Goal: Information Seeking & Learning: Learn about a topic

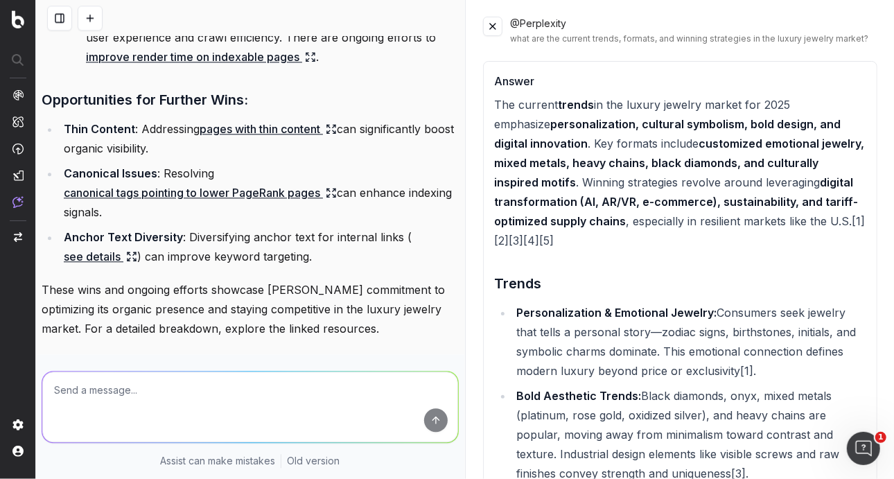
scroll to position [1421, 0]
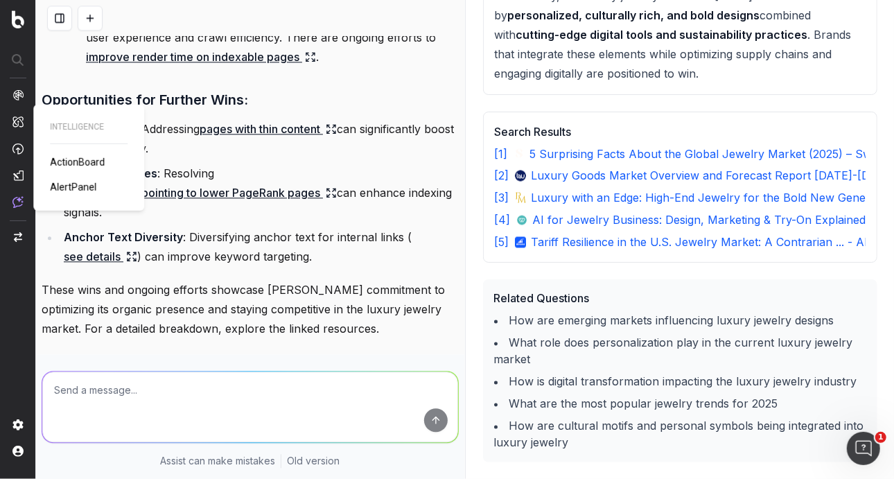
click at [76, 158] on span "ActionBoard" at bounding box center [77, 162] width 55 height 11
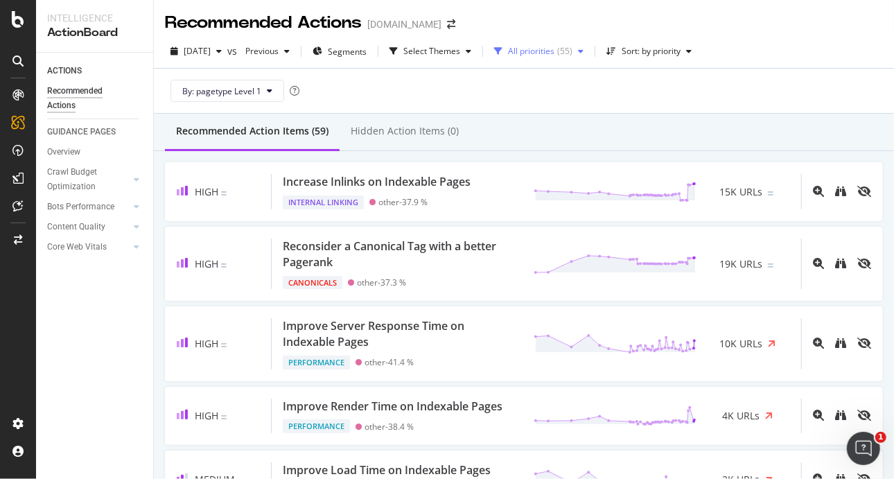
click at [555, 55] on div "All priorities" at bounding box center [531, 51] width 46 height 8
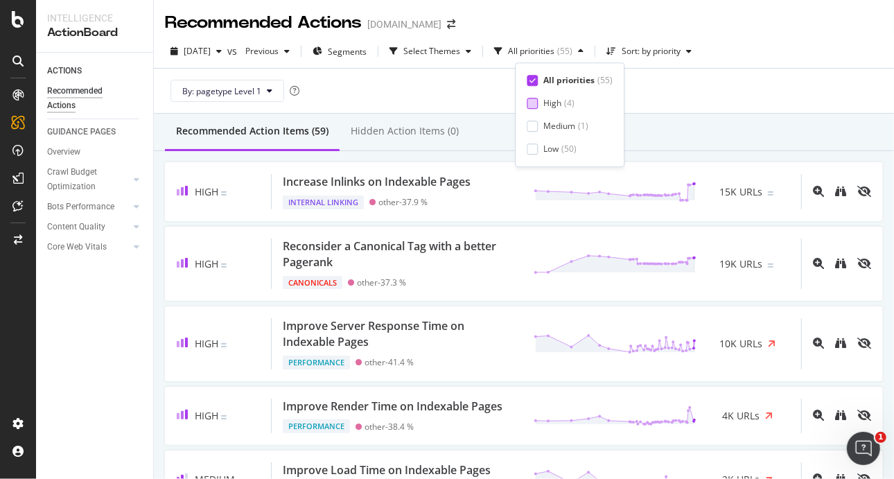
click at [536, 103] on div at bounding box center [532, 103] width 11 height 11
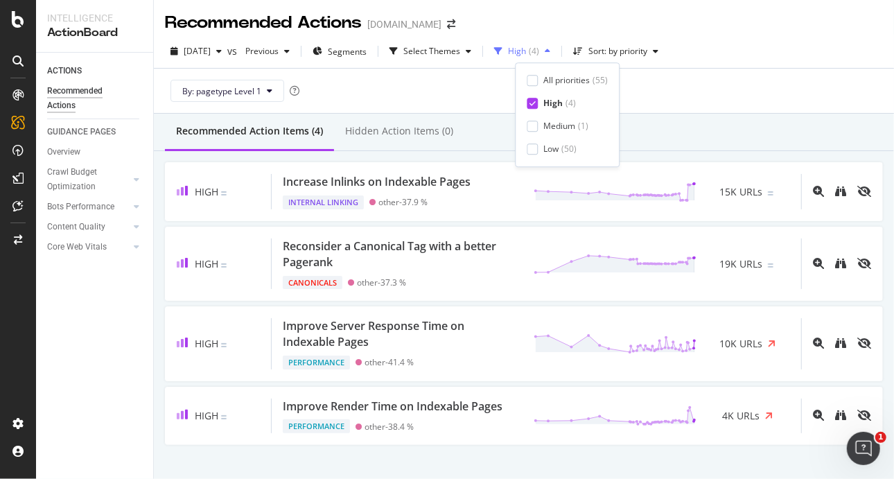
click at [526, 55] on div "High" at bounding box center [517, 51] width 18 height 8
click at [541, 127] on div "Medium ( 1 )" at bounding box center [567, 127] width 81 height 12
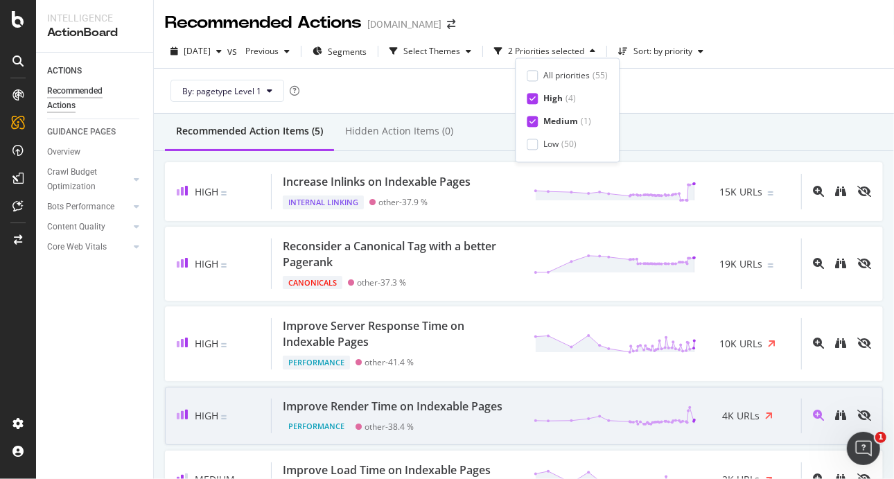
scroll to position [69, 0]
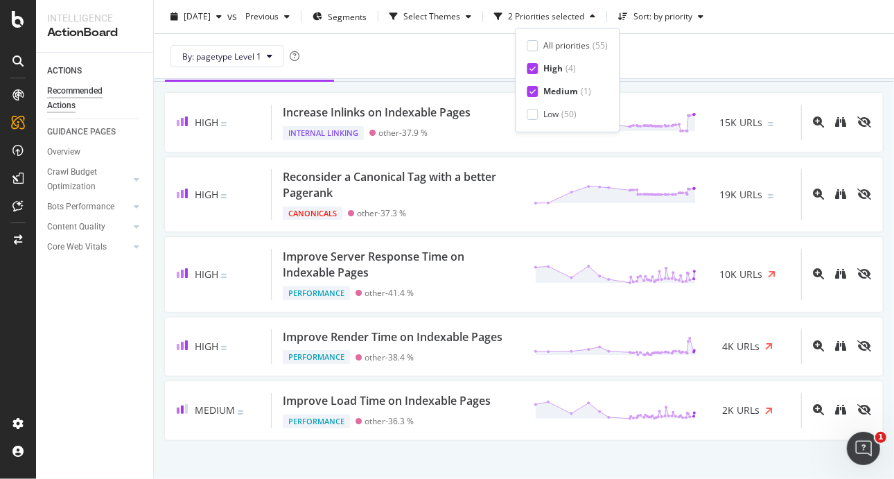
click at [497, 443] on div "High Increase Inlinks on Indexable Pages Internal Linking other - 37.9 % 15K UR…" at bounding box center [524, 266] width 740 height 369
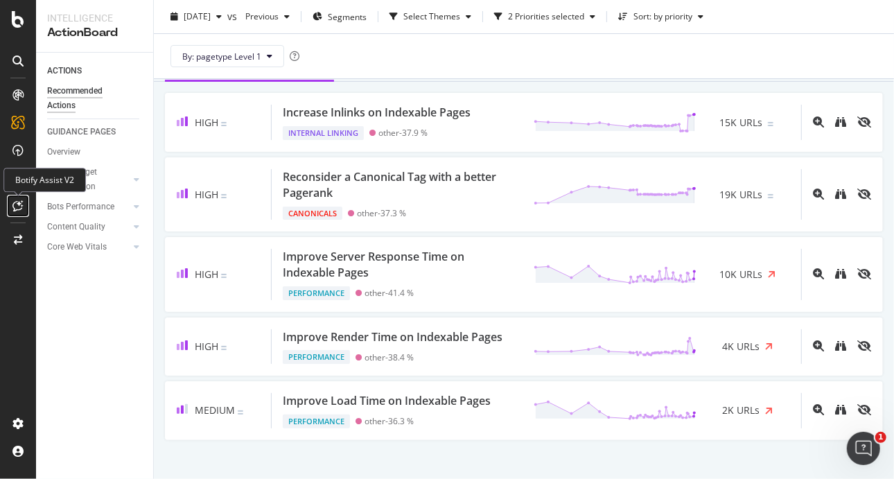
click at [28, 203] on div at bounding box center [18, 206] width 22 height 22
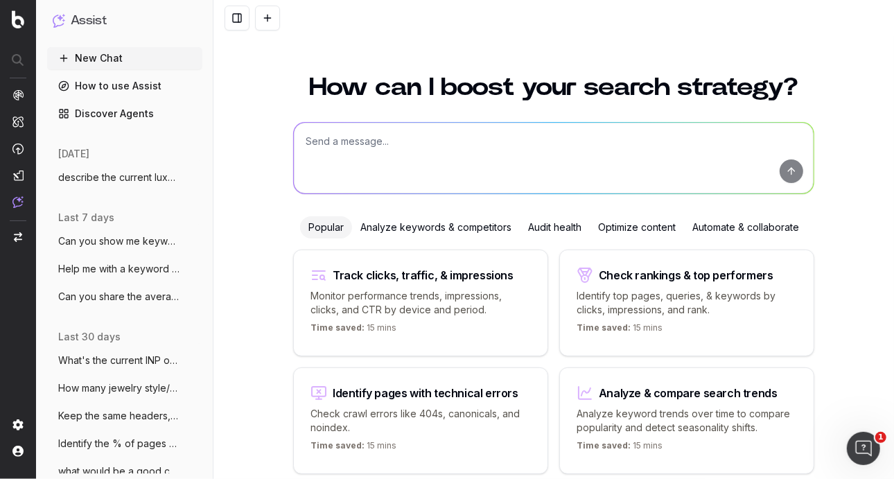
scroll to position [57, 0]
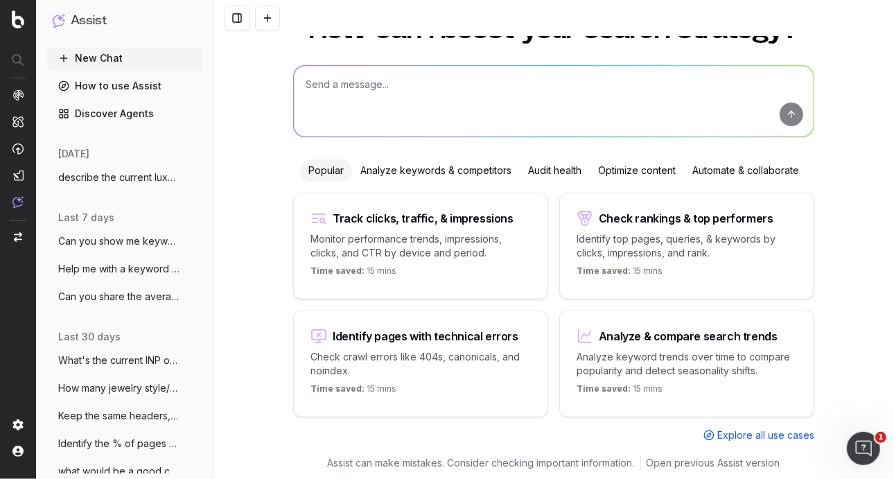
click at [449, 243] on p "Monitor performance trends, impressions, clicks, and CTR by device and period." at bounding box center [421, 246] width 220 height 28
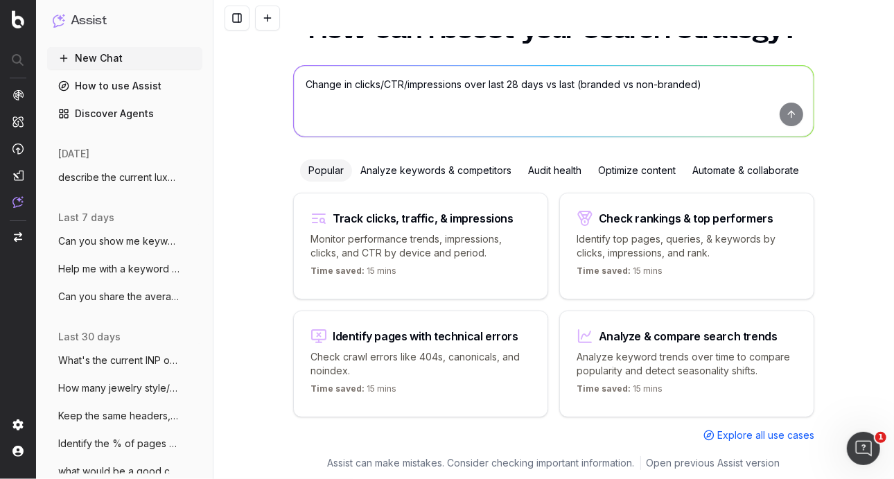
scroll to position [0, 0]
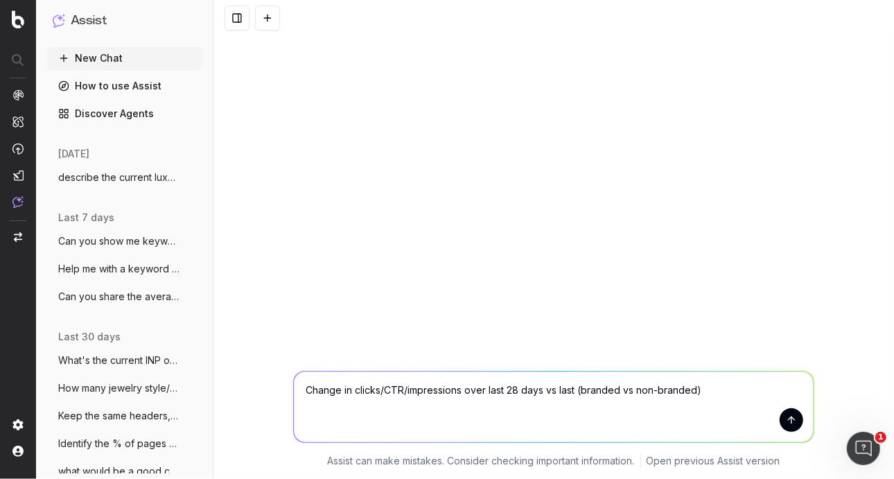
click at [566, 396] on textarea "Change in clicks/CTR/impressions over last 28 days vs last (branded vs non-bran…" at bounding box center [554, 407] width 520 height 71
click at [697, 392] on textarea "Change in clicks/CTR/impressions over last 28 days vs last (branded vs non-bran…" at bounding box center [554, 407] width 520 height 71
click at [706, 389] on textarea "Change in clicks/CTR/impressions over last 28 days vs last (branded vs non-bran…" at bounding box center [554, 407] width 520 height 71
type textarea "Change in clicks/CTR/impressions over last 28 days vs last (branded vs non-bran…"
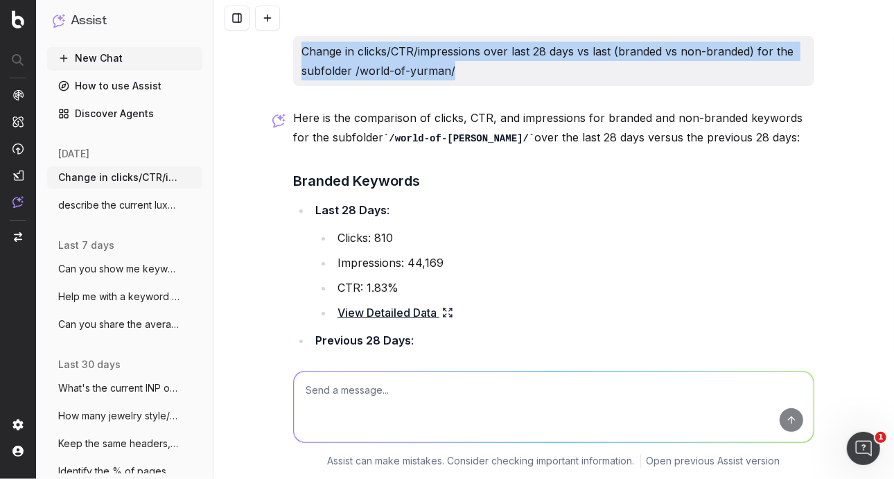
drag, startPoint x: 478, startPoint y: 64, endPoint x: 294, endPoint y: 49, distance: 184.3
click at [294, 49] on div "Change in clicks/CTR/impressions over last 28 days vs last (branded vs non-bran…" at bounding box center [553, 61] width 521 height 50
copy p "Change in clicks/CTR/impressions over last 28 days vs last (branded vs non-bran…"
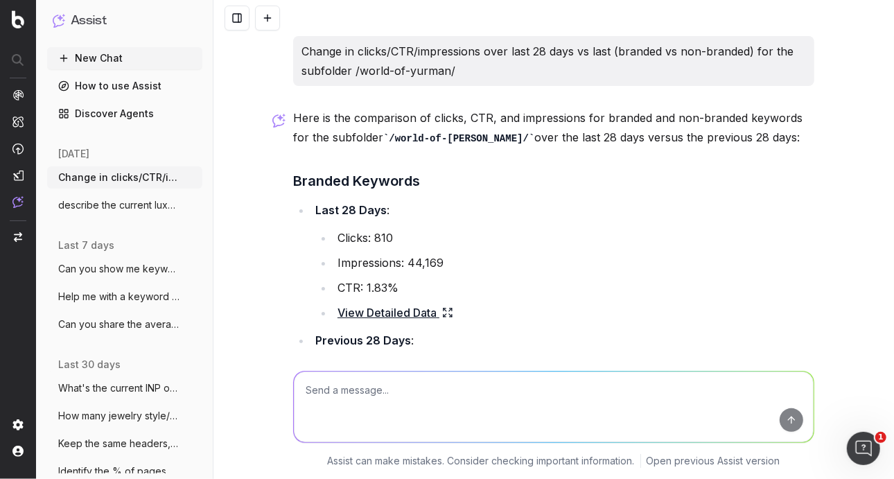
click at [446, 405] on textarea at bounding box center [554, 407] width 520 height 71
paste textarea "Change in clicks/CTR/impressions over last 28 days vs last (branded vs non-bran…"
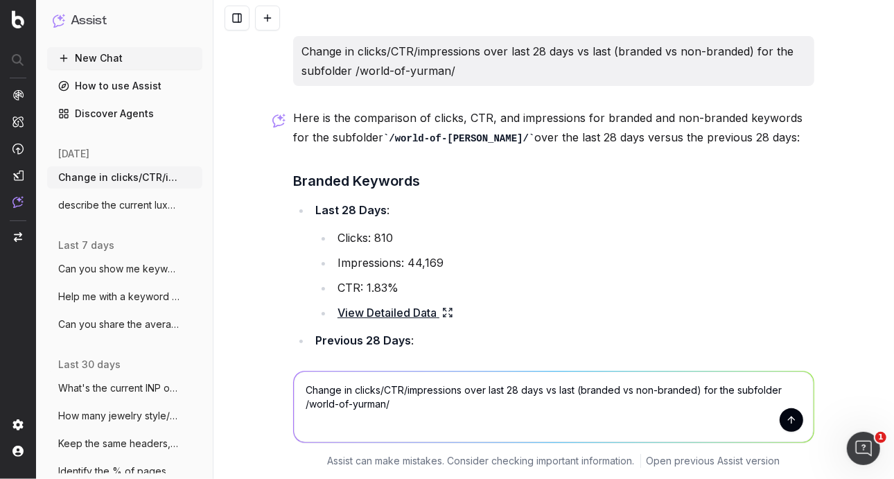
click at [561, 390] on textarea "Change in clicks/CTR/impressions over last 28 days vs last (branded vs non-bran…" at bounding box center [554, 407] width 520 height 71
click at [570, 391] on textarea "Change in clicks/CTR/impressions over last 28 days vs last (branded vs non-bran…" at bounding box center [554, 407] width 520 height 71
type textarea "Change in clicks/CTR/impressions over last 28 days vs last year (branded vs non…"
click at [794, 422] on button "submit" at bounding box center [792, 420] width 24 height 24
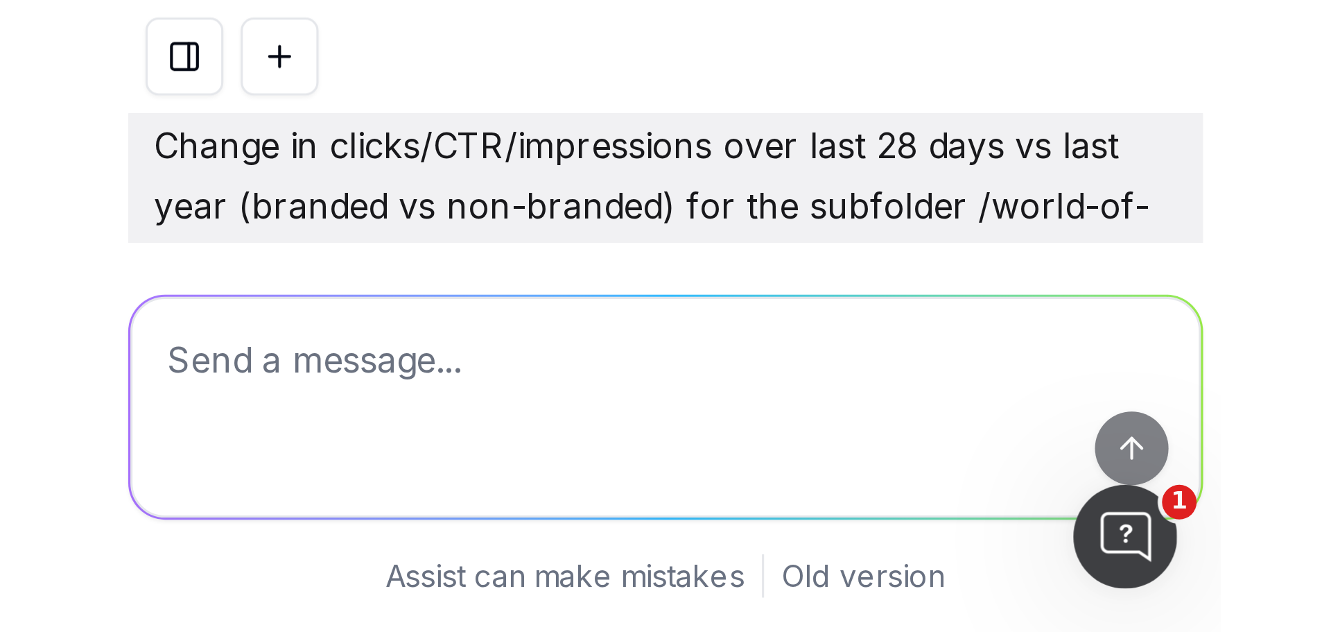
scroll to position [963, 0]
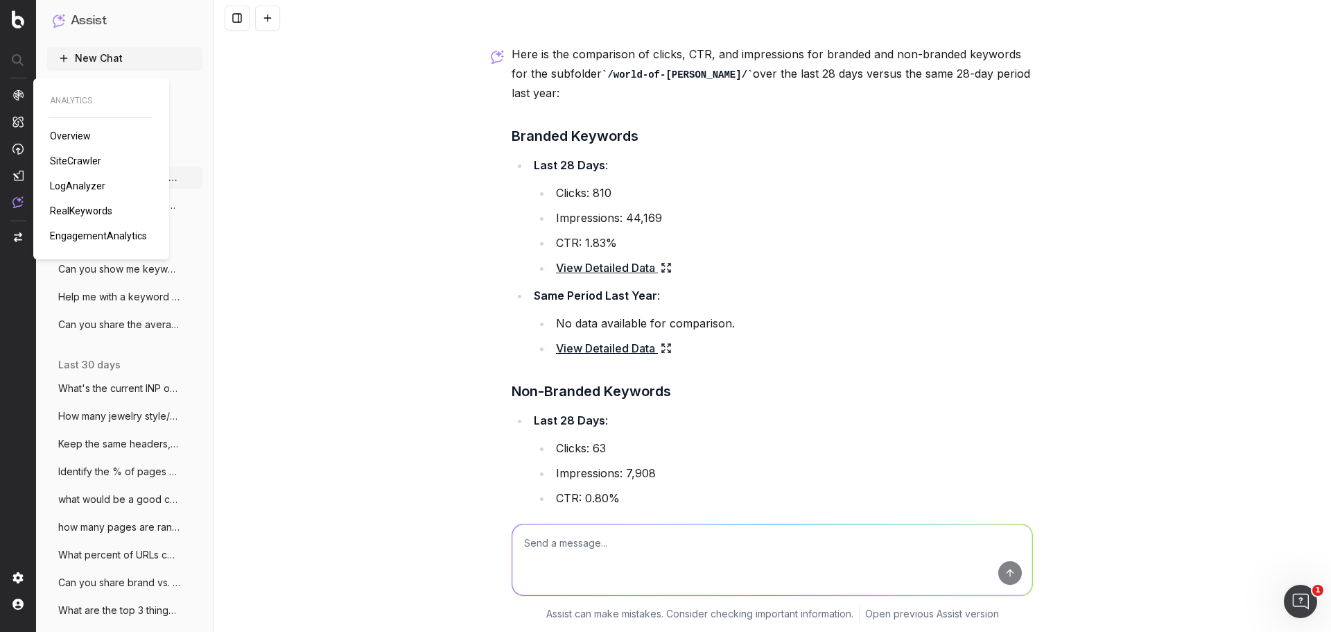
click at [71, 205] on span "RealKeywords" at bounding box center [81, 210] width 62 height 11
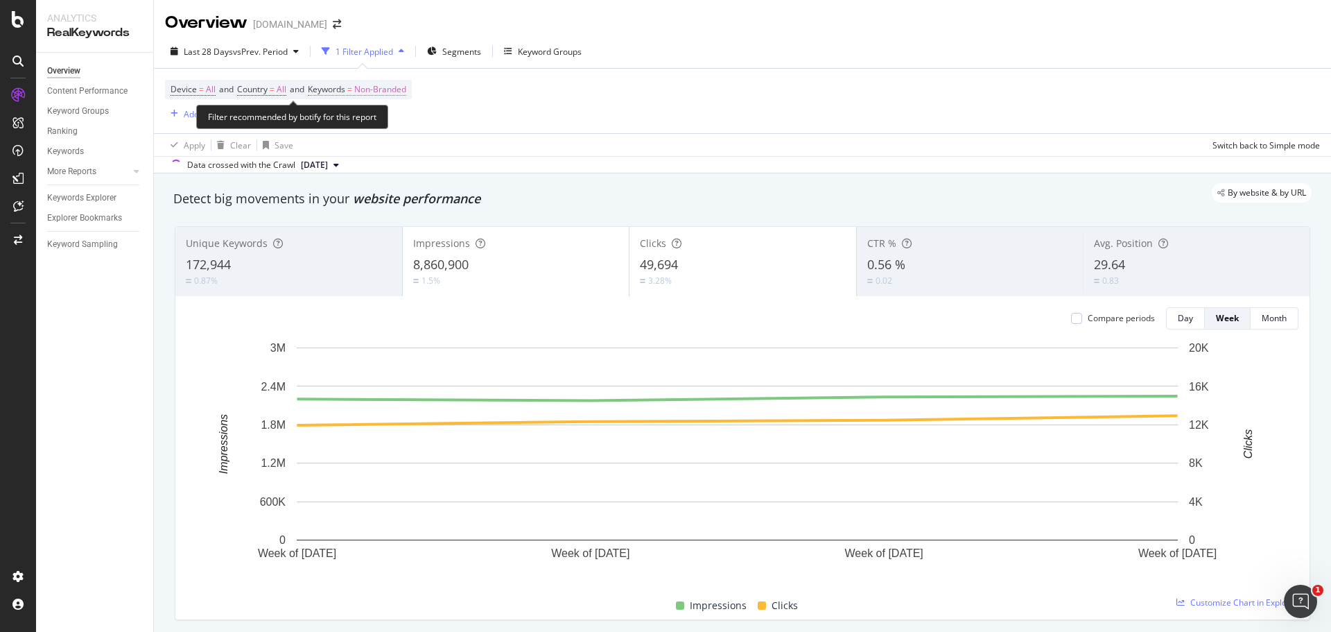
click at [387, 82] on span "Non-Branded" at bounding box center [380, 89] width 52 height 19
click at [368, 116] on span "Non-Branded" at bounding box center [357, 122] width 58 height 12
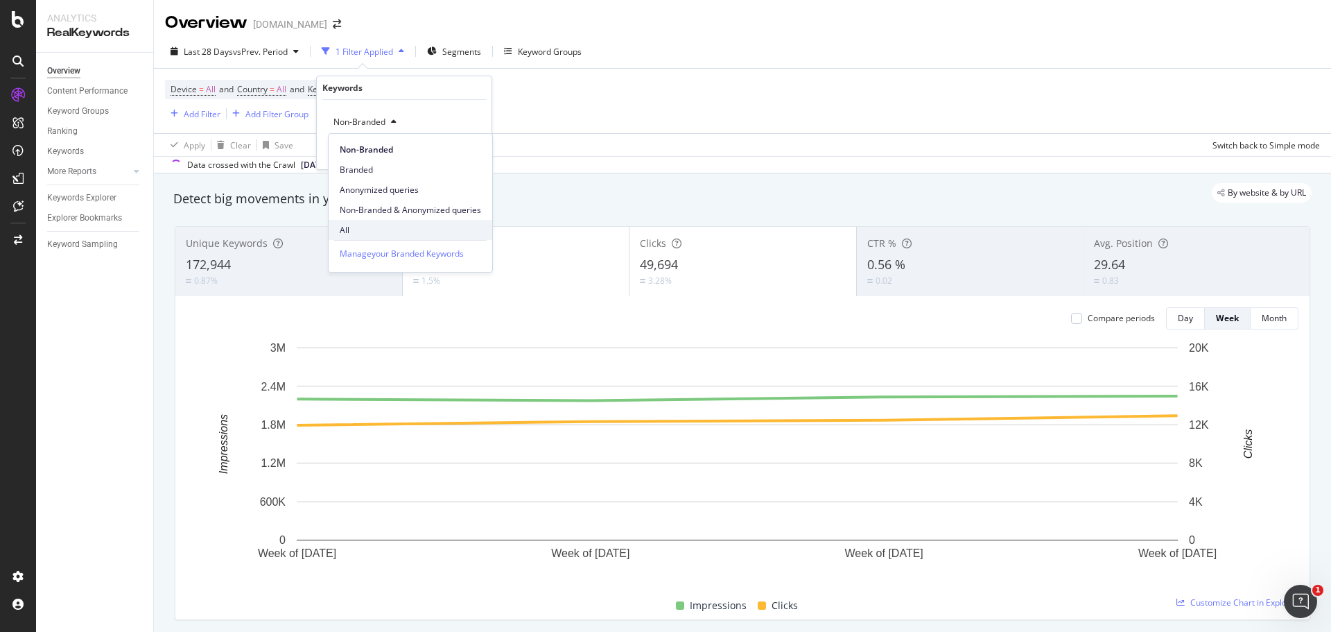
click at [367, 225] on span "All" at bounding box center [410, 230] width 141 height 12
click at [462, 146] on div "Apply" at bounding box center [469, 152] width 21 height 12
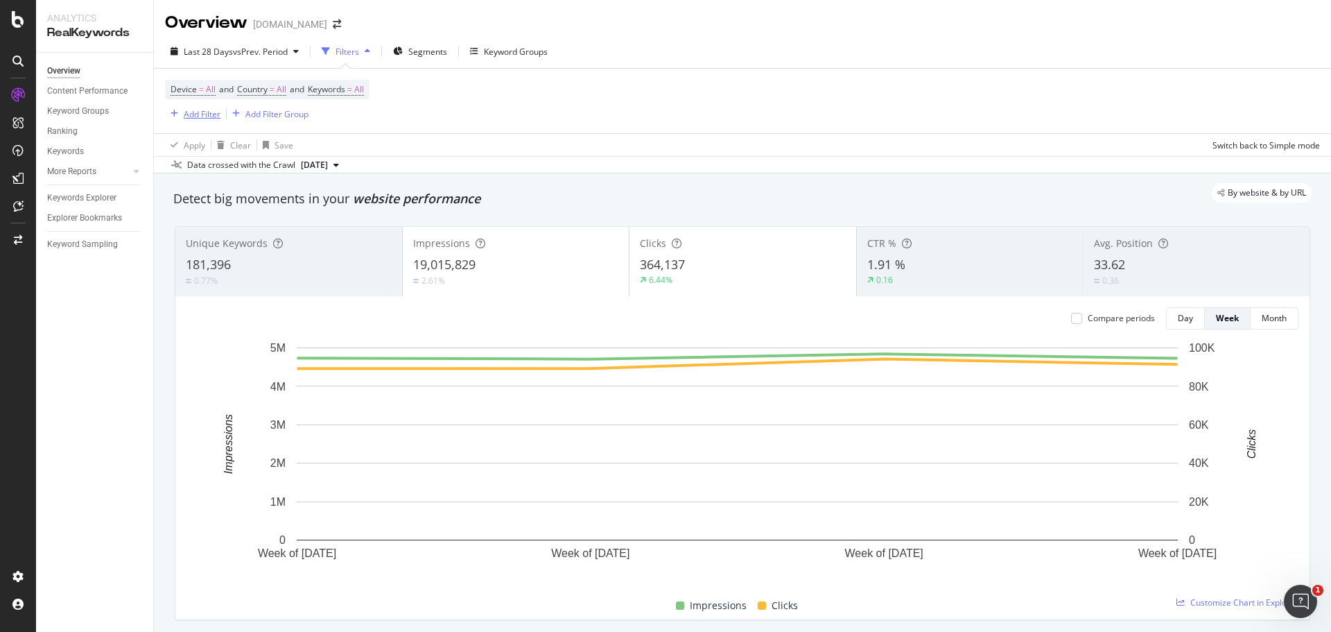
click at [204, 116] on div "Add Filter" at bounding box center [202, 114] width 37 height 12
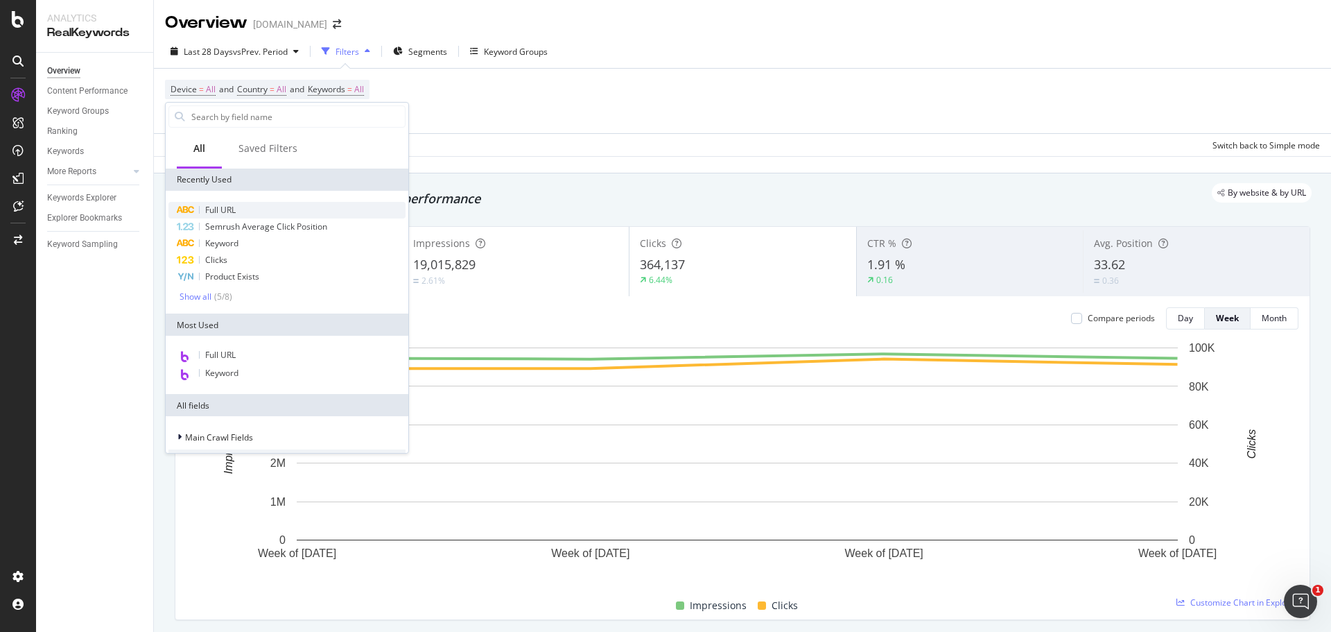
click at [277, 204] on div "Full URL" at bounding box center [286, 210] width 237 height 17
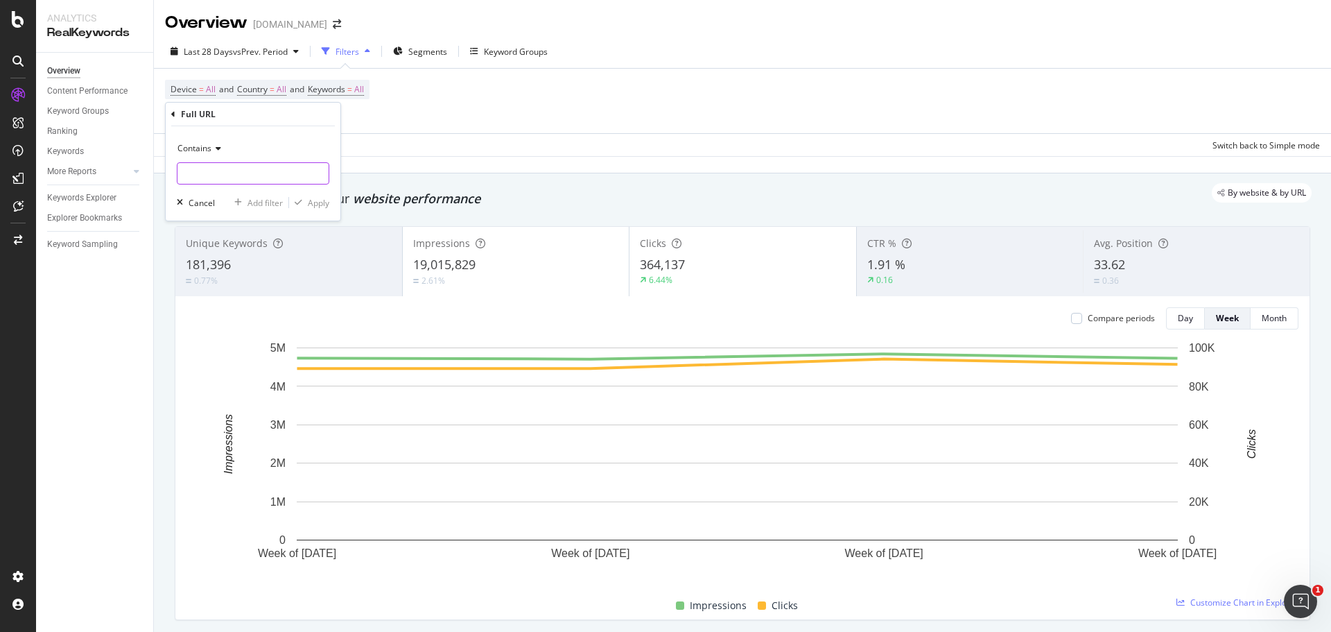
click at [276, 176] on input "text" at bounding box center [252, 173] width 151 height 22
type input "/world-of-yurman/"
click at [313, 209] on button "Apply" at bounding box center [309, 202] width 40 height 14
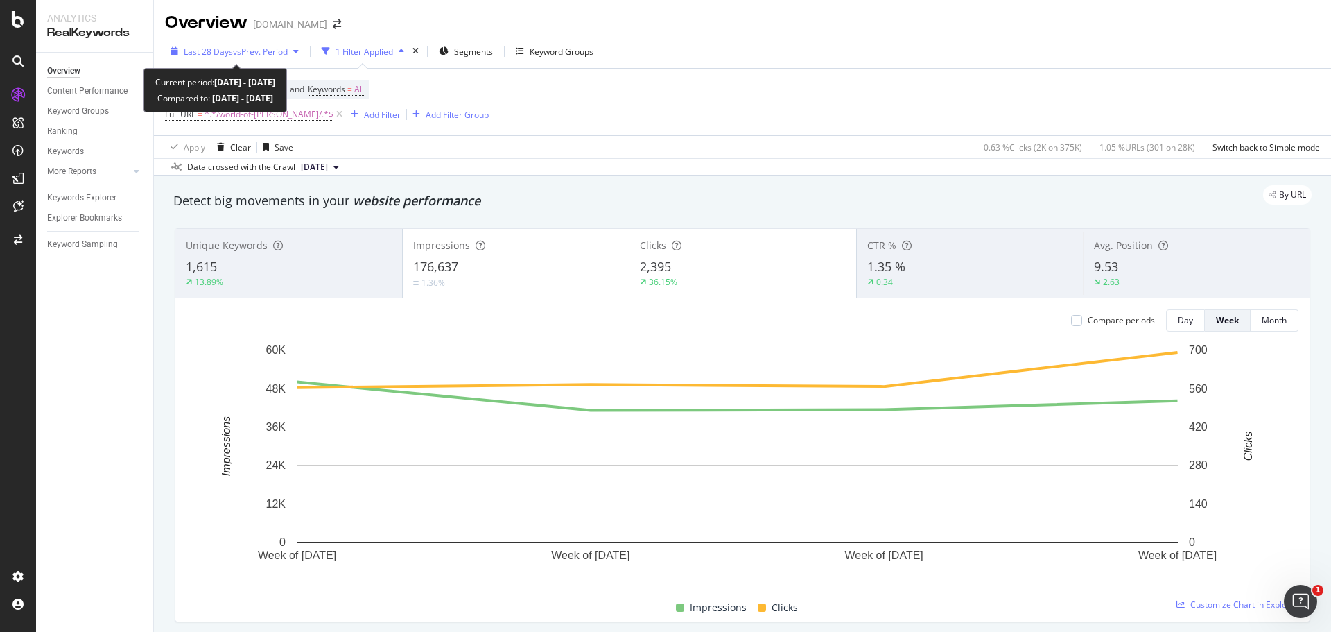
click at [275, 55] on span "vs Prev. Period" at bounding box center [260, 52] width 55 height 12
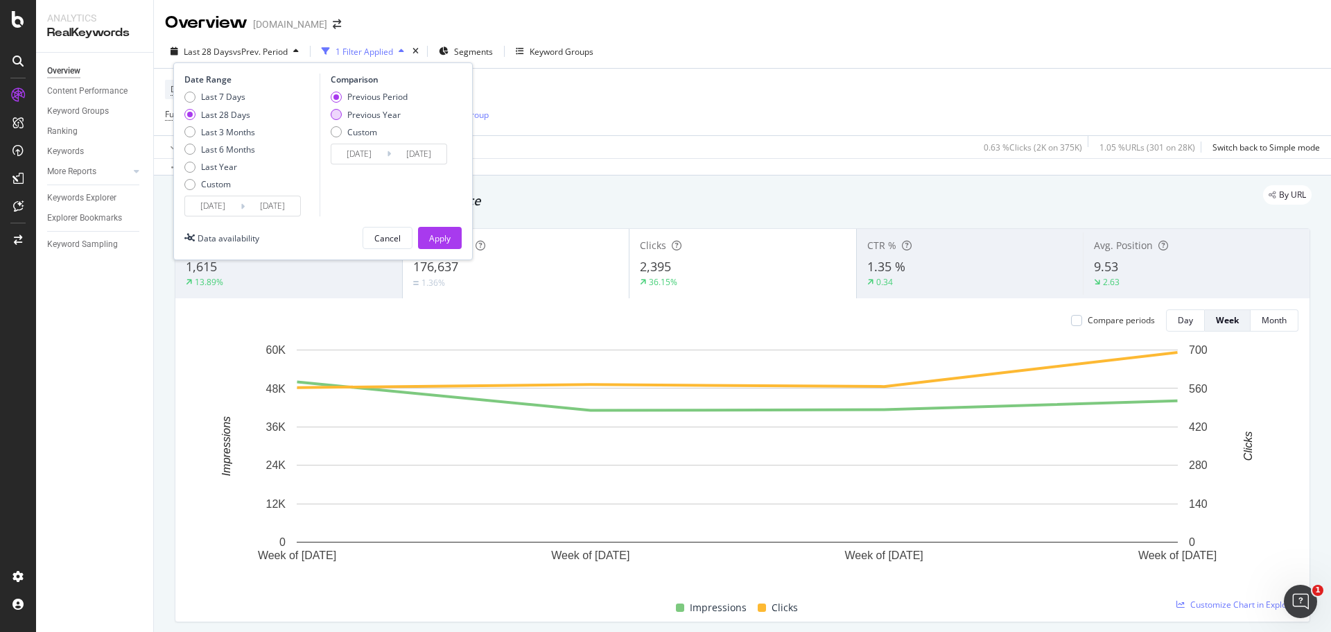
click at [337, 111] on div "Previous Year" at bounding box center [336, 114] width 11 height 11
type input "2024/07/22"
type input "2024/08/18"
click at [427, 239] on button "Apply" at bounding box center [440, 238] width 44 height 22
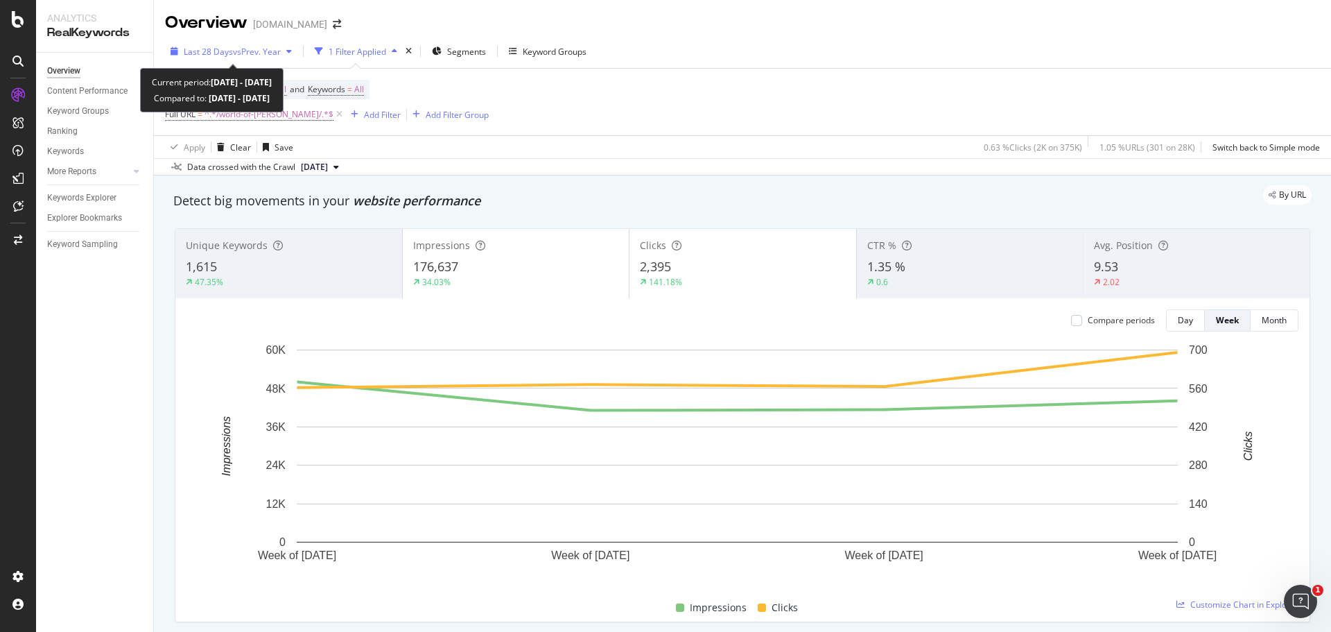
click at [276, 46] on span "vs Prev. Year" at bounding box center [257, 52] width 48 height 12
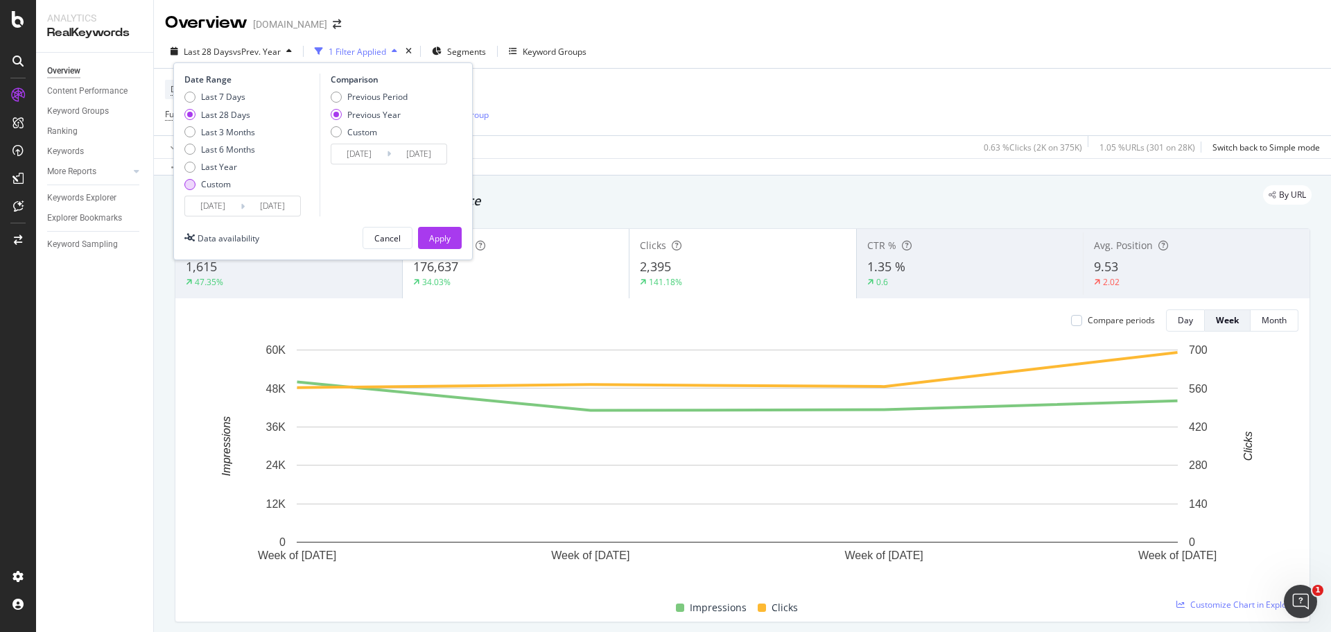
click at [186, 184] on div "Custom" at bounding box center [189, 184] width 11 height 11
click at [232, 198] on input "2025/07/21" at bounding box center [212, 205] width 55 height 19
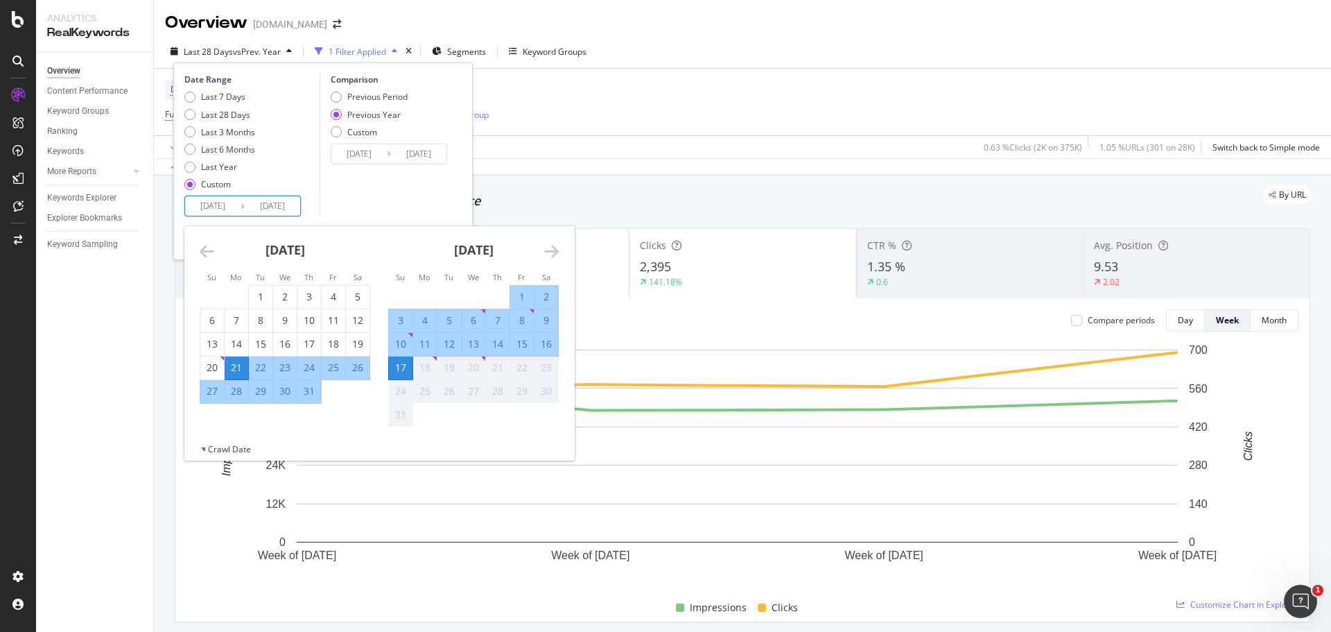
click at [209, 247] on icon "Move backward to switch to the previous month." at bounding box center [207, 251] width 15 height 17
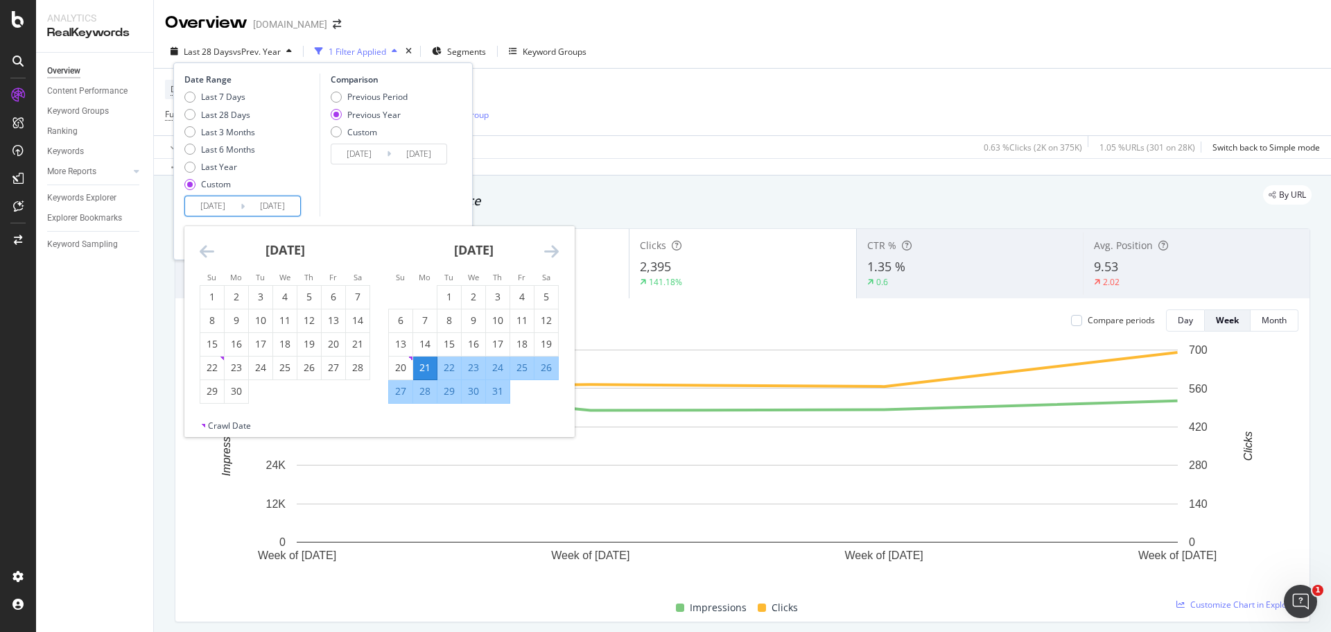
click at [200, 246] on icon "Move backward to switch to the previous month." at bounding box center [207, 251] width 15 height 17
click at [550, 247] on icon "Move forward to switch to the next month." at bounding box center [551, 251] width 15 height 17
click at [232, 342] on div "16" at bounding box center [237, 344] width 24 height 14
type input "2025/06/16"
type input "2024/06/17"
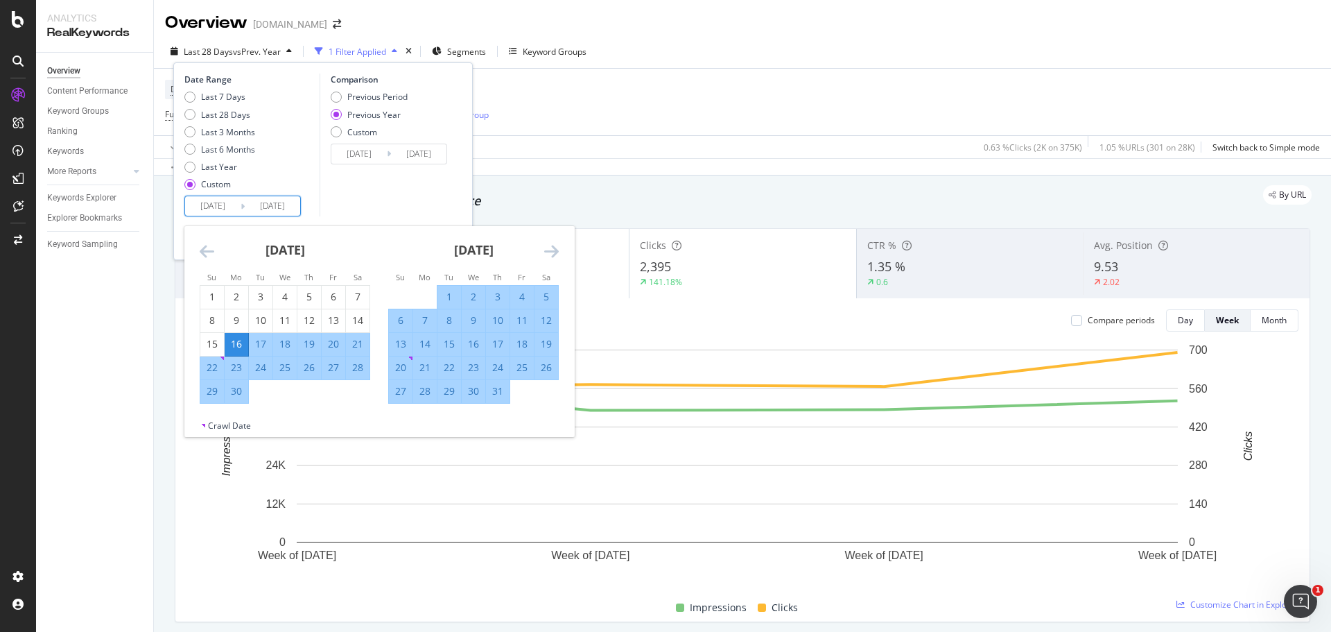
click at [556, 253] on icon "Move forward to switch to the next month." at bounding box center [551, 251] width 15 height 17
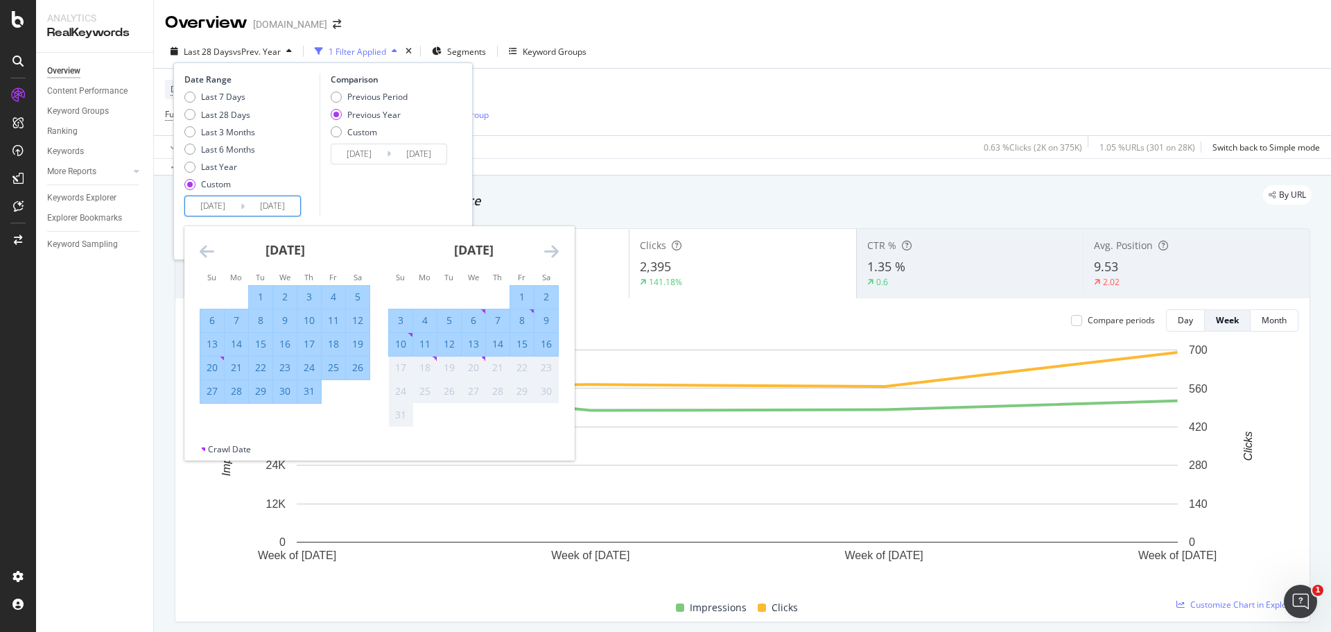
click at [559, 247] on div "August 2025 1 2 3 4 5 6 7 8 9 10 11 12 13 14 15 16 17 18 19 20 21 22 23 24 25 2…" at bounding box center [473, 326] width 189 height 201
click at [543, 348] on div "16" at bounding box center [546, 344] width 24 height 14
type input "2025/08/16"
type input "2024/08/17"
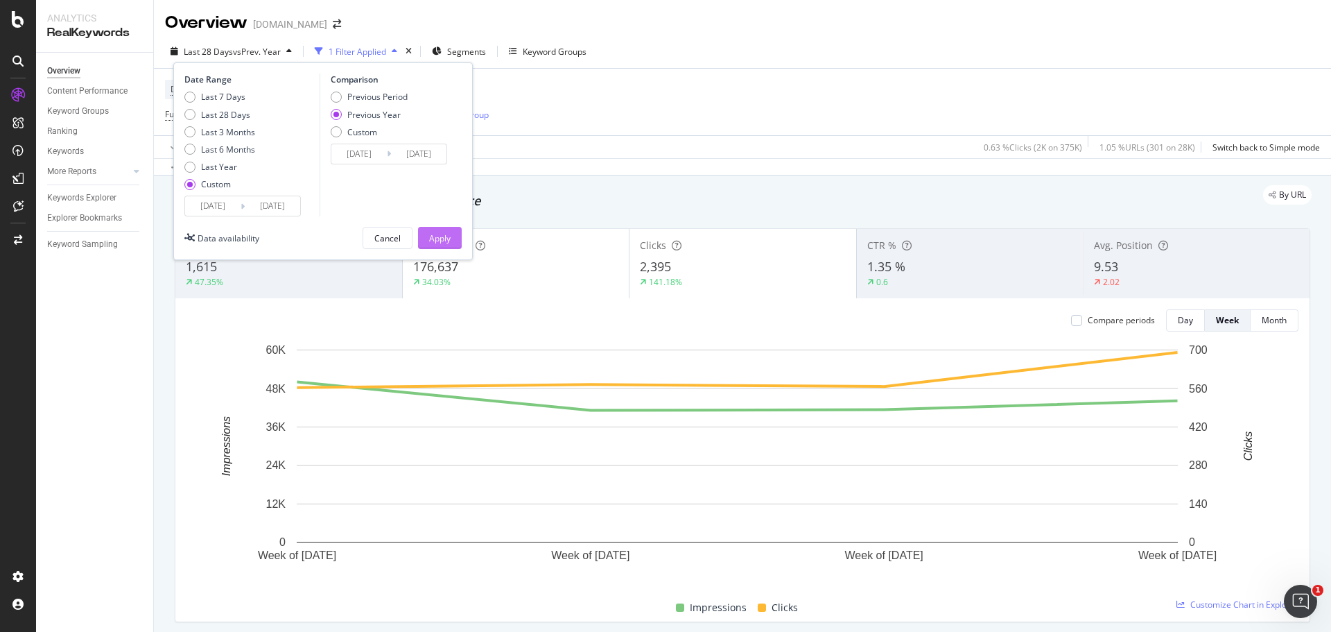
click at [443, 241] on div "Apply" at bounding box center [439, 238] width 21 height 12
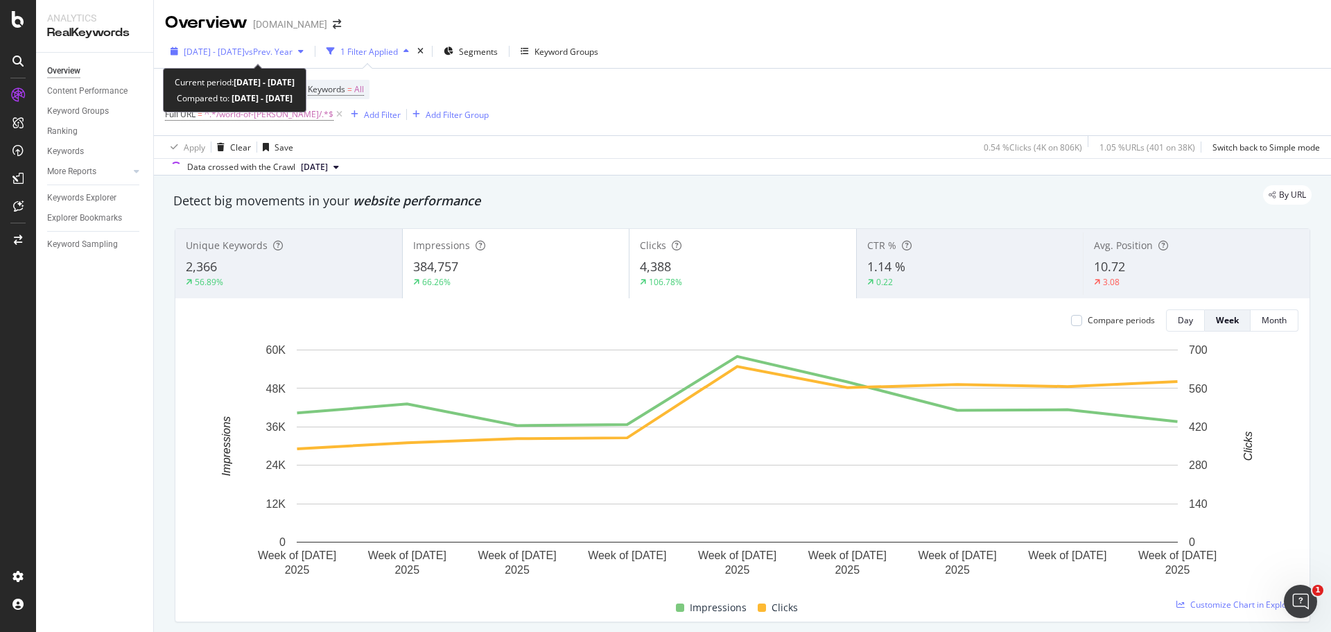
click at [231, 55] on span "2025 Jun. 16th - Aug. 16th" at bounding box center [214, 52] width 61 height 12
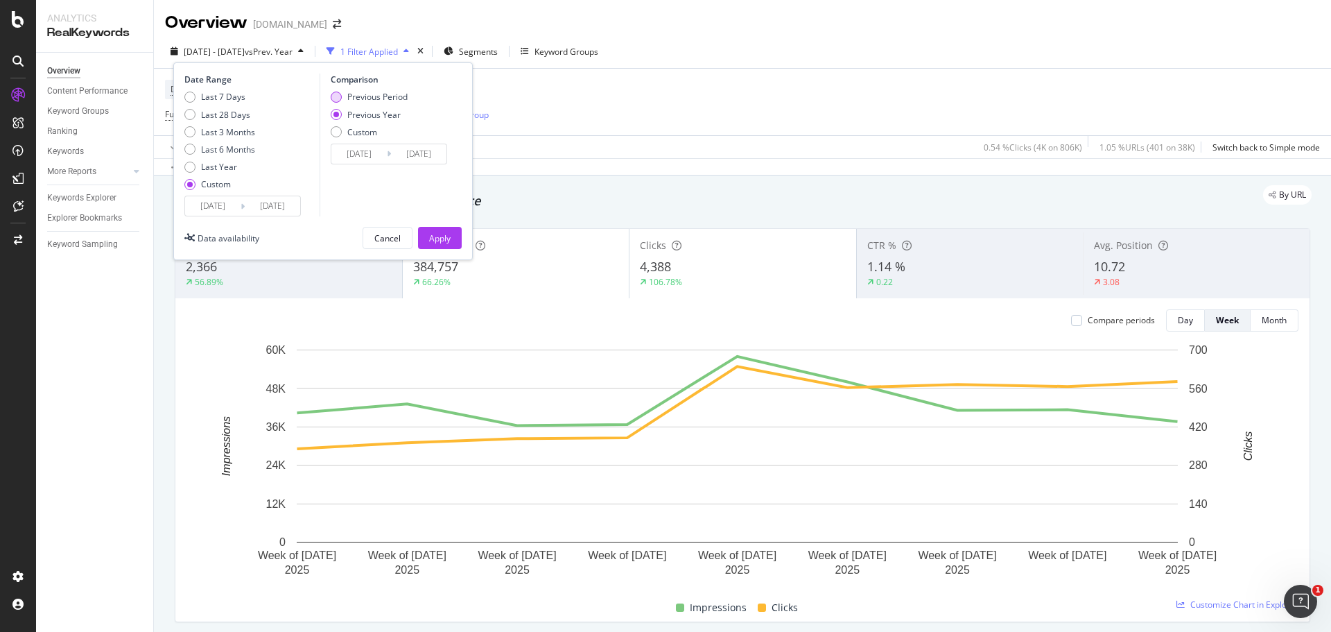
click at [337, 93] on div "Previous Period" at bounding box center [336, 97] width 11 height 11
type input "2025/04/15"
type input "2025/06/15"
click at [453, 233] on button "Apply" at bounding box center [440, 238] width 44 height 22
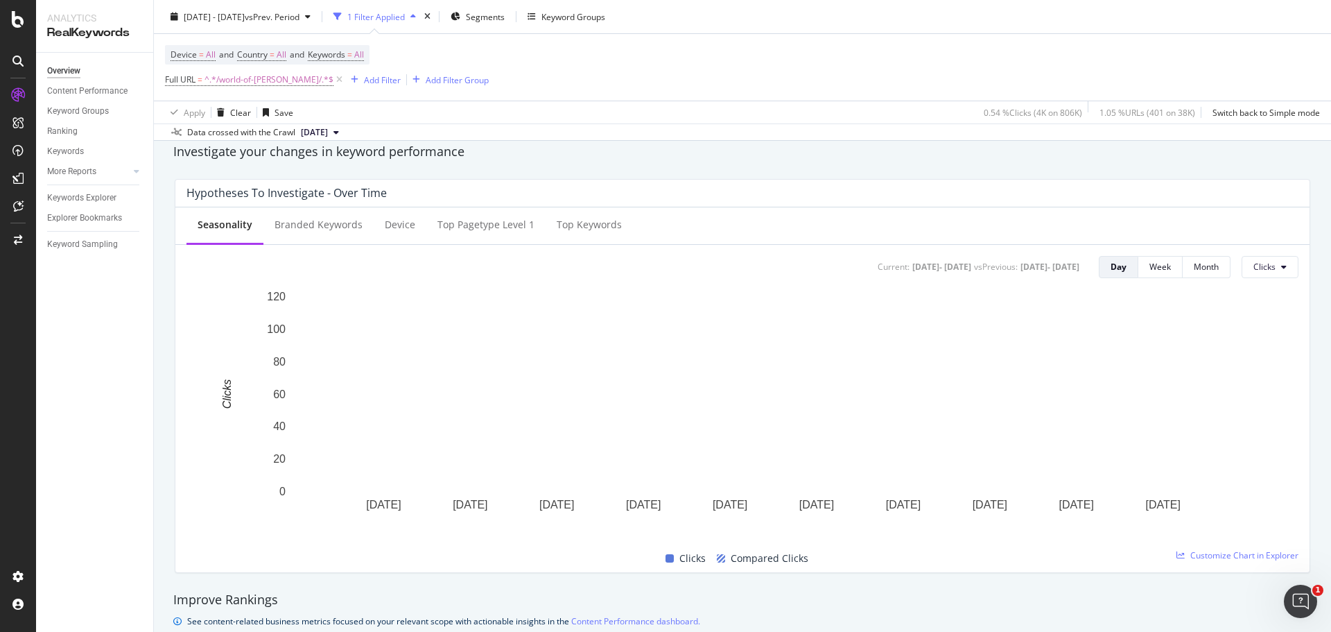
scroll to position [485, 0]
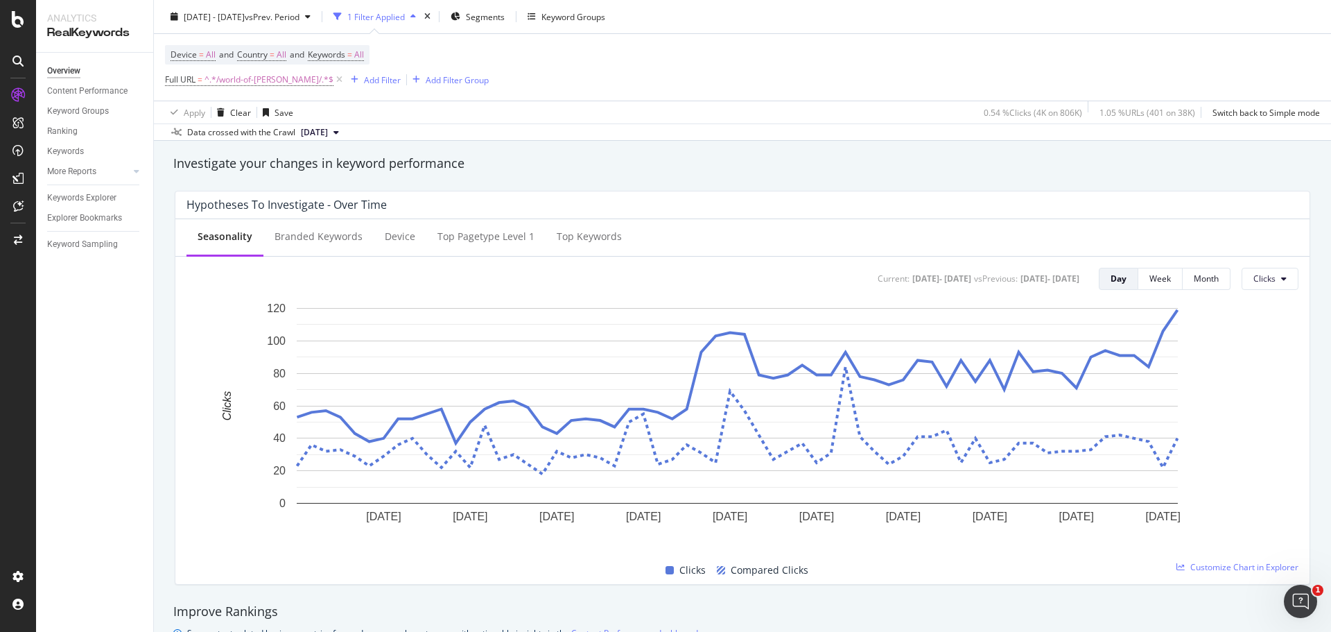
drag, startPoint x: 1055, startPoint y: 171, endPoint x: 890, endPoint y: 187, distance: 165.8
click at [890, 187] on div "Hypotheses to Investigate - Over Time Seasonality Branded Keywords Device Top p…" at bounding box center [742, 388] width 1152 height 416
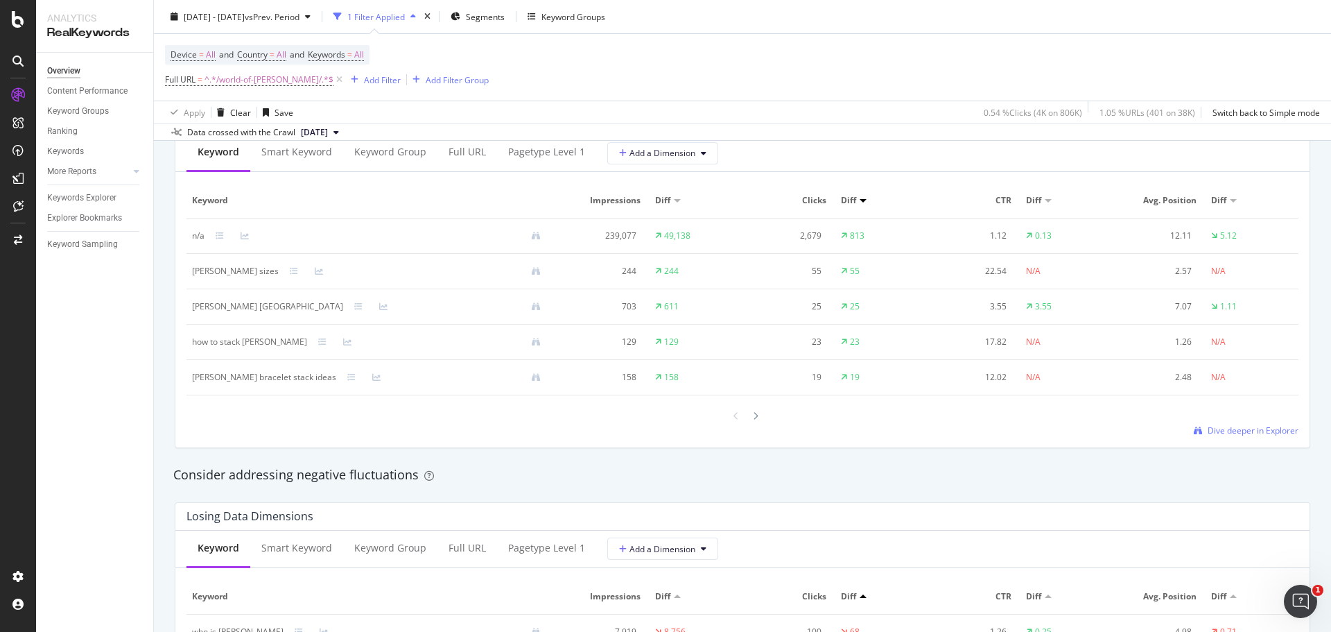
scroll to position [1456, 0]
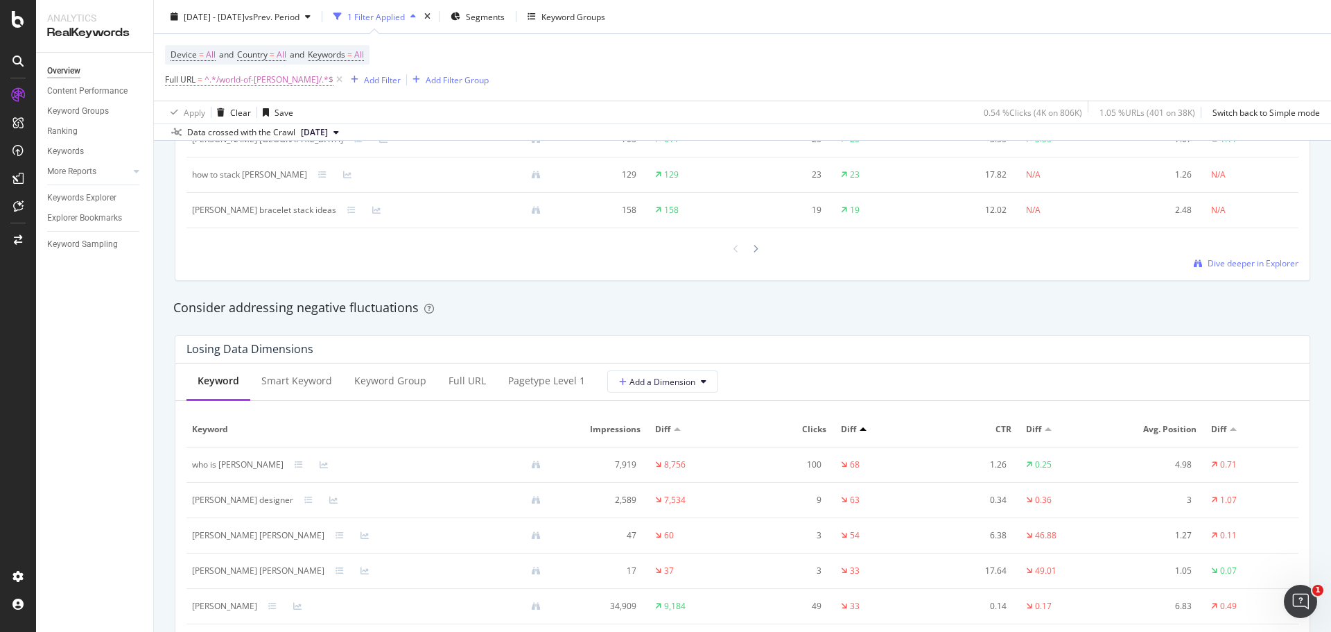
click at [281, 82] on span "^.*/world-of-yurman/.*$" at bounding box center [268, 79] width 129 height 19
click at [252, 137] on input "/world-of-yurman/" at bounding box center [242, 137] width 131 height 22
type input "s"
type input "/stories/"
click at [300, 169] on icon "button" at bounding box center [299, 166] width 8 height 8
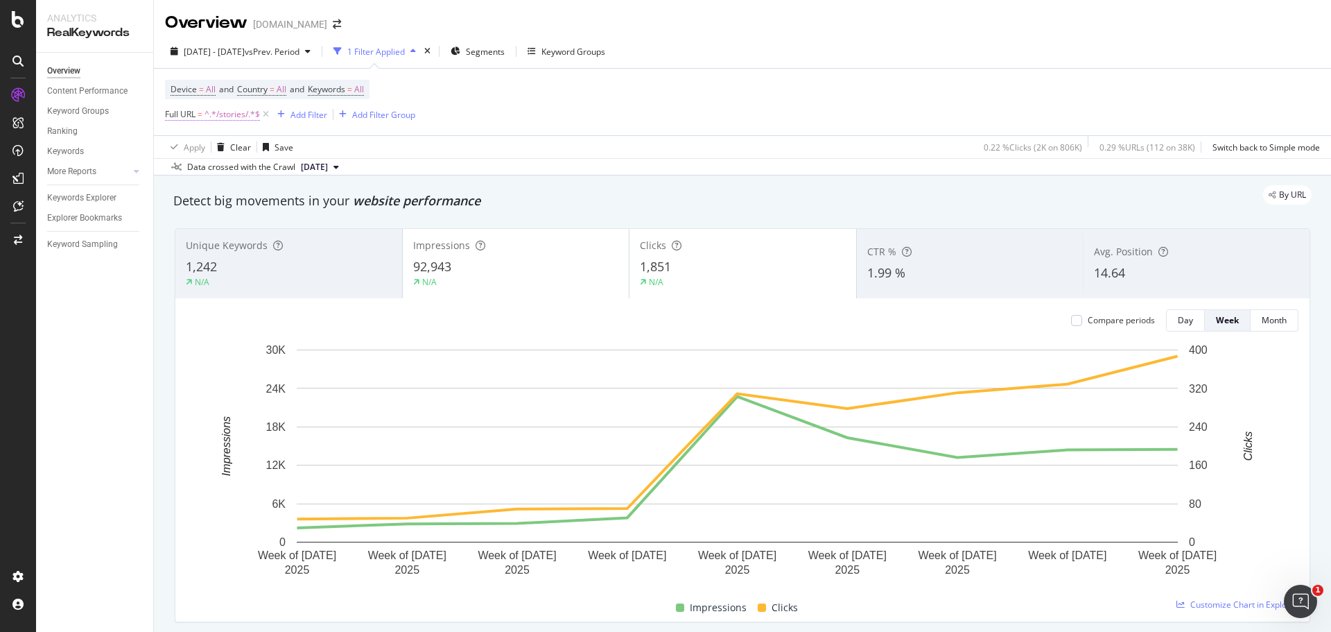
click at [195, 117] on span "Full URL" at bounding box center [180, 114] width 31 height 12
click at [581, 127] on div "Device = All and Country = All and Keywords = All Full URL = ^.*/stories/.*$ Ad…" at bounding box center [742, 102] width 1155 height 67
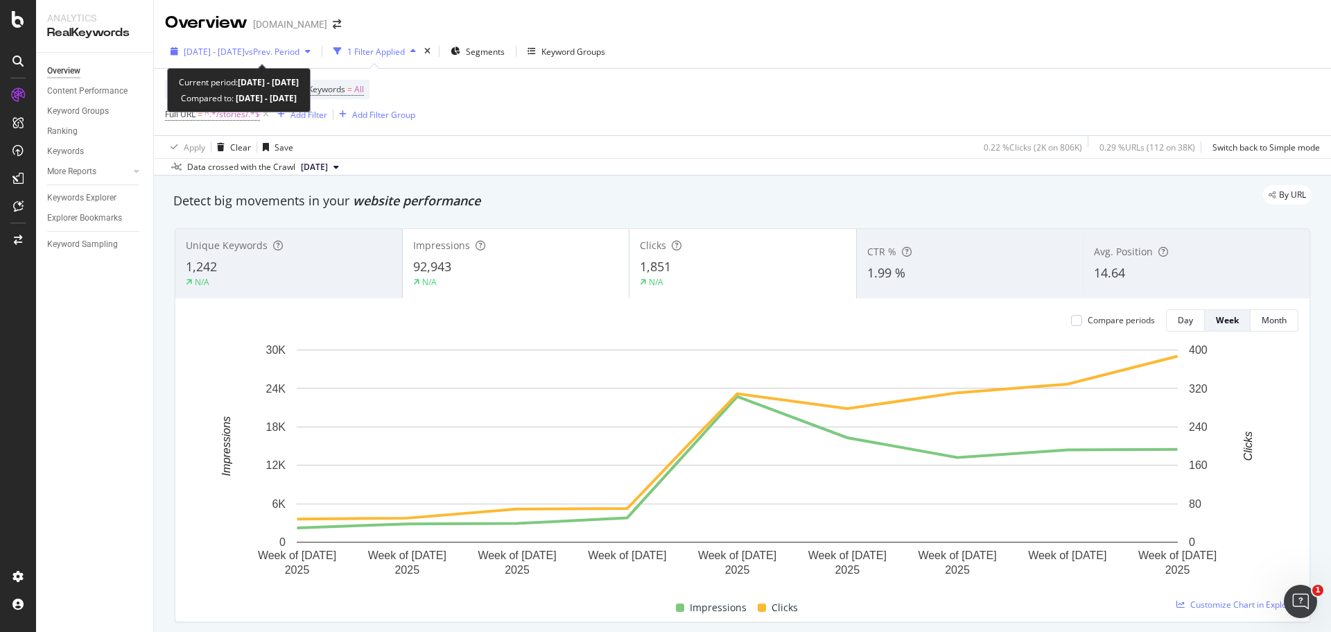
click at [232, 46] on span "2025 Jun. 16th - Aug. 16th" at bounding box center [214, 52] width 61 height 12
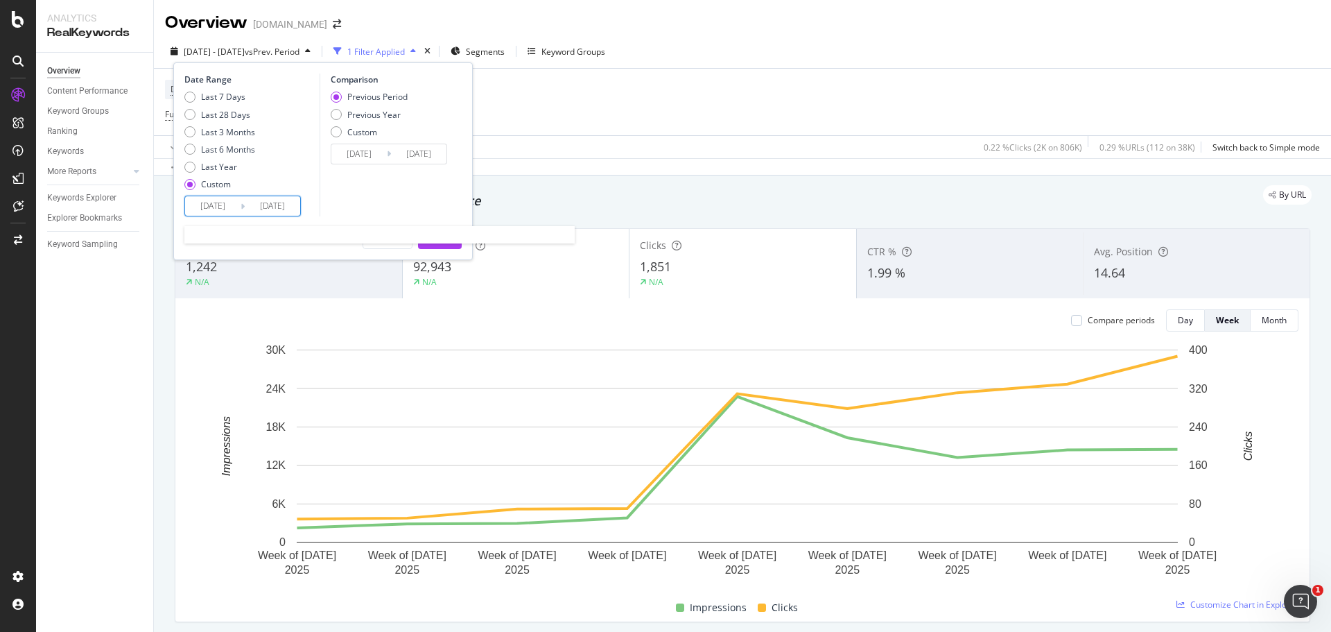
click at [265, 206] on input "2025/08/16" at bounding box center [272, 205] width 55 height 19
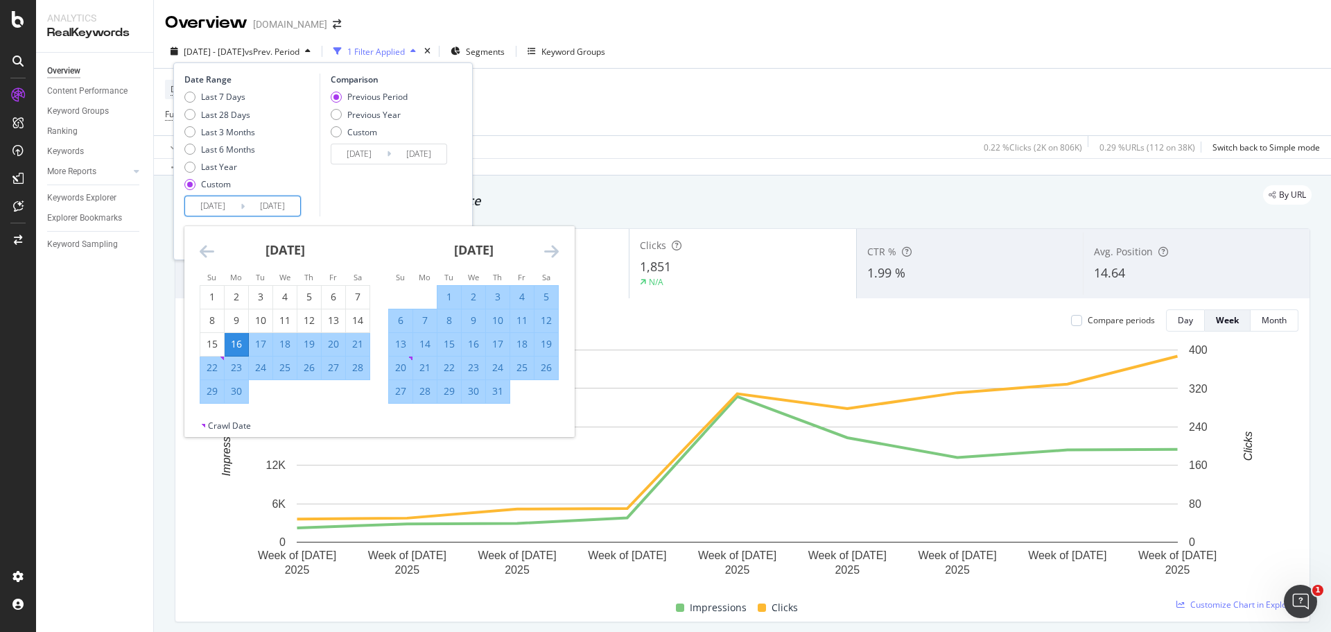
click at [428, 337] on div "14" at bounding box center [425, 344] width 24 height 14
type input "2025/07/14"
type input "2025/05/18"
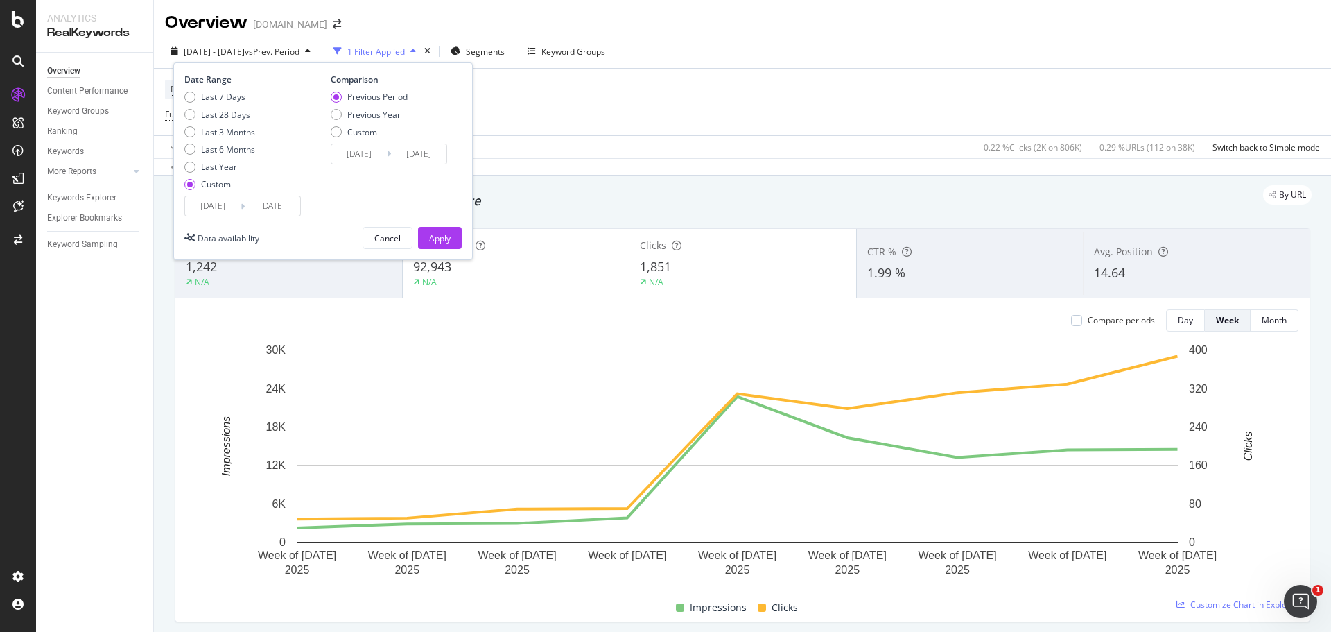
click at [309, 236] on div "Data availability Cancel Apply" at bounding box center [322, 238] width 277 height 22
click at [356, 156] on input "2025/05/18" at bounding box center [358, 153] width 55 height 19
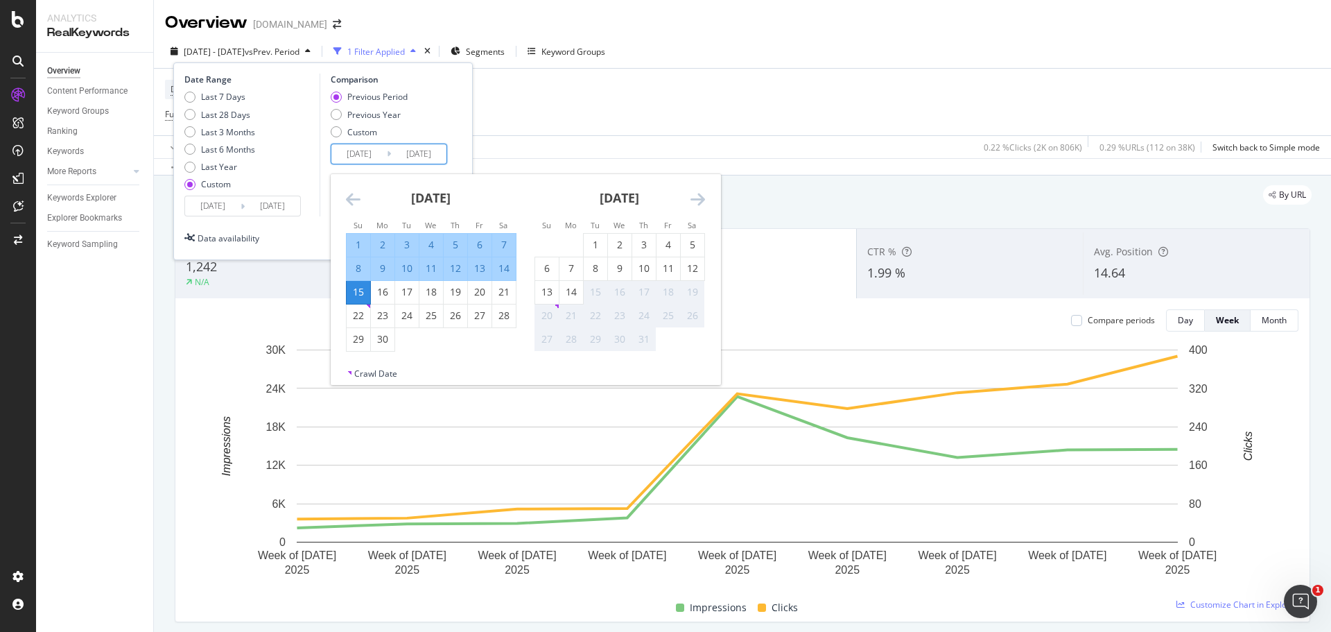
click at [223, 207] on input "2025/06/16" at bounding box center [212, 205] width 55 height 19
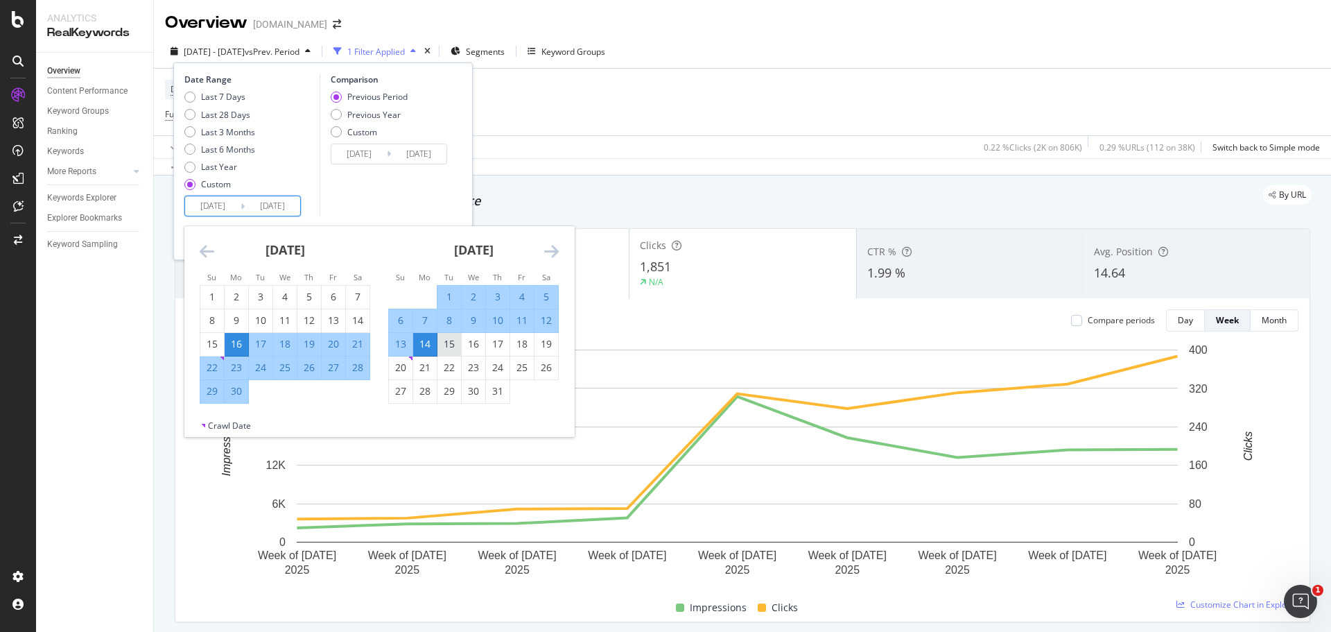
click at [446, 336] on div "15" at bounding box center [449, 344] width 24 height 23
type input "2025/07/15"
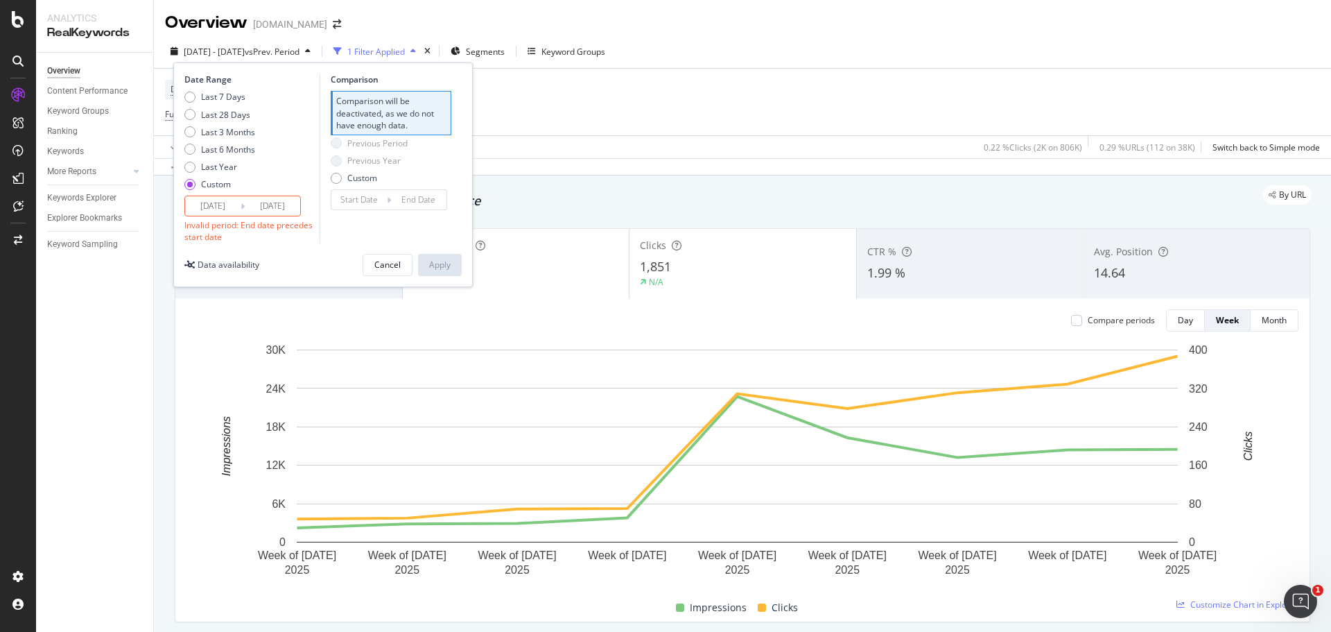
click at [267, 195] on div "2025/07/15 Navigate forward to interact with the calendar and select a date. Pr…" at bounding box center [242, 205] width 116 height 21
click at [272, 199] on input "2025/07/14" at bounding box center [272, 205] width 55 height 19
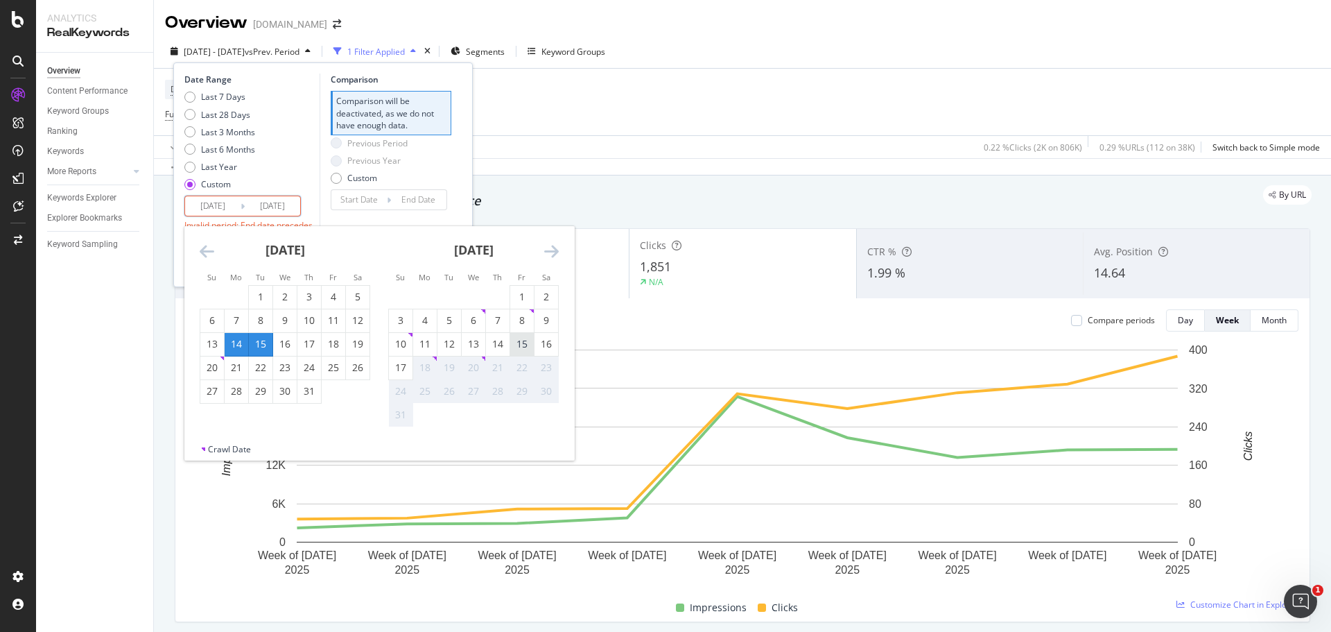
click at [525, 341] on div "15" at bounding box center [522, 344] width 24 height 14
type input "2025/08/15"
type input "2025/06/13"
type input "2025/07/14"
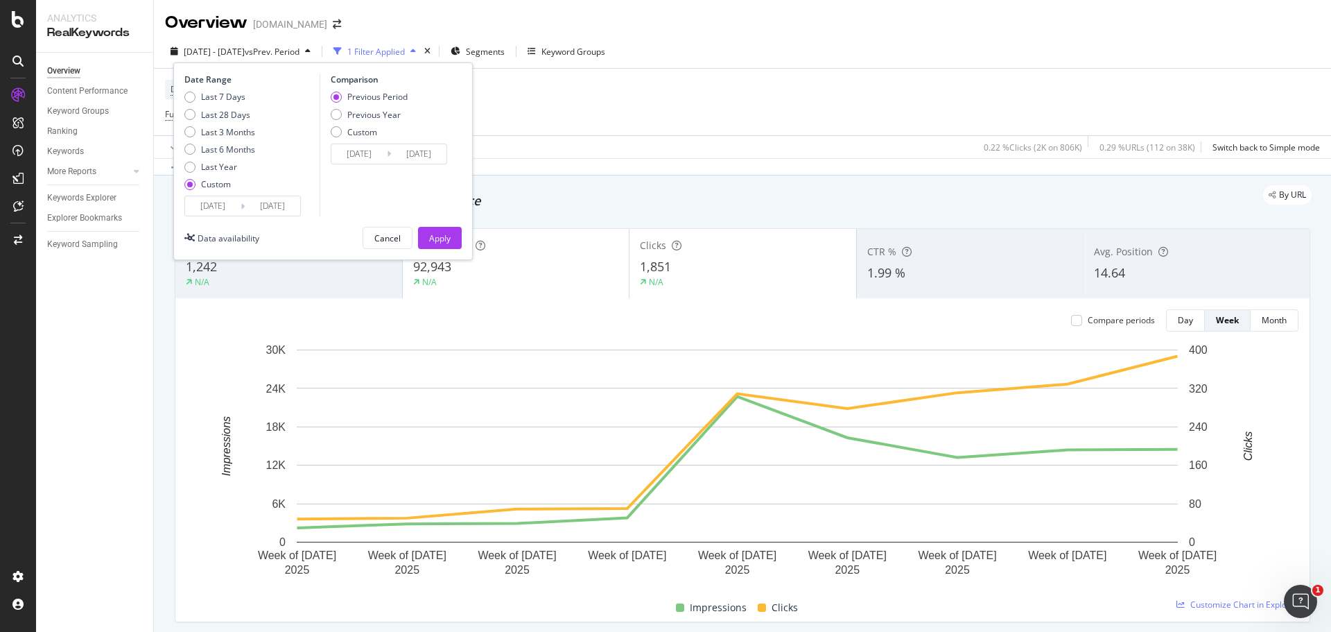
click at [379, 159] on input "2025/06/13" at bounding box center [358, 153] width 55 height 19
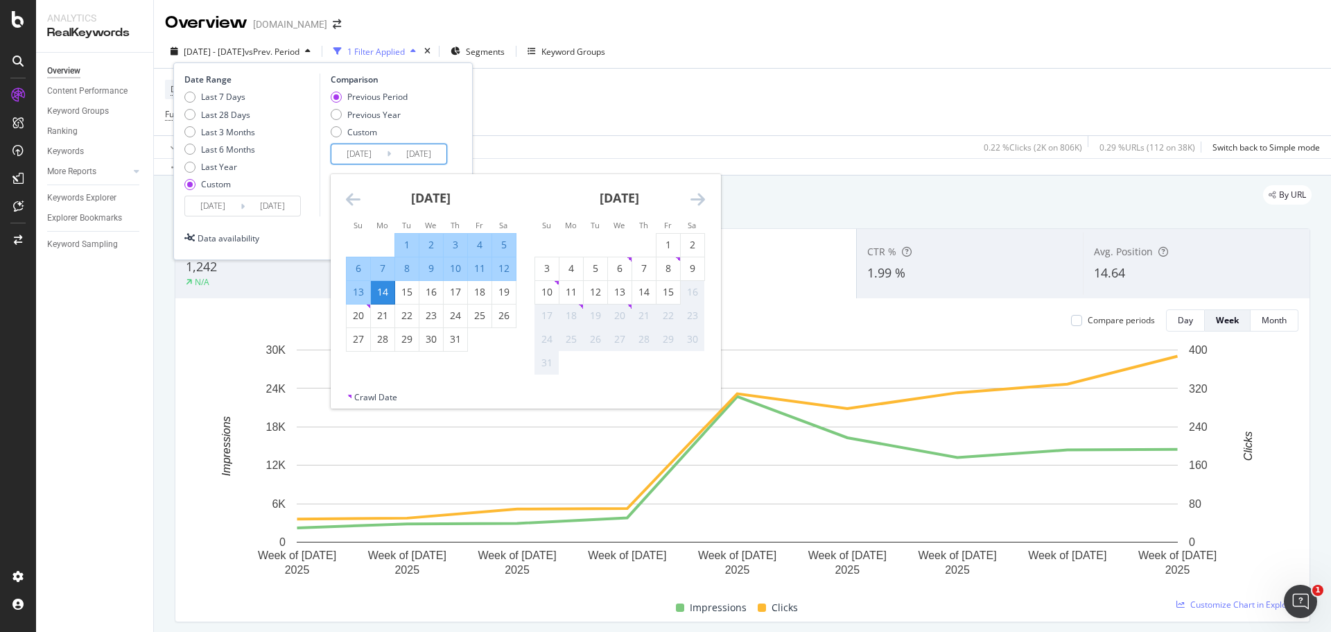
click at [356, 198] on icon "Move backward to switch to the previous month." at bounding box center [353, 199] width 15 height 17
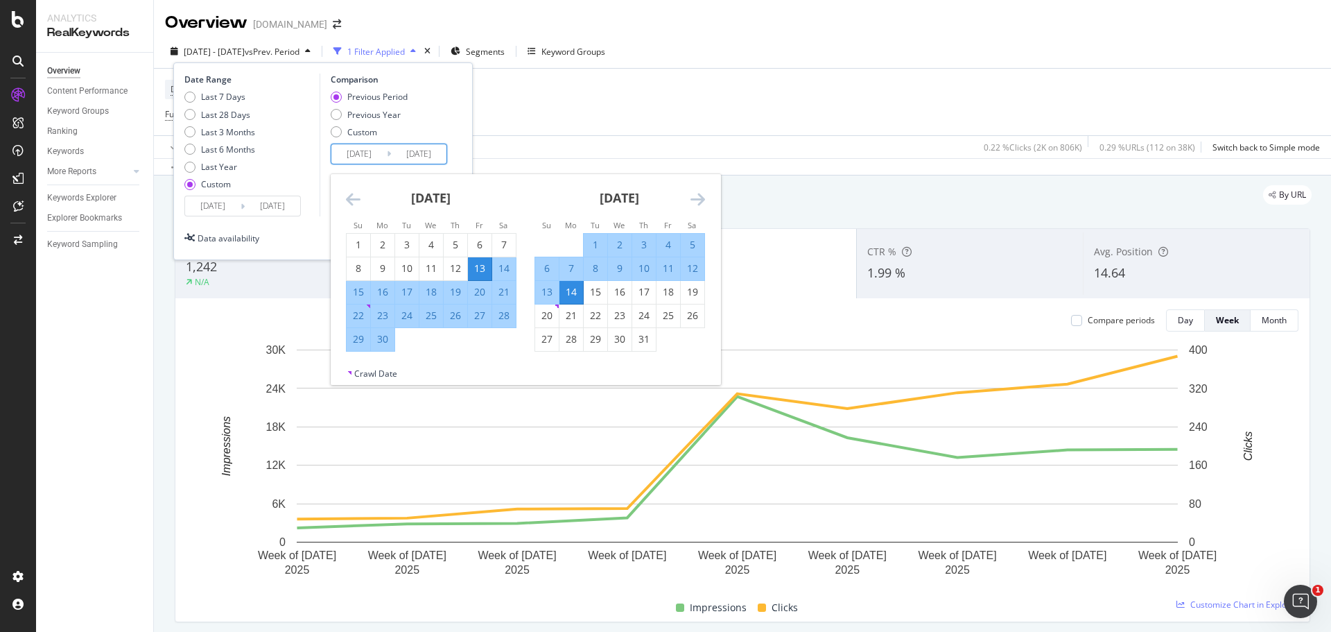
click at [502, 270] on div "14" at bounding box center [504, 268] width 24 height 14
type input "2025/06/14"
click at [458, 103] on div "Date Range Last 7 Days Last 28 Days Last 3 Months Last 6 Months Last Year Custo…" at bounding box center [322, 144] width 277 height 143
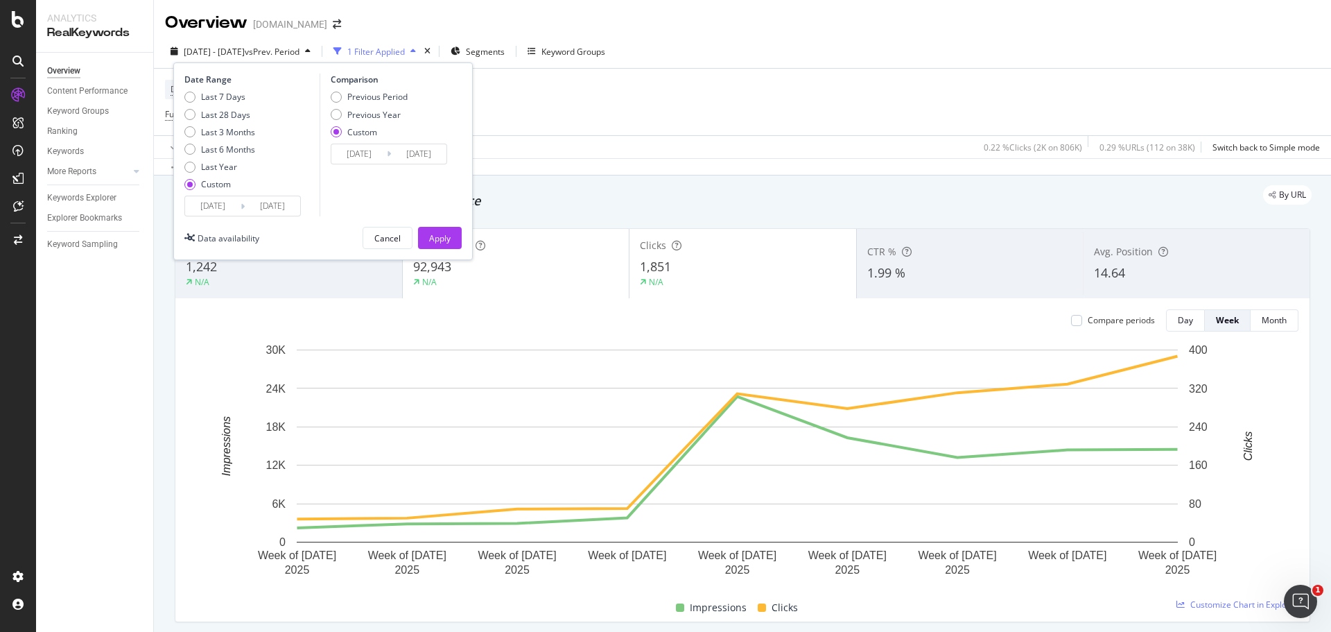
click at [226, 201] on input "2025/07/15" at bounding box center [212, 205] width 55 height 19
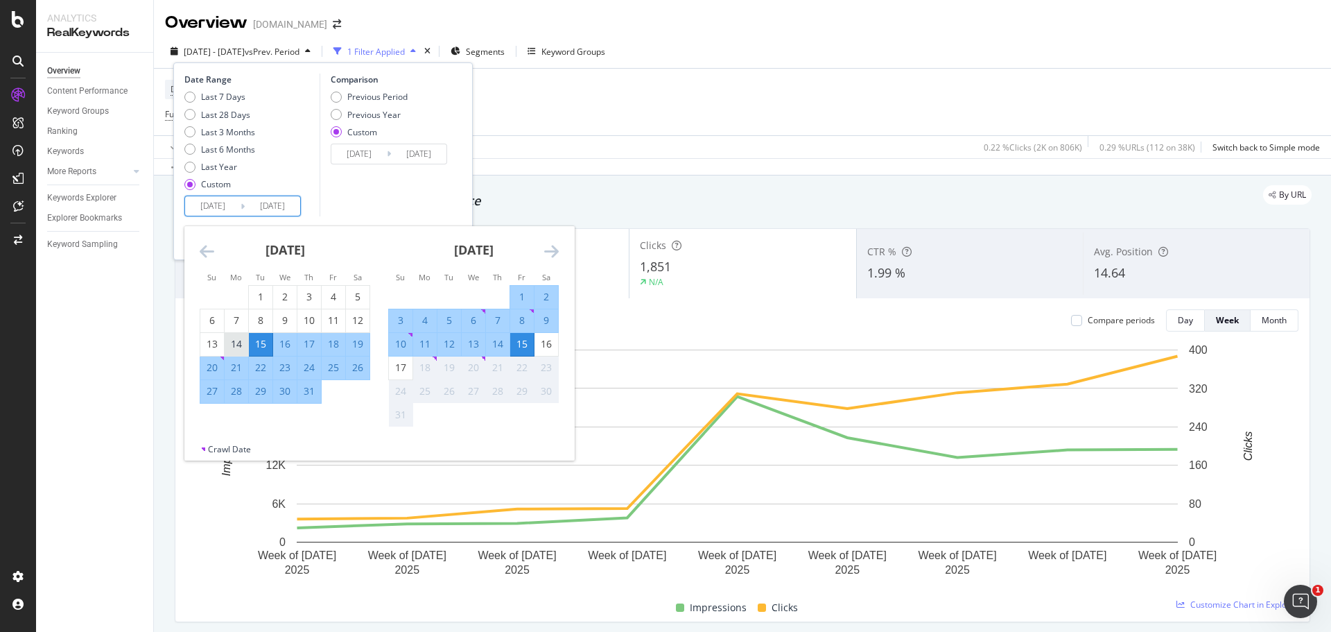
click at [244, 336] on div "14" at bounding box center [237, 344] width 24 height 23
type input "2025/07/14"
click at [499, 337] on div "14" at bounding box center [498, 344] width 24 height 14
type input "2025/08/14"
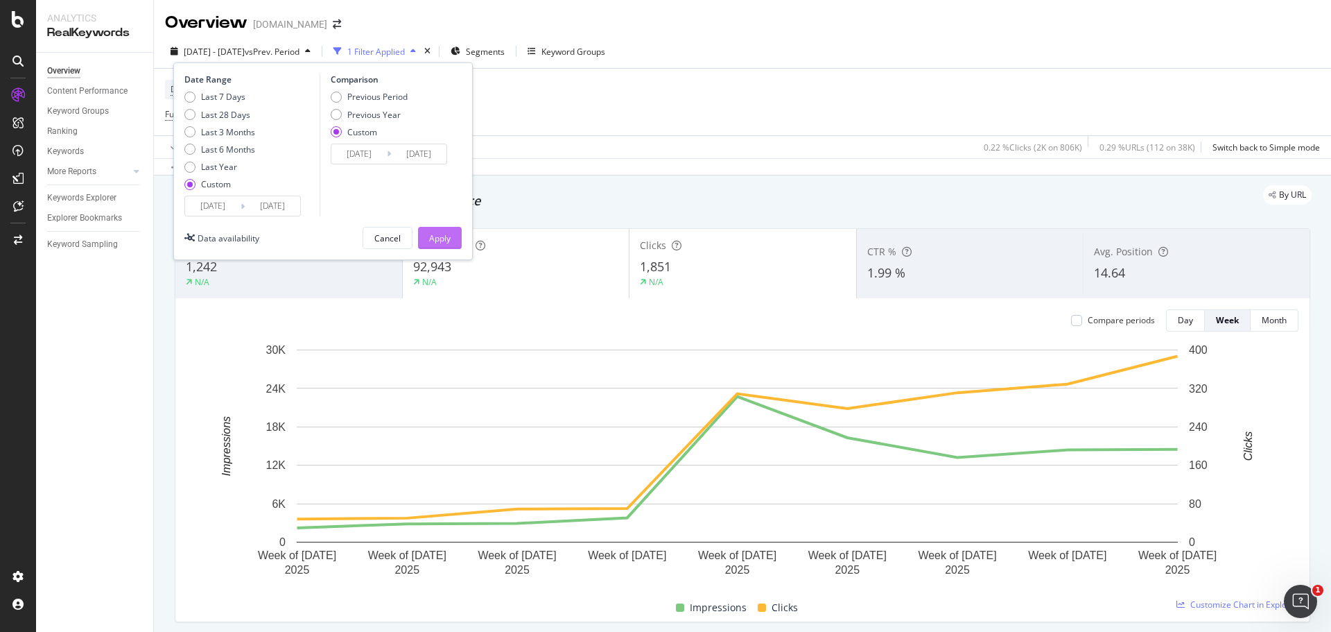
click at [431, 234] on div "Apply" at bounding box center [439, 238] width 21 height 12
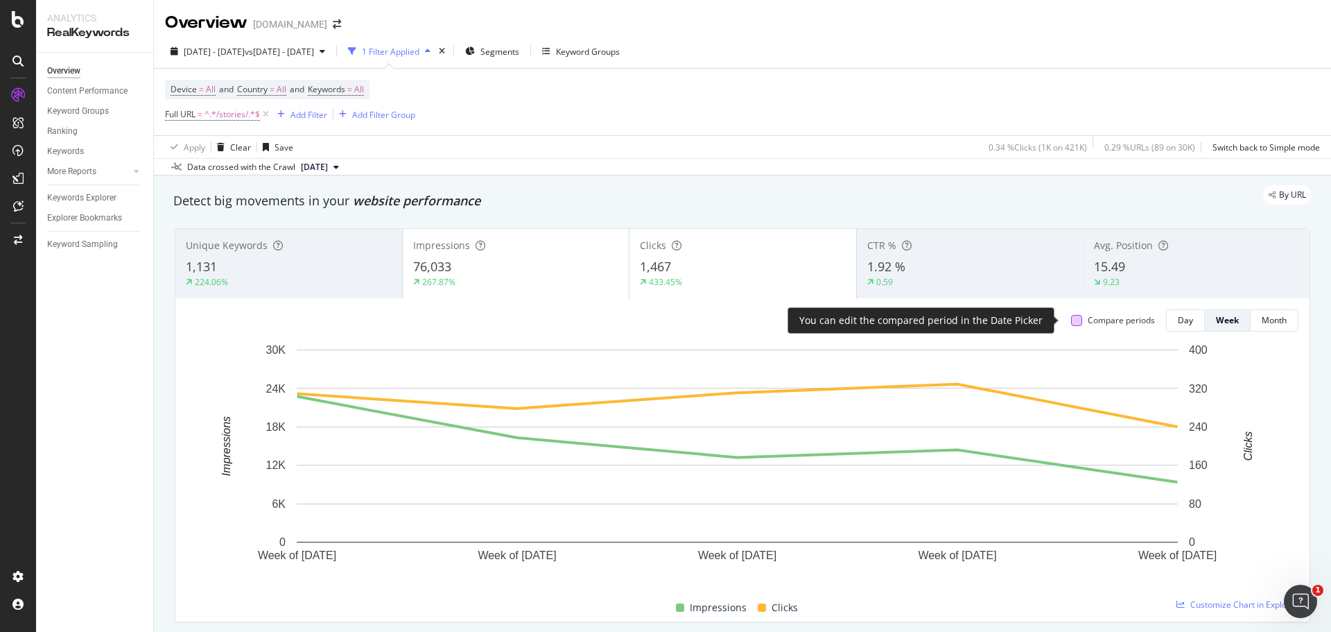
click at [1071, 319] on div at bounding box center [1076, 320] width 11 height 11
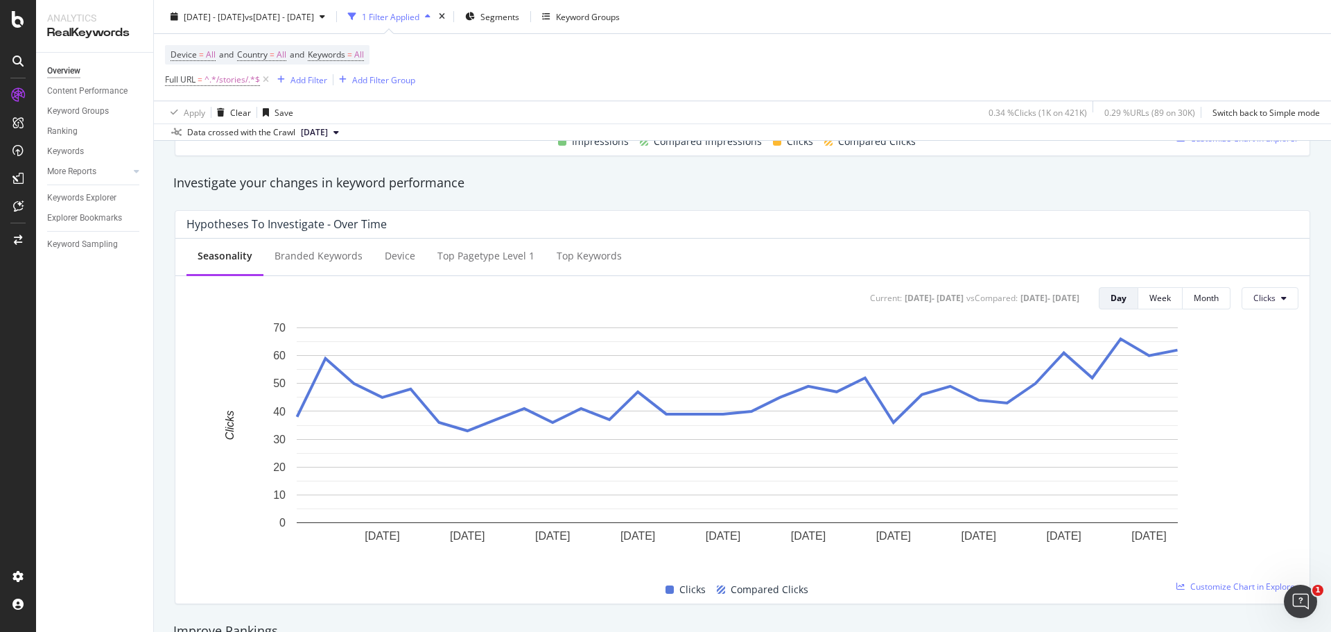
scroll to position [485, 0]
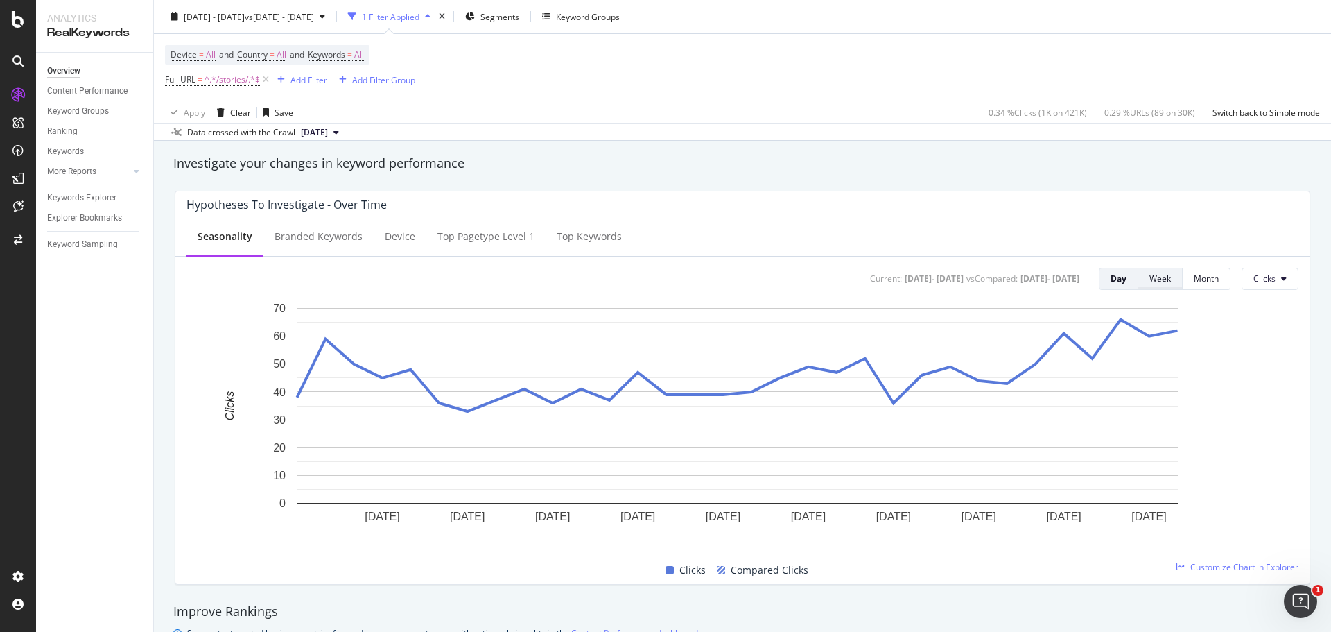
click at [1149, 277] on div "Week" at bounding box center [1159, 278] width 21 height 12
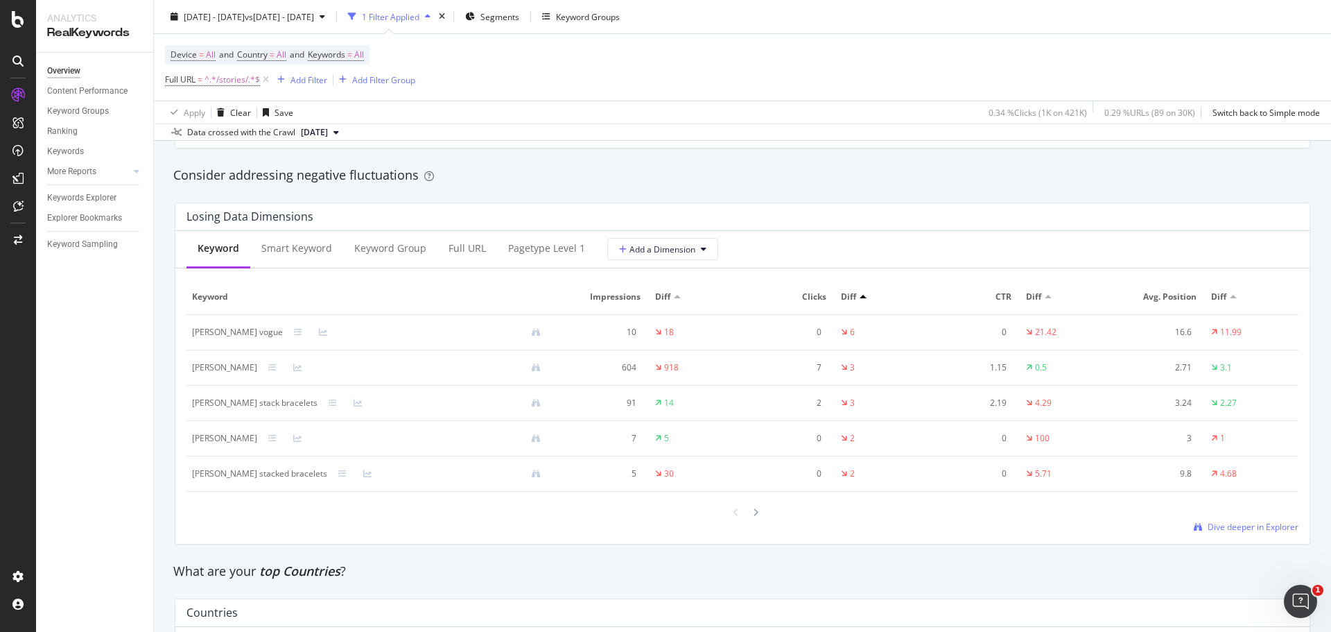
scroll to position [1485, 0]
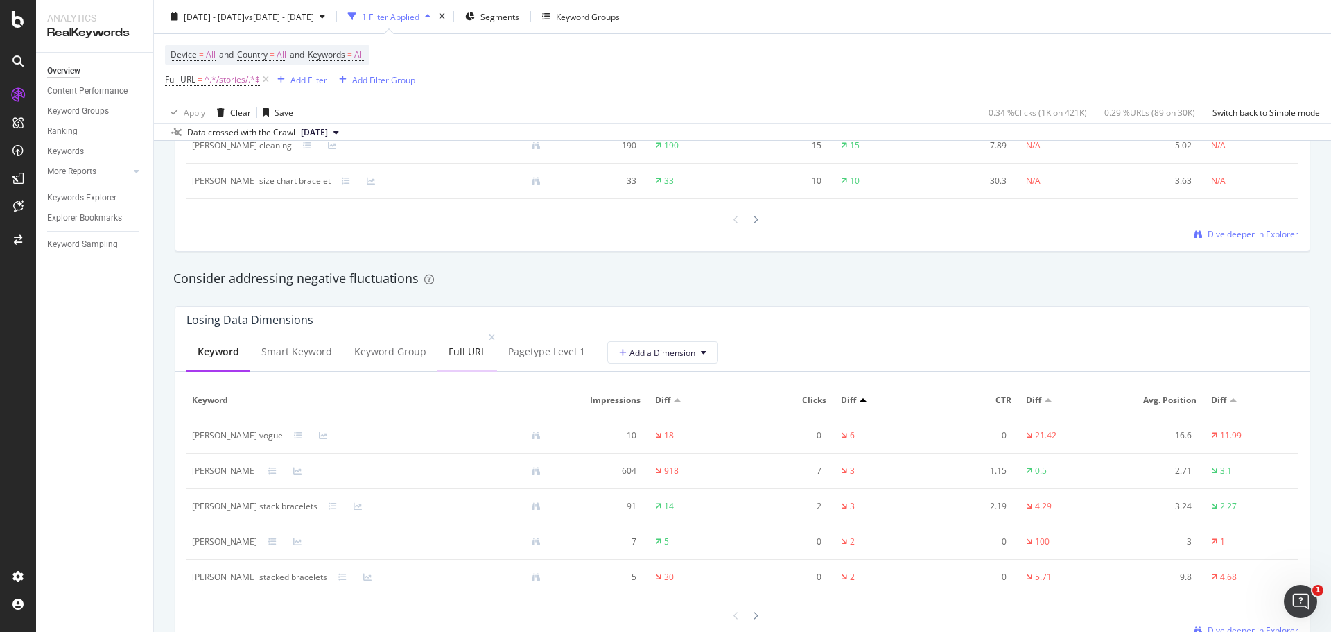
click at [455, 358] on div "Full URL" at bounding box center [467, 352] width 37 height 14
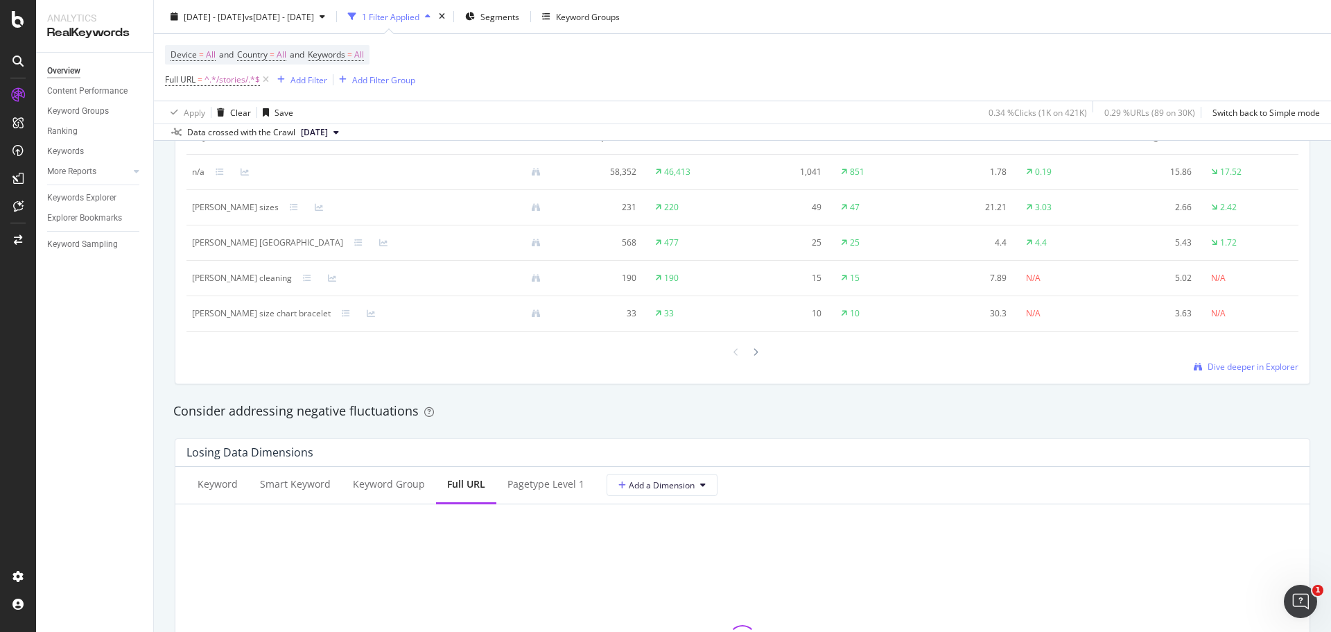
scroll to position [1208, 0]
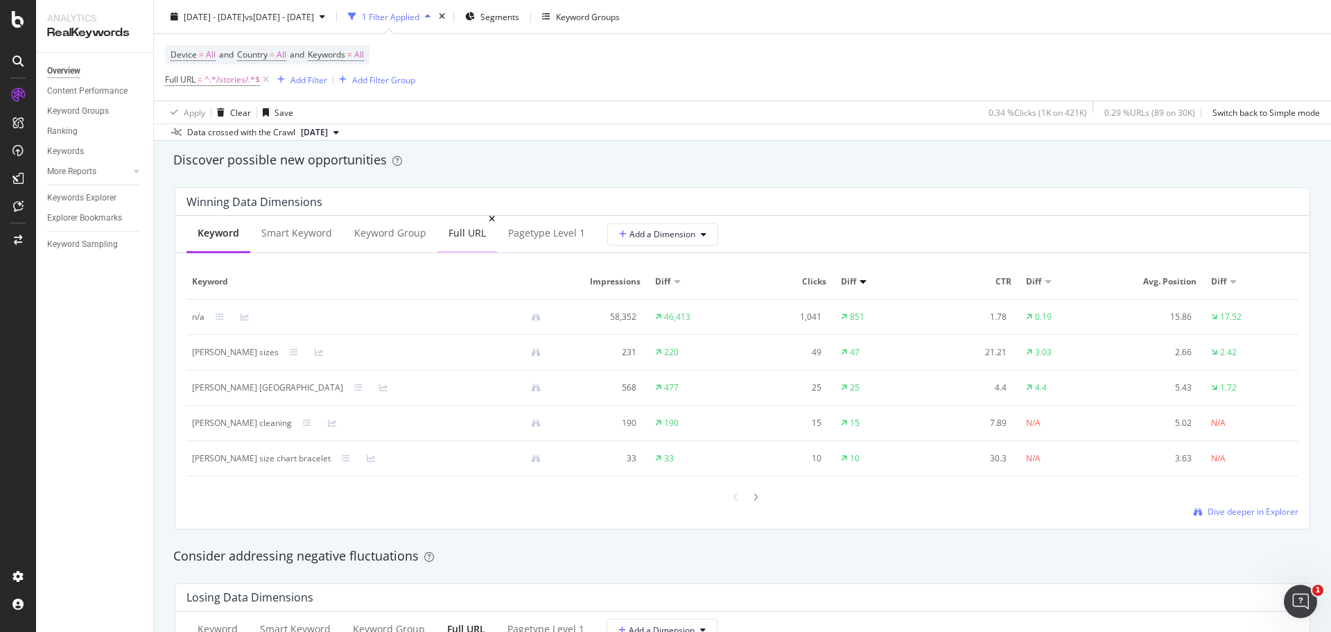
click at [455, 229] on div "Full URL" at bounding box center [467, 233] width 37 height 14
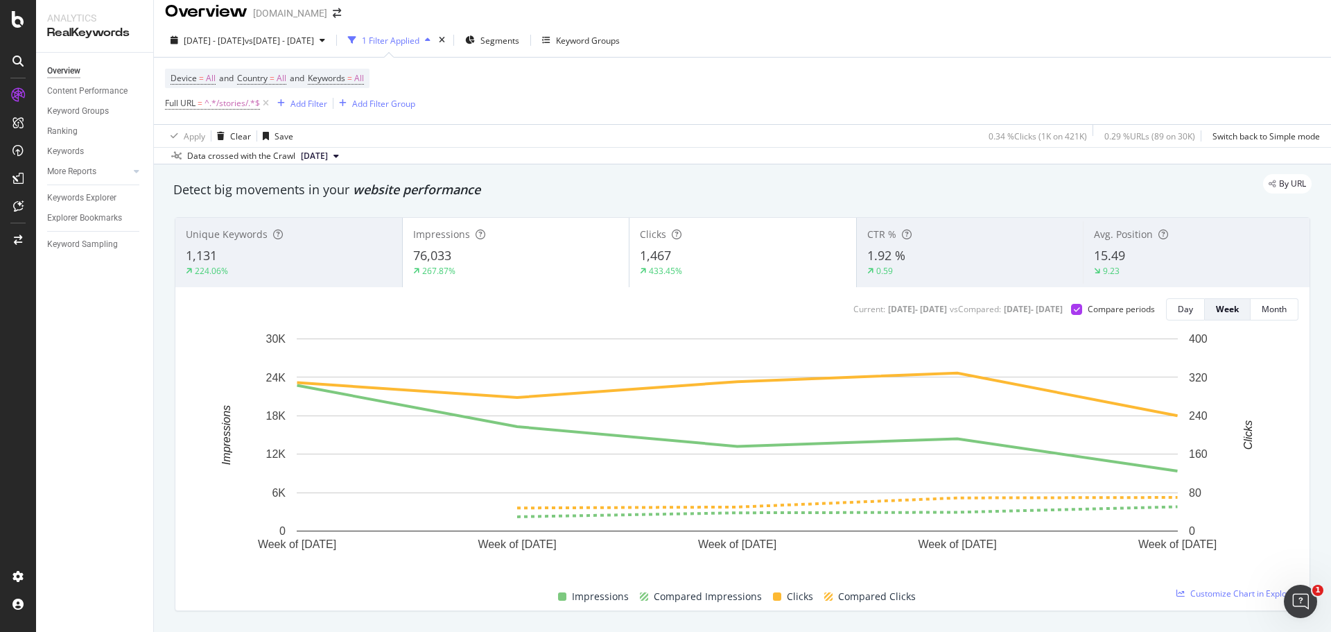
scroll to position [0, 0]
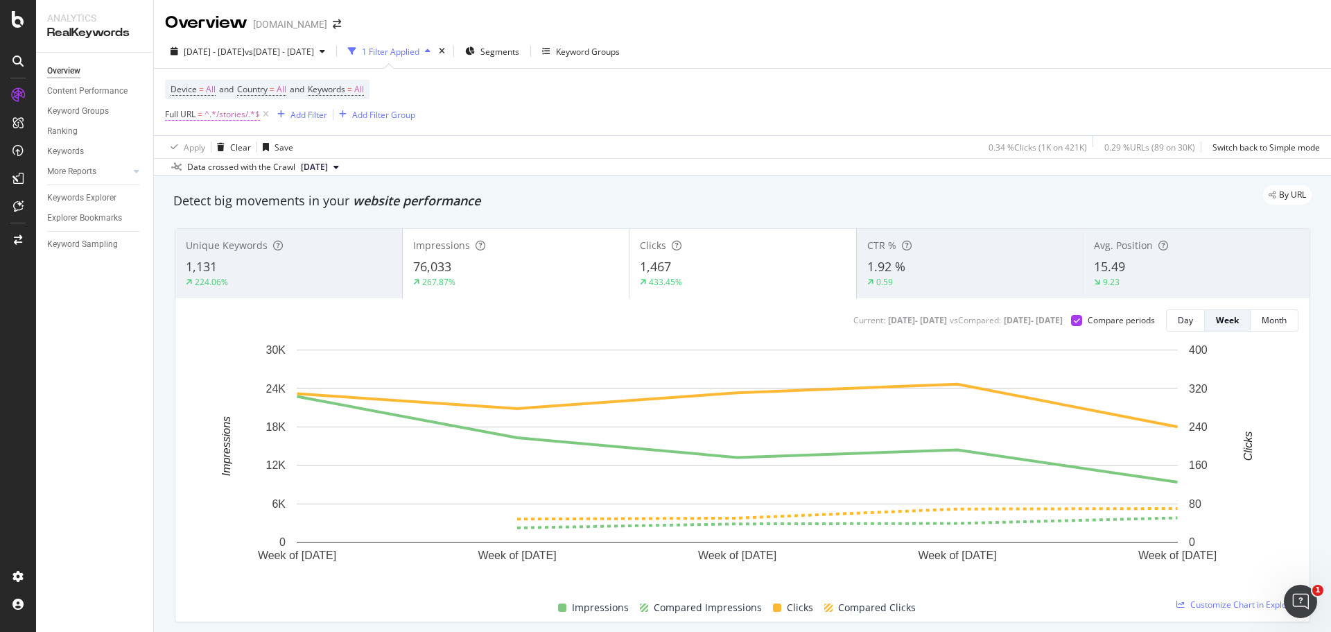
click at [213, 117] on span "^.*/stories/.*$" at bounding box center [231, 114] width 55 height 19
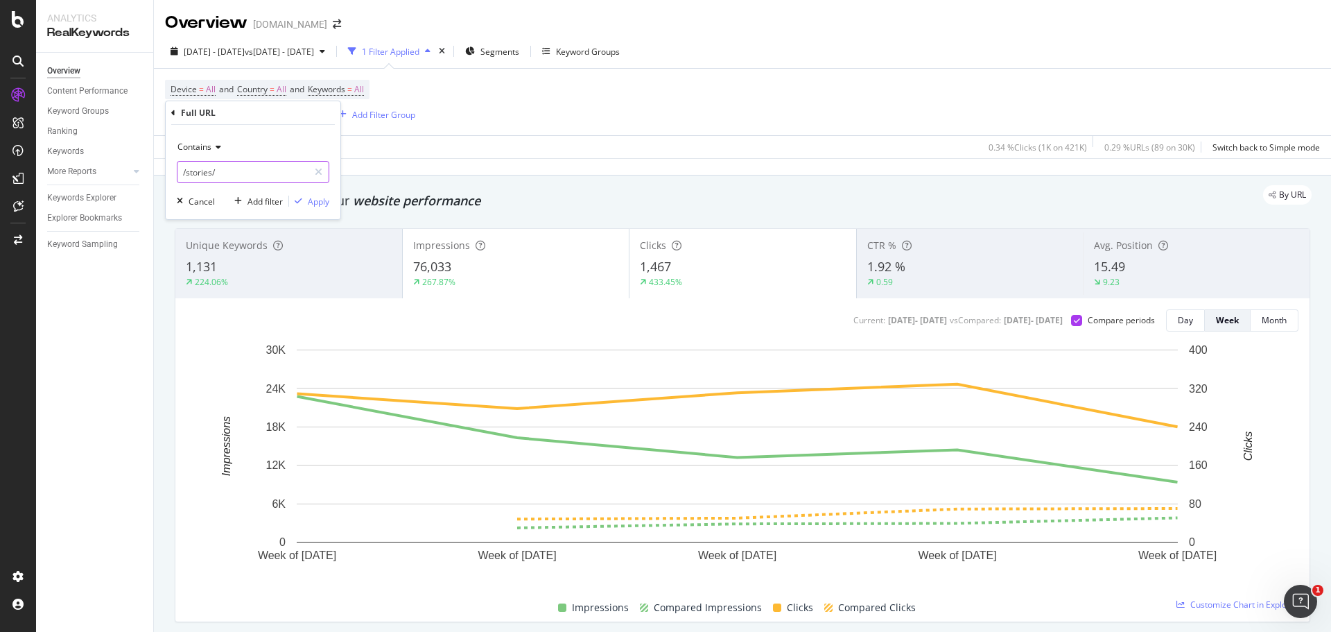
click at [211, 166] on input "/stories/" at bounding box center [242, 172] width 131 height 22
type input "/world-of-yurman/"
click at [320, 200] on div "Apply" at bounding box center [318, 201] width 21 height 12
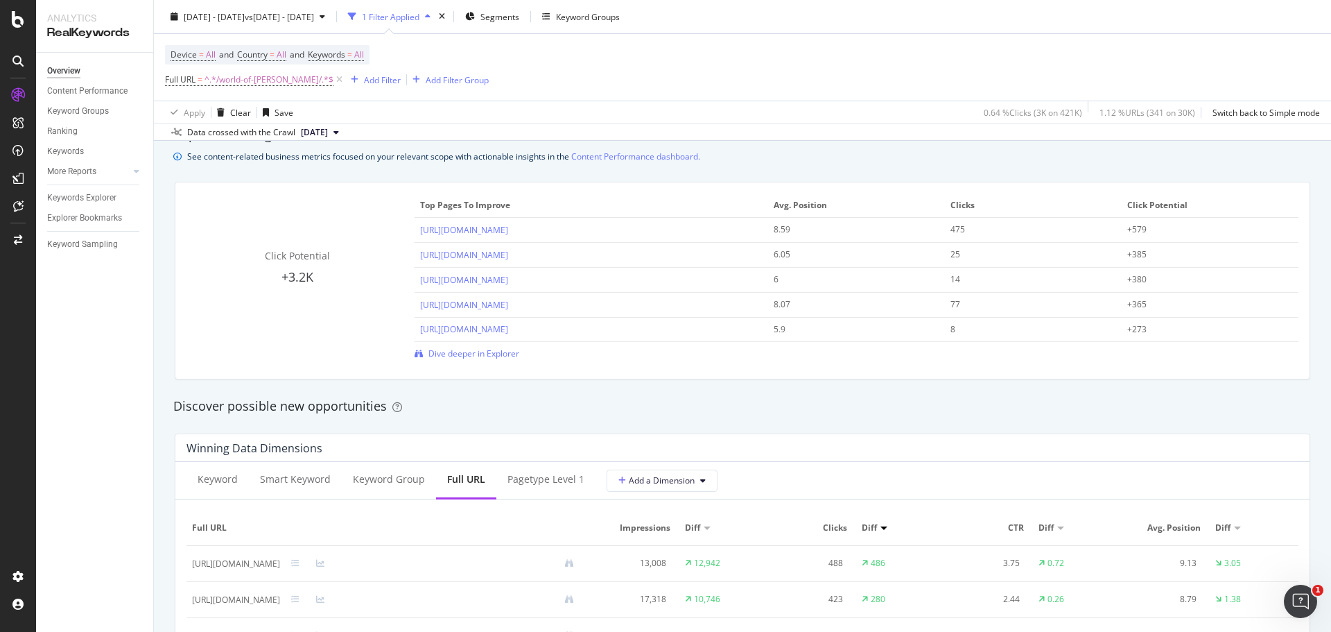
scroll to position [1109, 0]
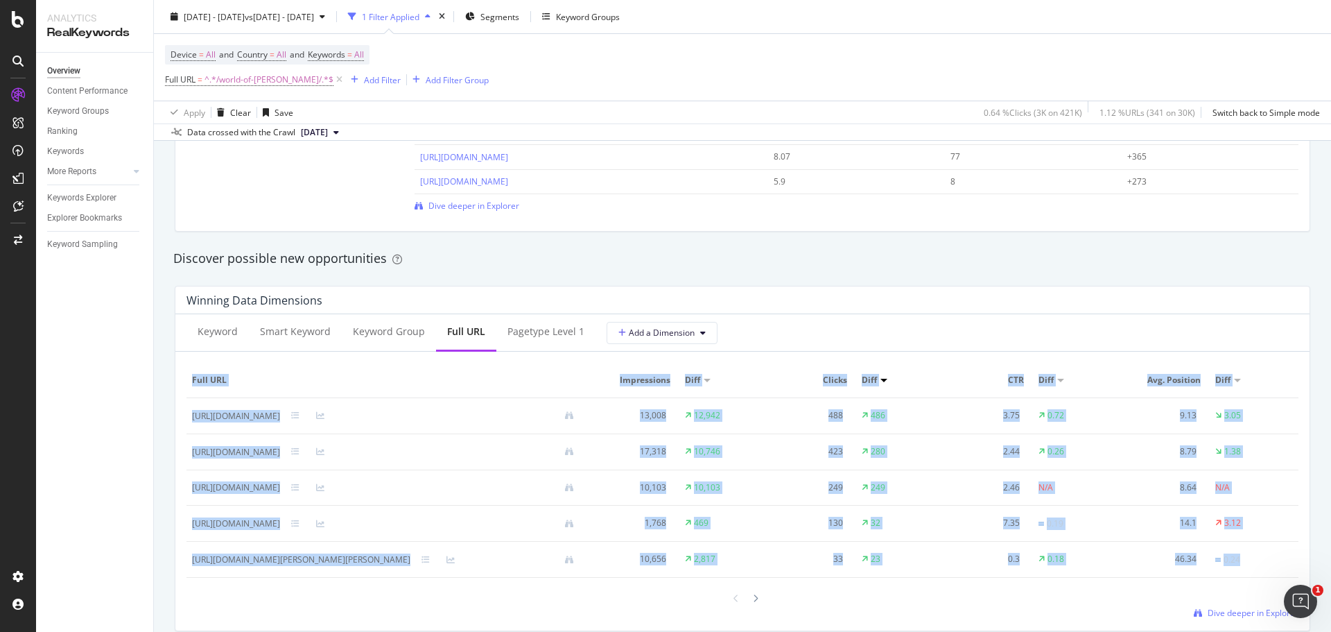
drag, startPoint x: 189, startPoint y: 380, endPoint x: 1237, endPoint y: 573, distance: 1066.4
click at [1237, 573] on table "Full URL Impressions Diff Clicks Diff CTR Diff Avg. Position Diff https://www.d…" at bounding box center [742, 470] width 1112 height 215
copy table "Full URL Impressions Diff Clicks Diff CTR Diff Avg. Position Diff https://www.d…"
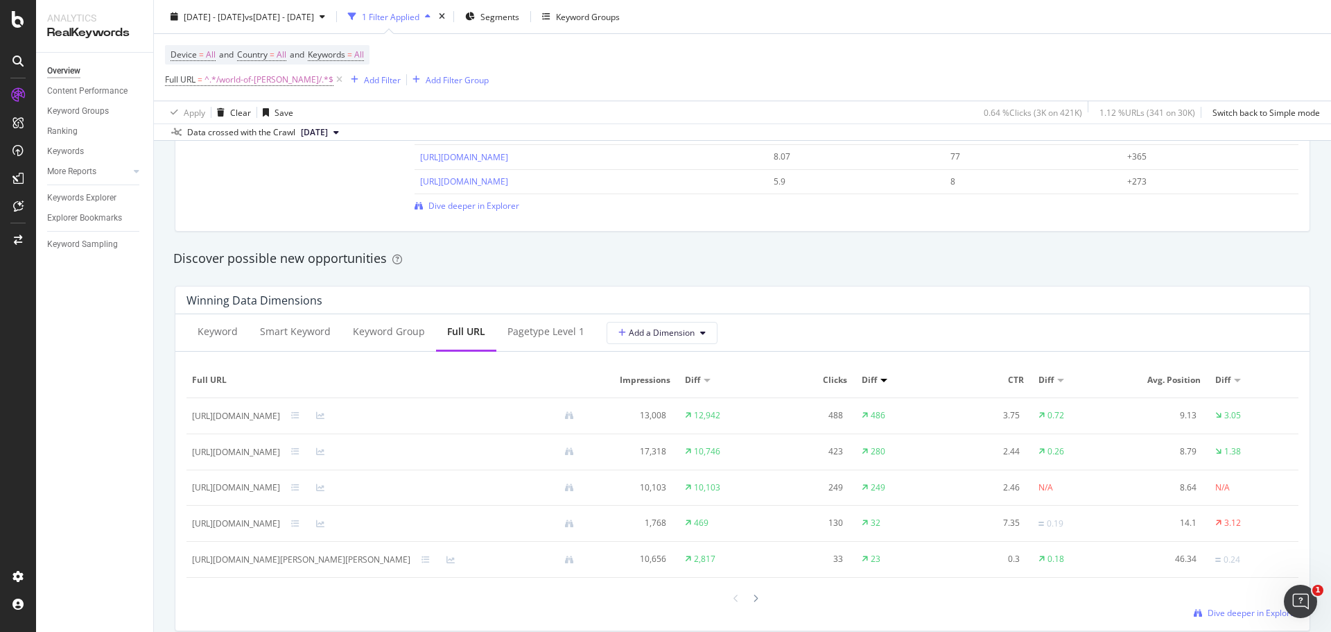
click at [957, 279] on div "Winning Data Dimensions Keyword Smart Keyword Keyword Group Full URL pagetype L…" at bounding box center [742, 458] width 1152 height 367
click at [753, 597] on icon at bounding box center [756, 598] width 6 height 8
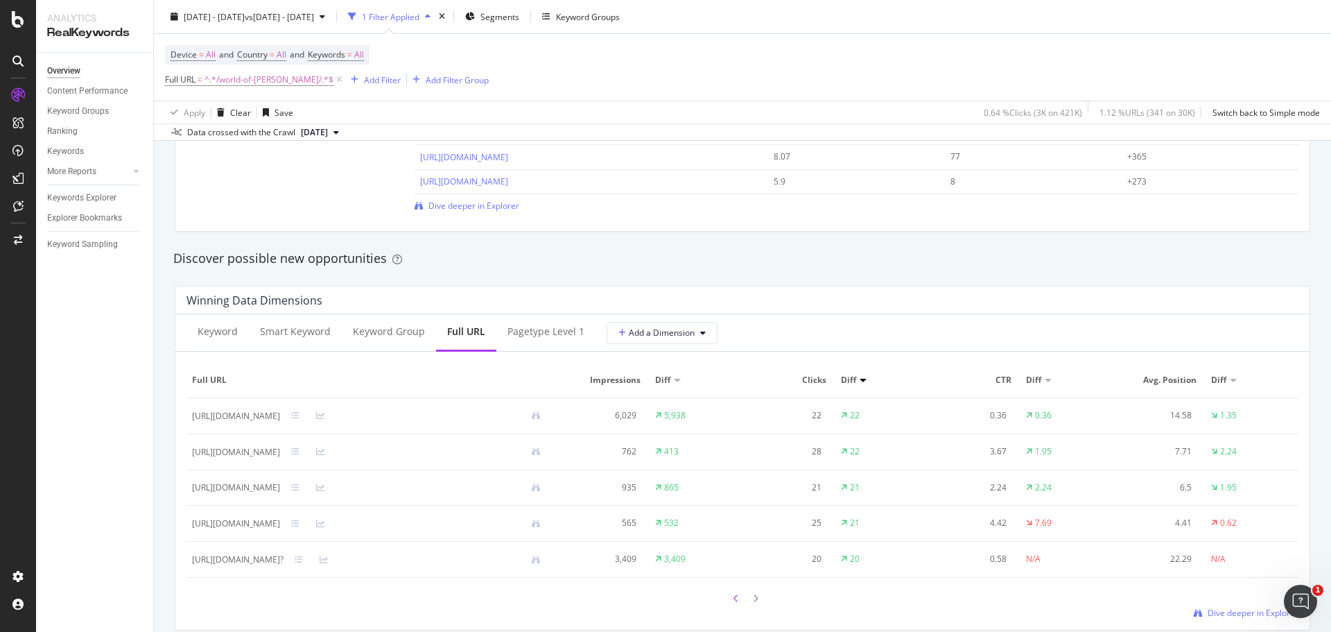
click at [733, 596] on icon at bounding box center [736, 598] width 6 height 8
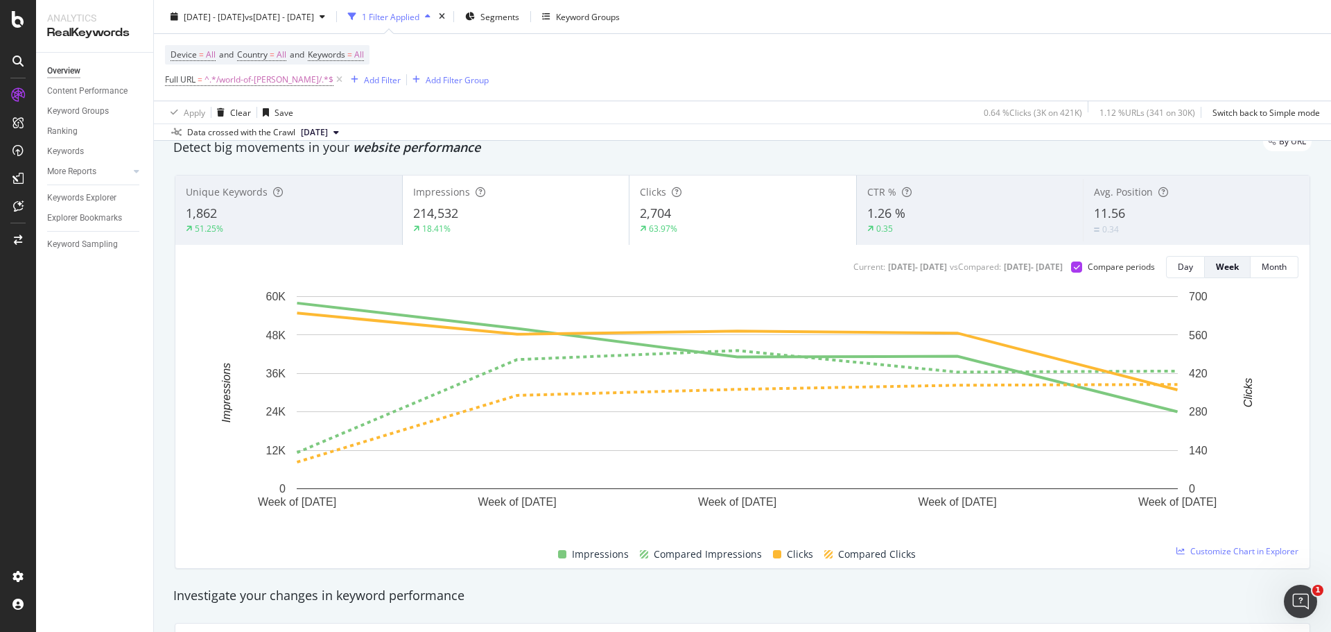
scroll to position [0, 0]
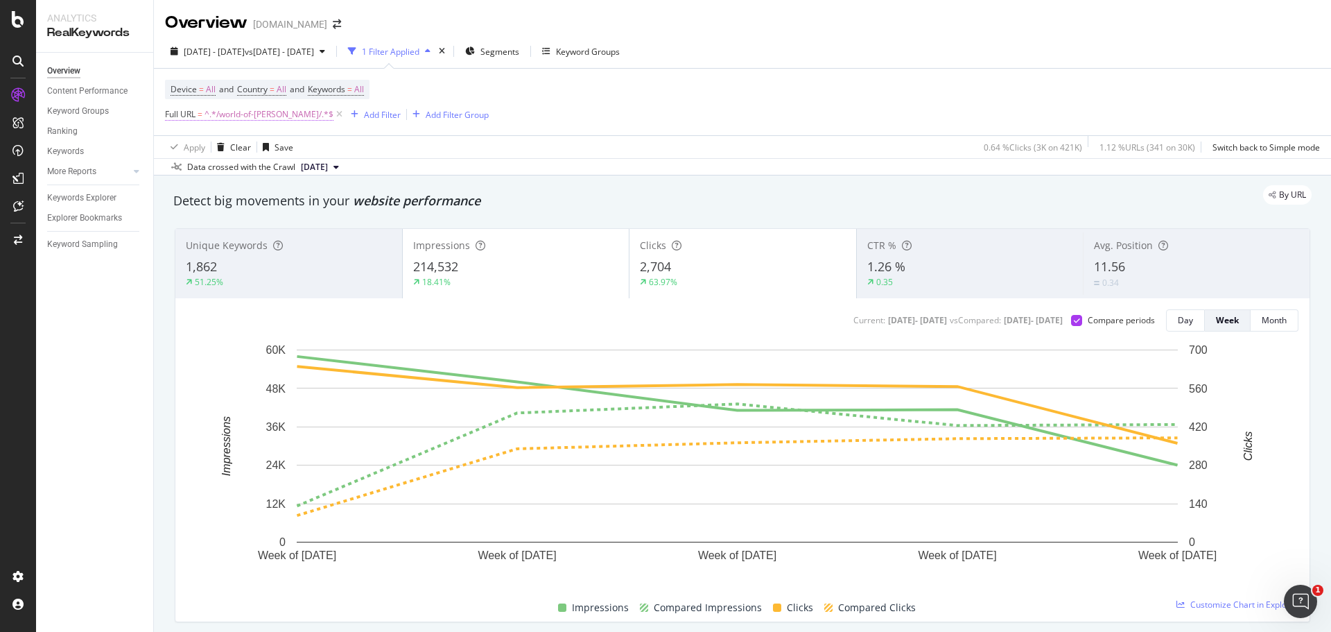
click at [265, 115] on span "^.*/world-of-yurman/.*$" at bounding box center [268, 114] width 129 height 19
click at [237, 163] on input "/world-of-yurman/" at bounding box center [242, 172] width 131 height 22
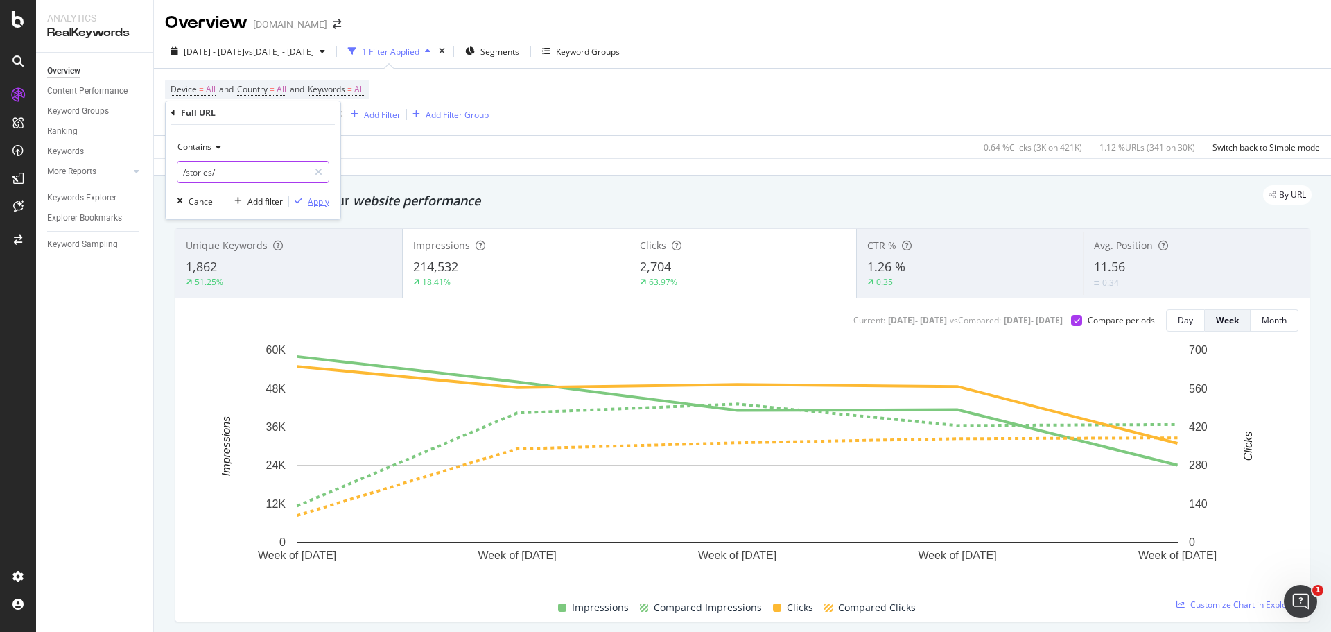
type input "/stories/"
click at [302, 204] on div "button" at bounding box center [298, 201] width 19 height 8
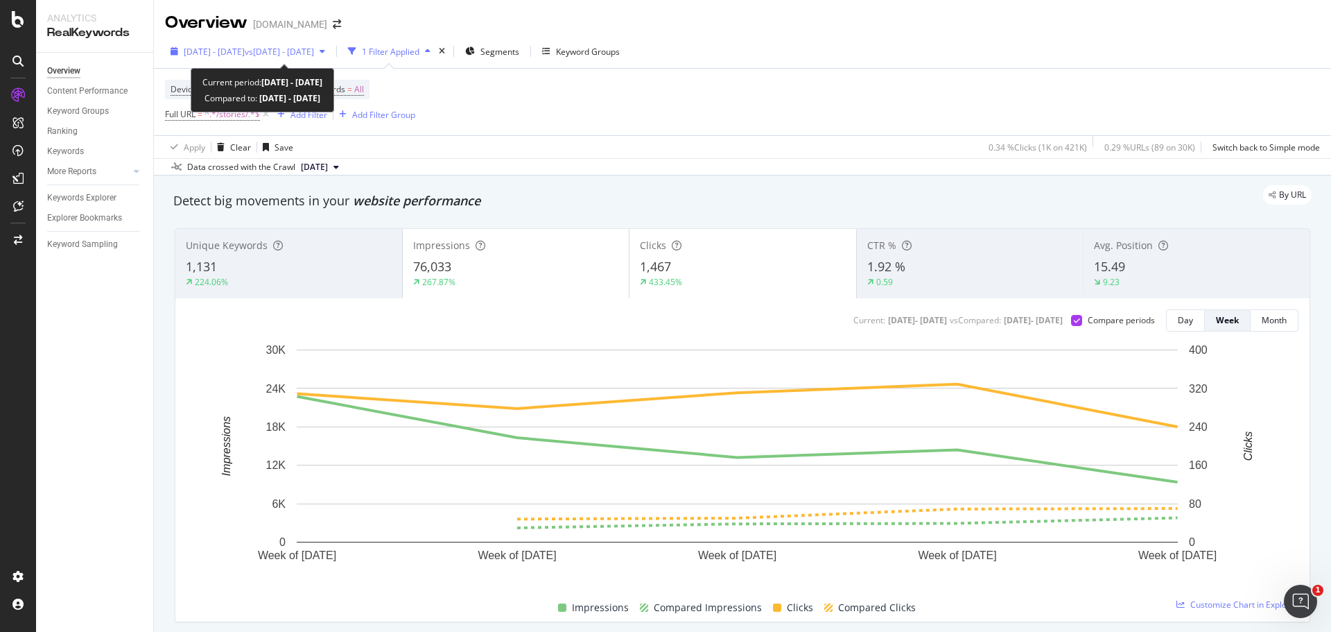
click at [245, 51] on span "2025 Jul. 14th - Aug. 14th" at bounding box center [214, 52] width 61 height 12
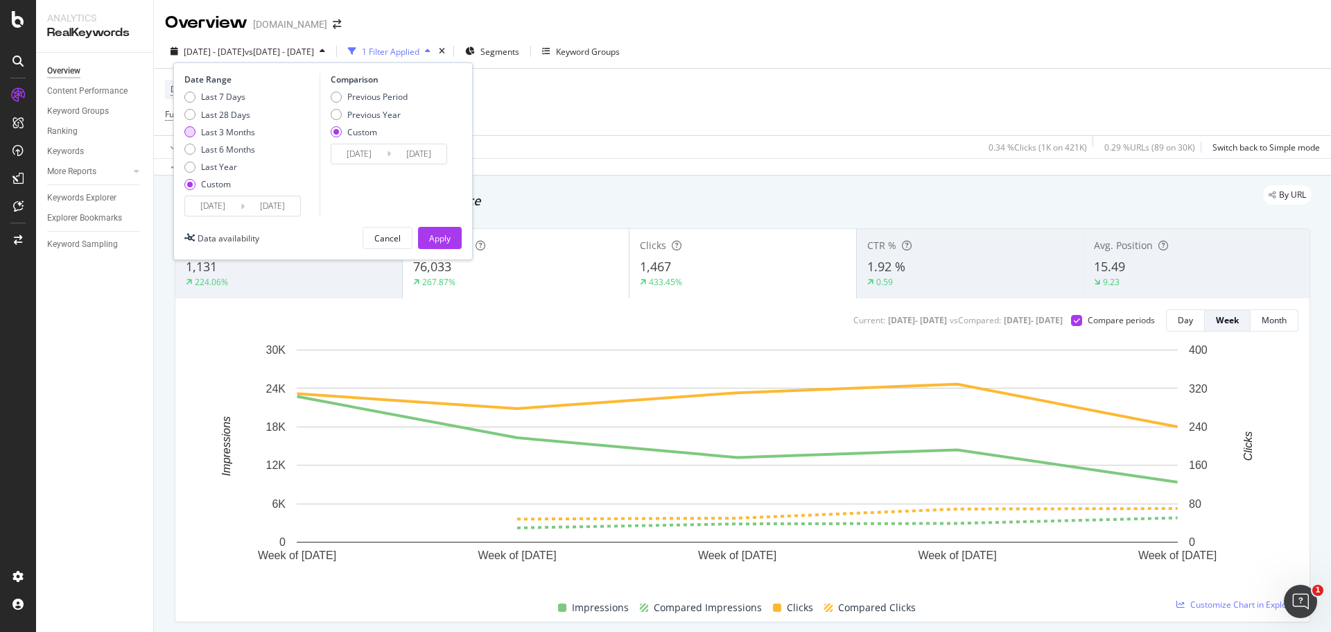
click at [193, 126] on div "Last 3 Months" at bounding box center [219, 132] width 71 height 12
type input "2025/05/18"
type input "2025/08/17"
click at [451, 239] on button "Apply" at bounding box center [440, 238] width 44 height 22
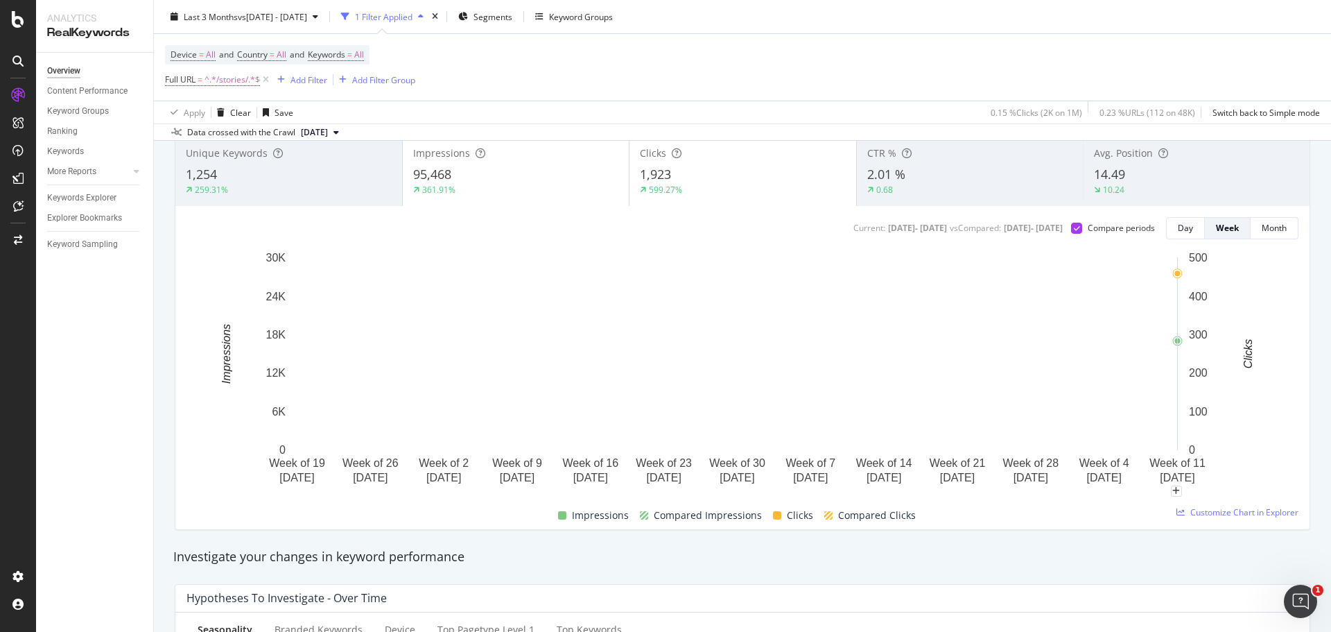
scroll to position [69, 0]
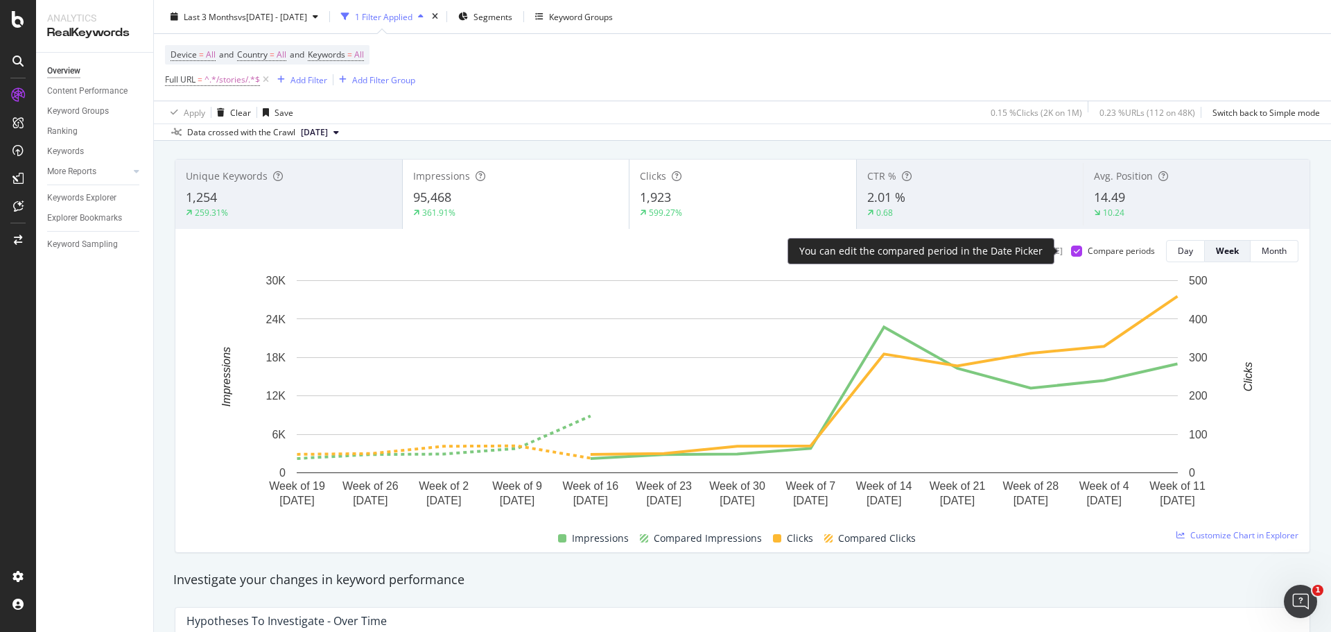
click at [1074, 252] on icon at bounding box center [1077, 250] width 6 height 7
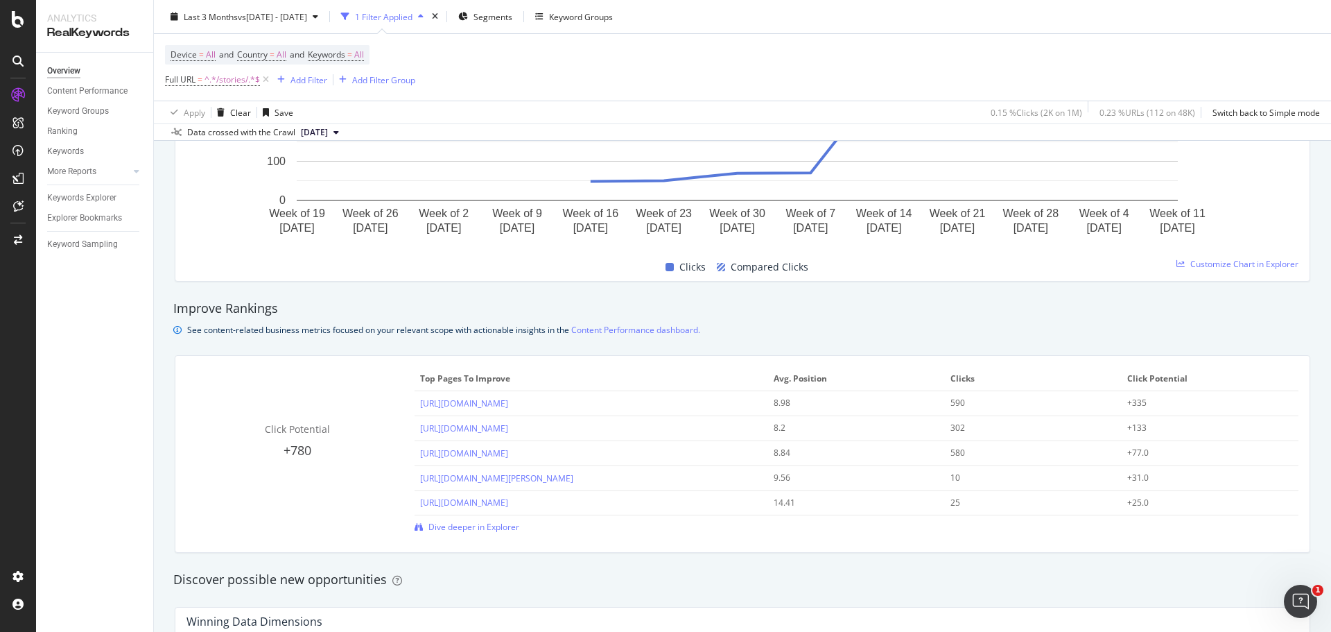
scroll to position [1065, 0]
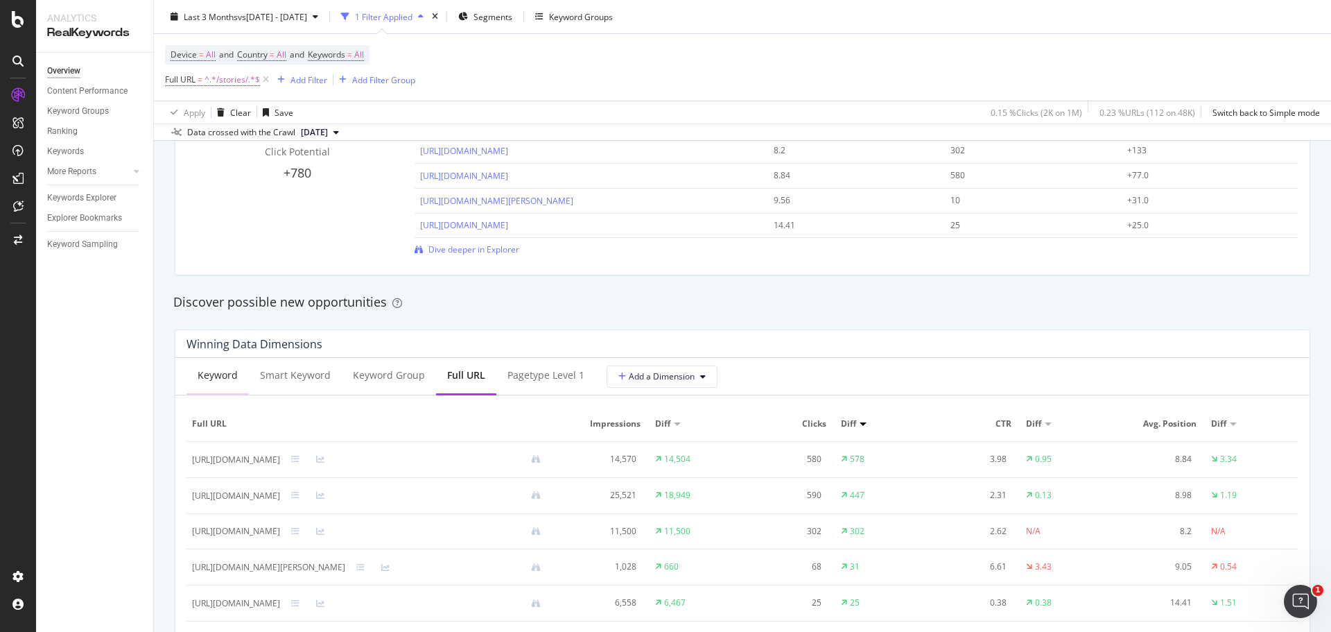
click at [203, 381] on div "Keyword" at bounding box center [218, 375] width 40 height 14
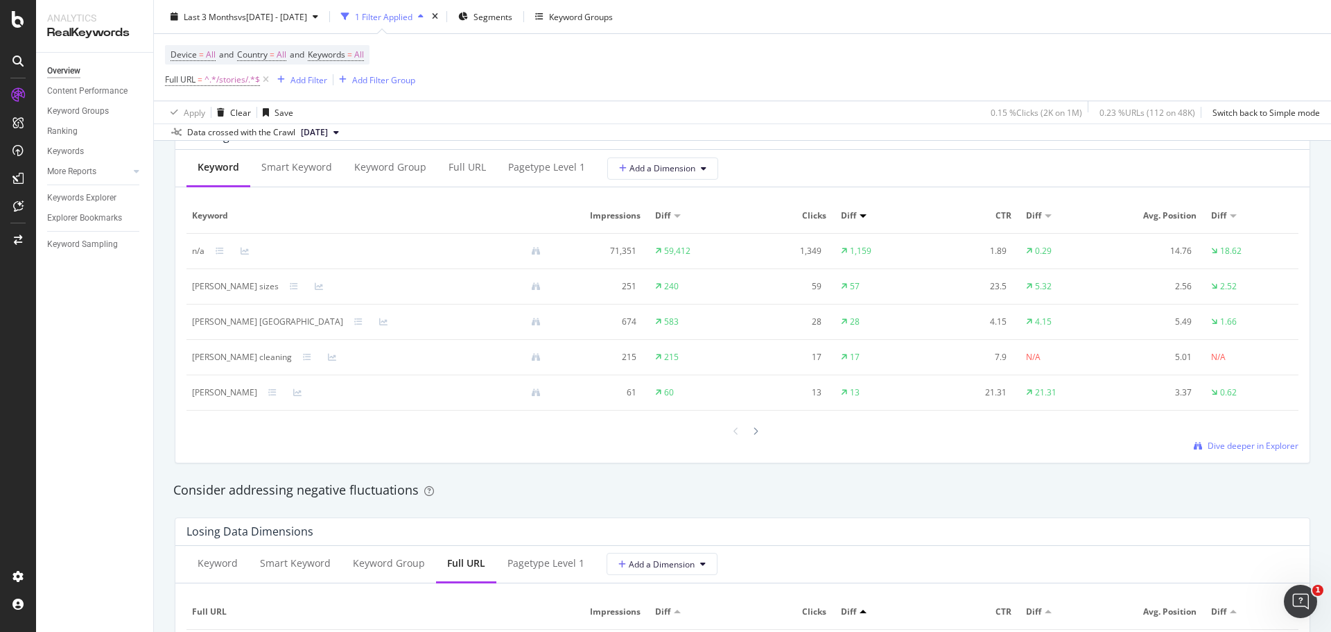
scroll to position [1204, 0]
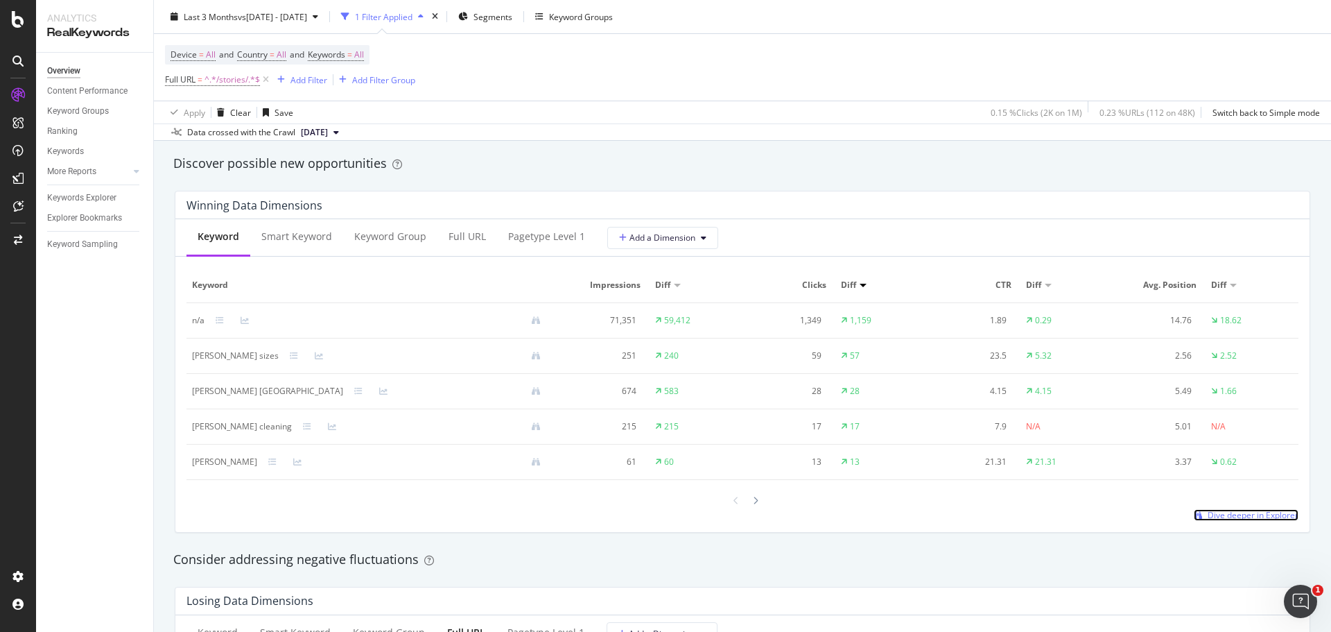
click at [1270, 519] on span "Dive deeper in Explorer" at bounding box center [1253, 515] width 91 height 12
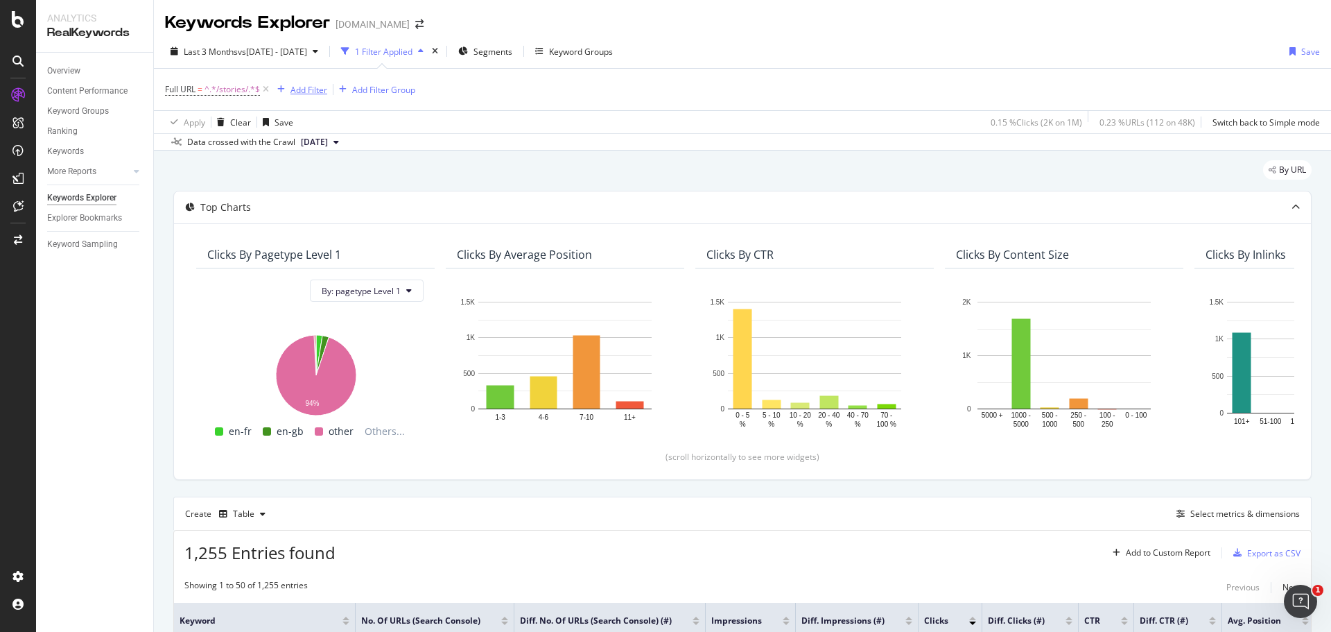
click at [305, 91] on div "Add Filter" at bounding box center [308, 90] width 37 height 12
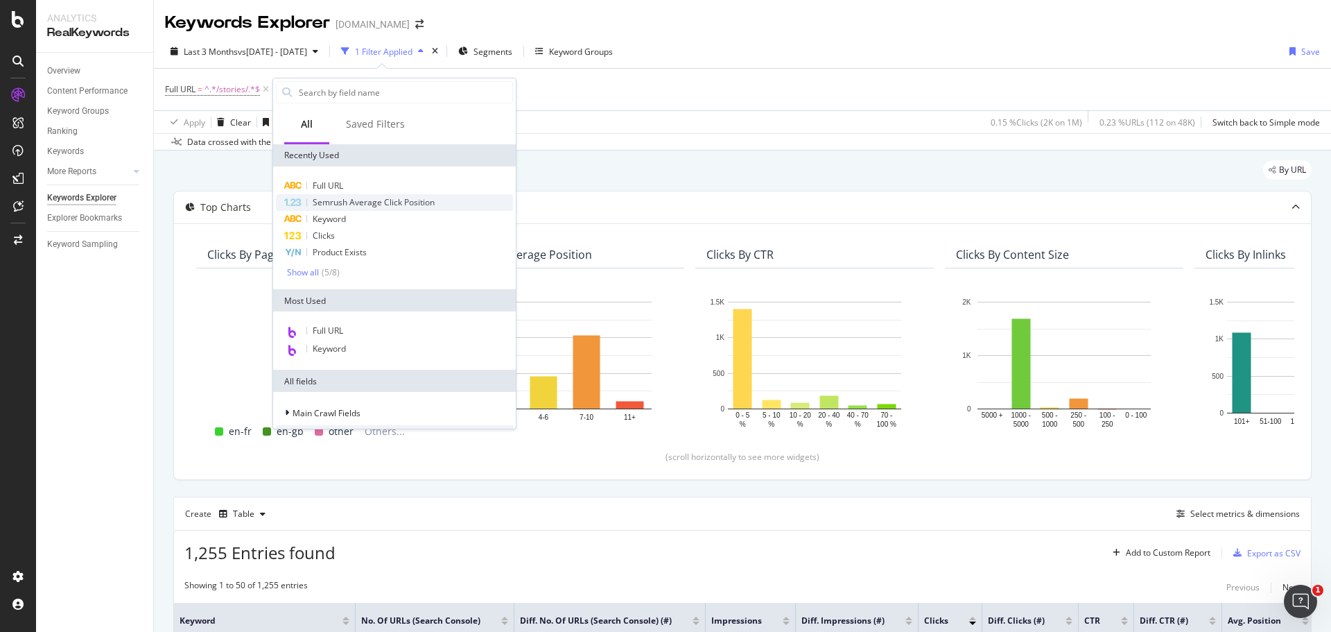
click at [331, 209] on div "Semrush Average Click Position" at bounding box center [394, 202] width 237 height 17
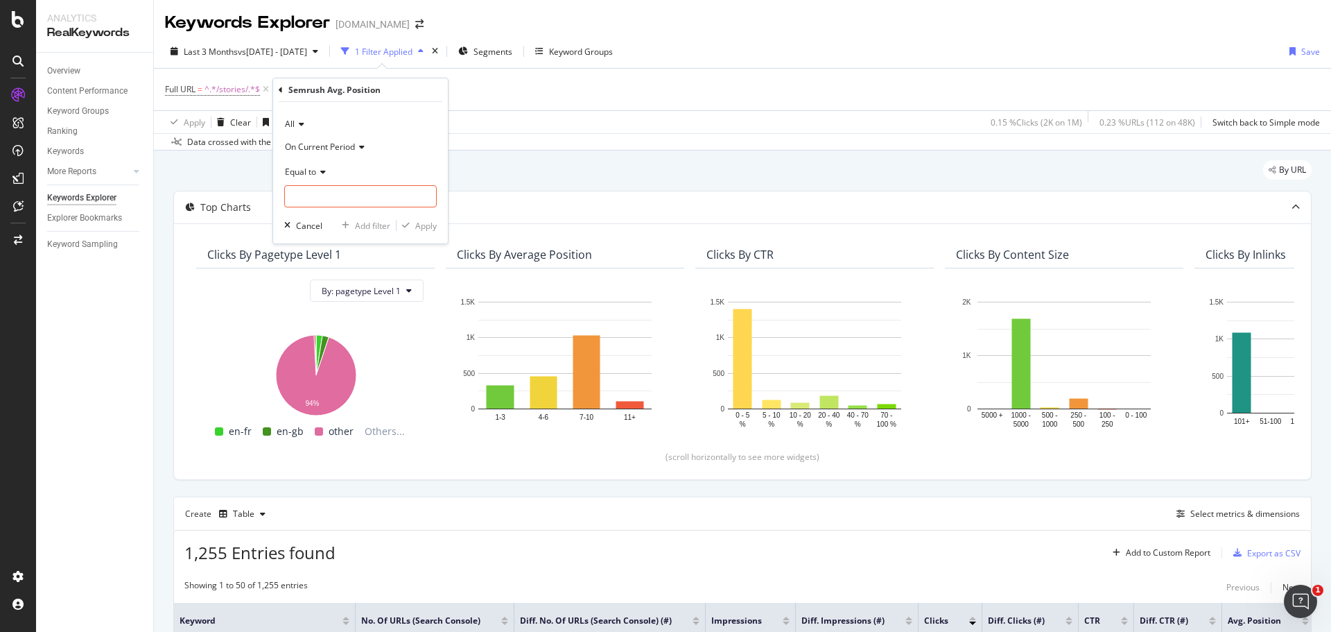
click at [319, 179] on div "Equal to" at bounding box center [360, 171] width 153 height 22
click at [330, 245] on div "Less than or equal to" at bounding box center [362, 254] width 148 height 18
click at [338, 197] on input "number" at bounding box center [360, 196] width 153 height 22
type input "3"
click at [420, 223] on div "Apply" at bounding box center [425, 226] width 21 height 12
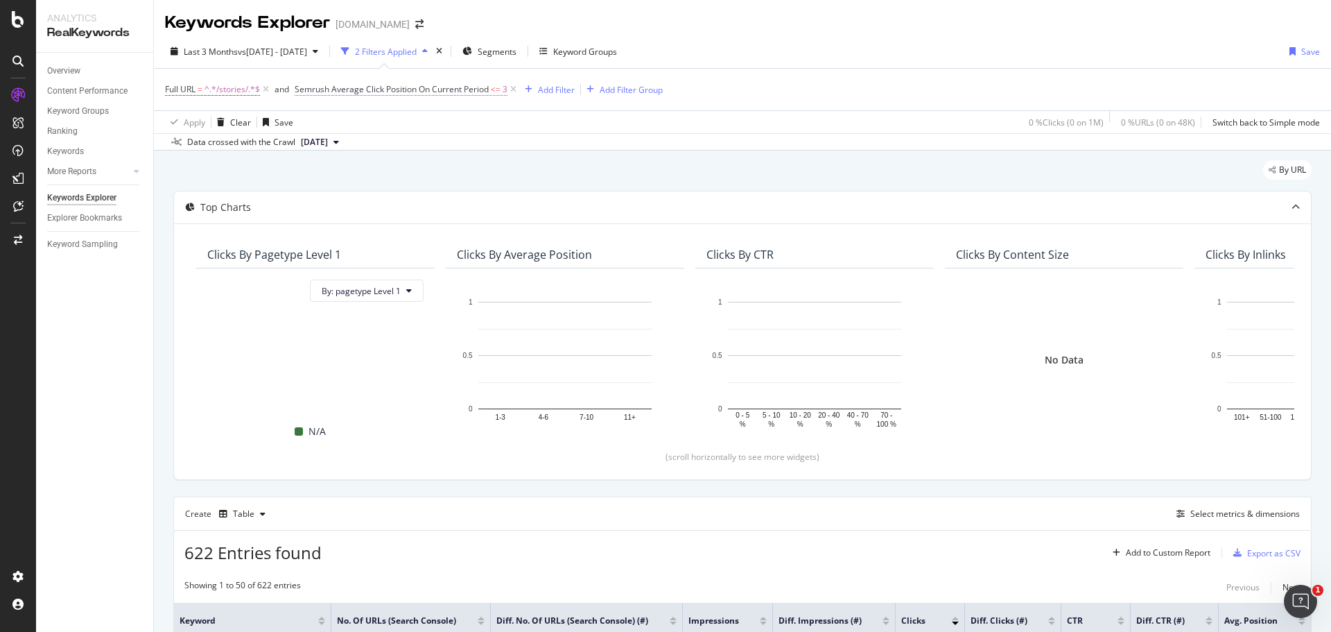
click at [456, 92] on span "Semrush Average Click Position On Current Period" at bounding box center [392, 89] width 194 height 12
click at [302, 87] on icon at bounding box center [304, 88] width 4 height 8
click at [836, 94] on div "Full URL = ^.*/stories/.*$ and Semrush Average Click Position On Current Period…" at bounding box center [742, 90] width 1155 height 42
click at [386, 87] on span "Semrush Average Click Position On Current Period" at bounding box center [392, 89] width 194 height 12
click at [317, 125] on icon at bounding box center [322, 122] width 10 height 8
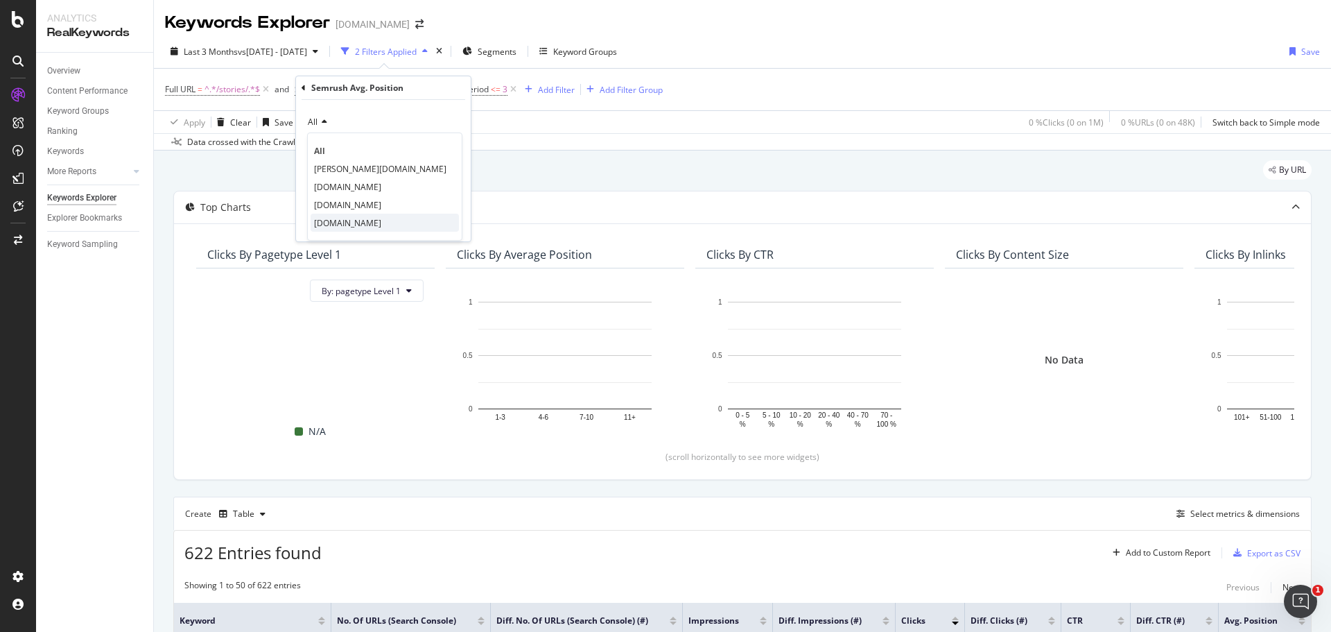
click at [334, 220] on span "[DOMAIN_NAME]" at bounding box center [347, 223] width 67 height 12
click at [450, 224] on div "Apply" at bounding box center [448, 224] width 21 height 12
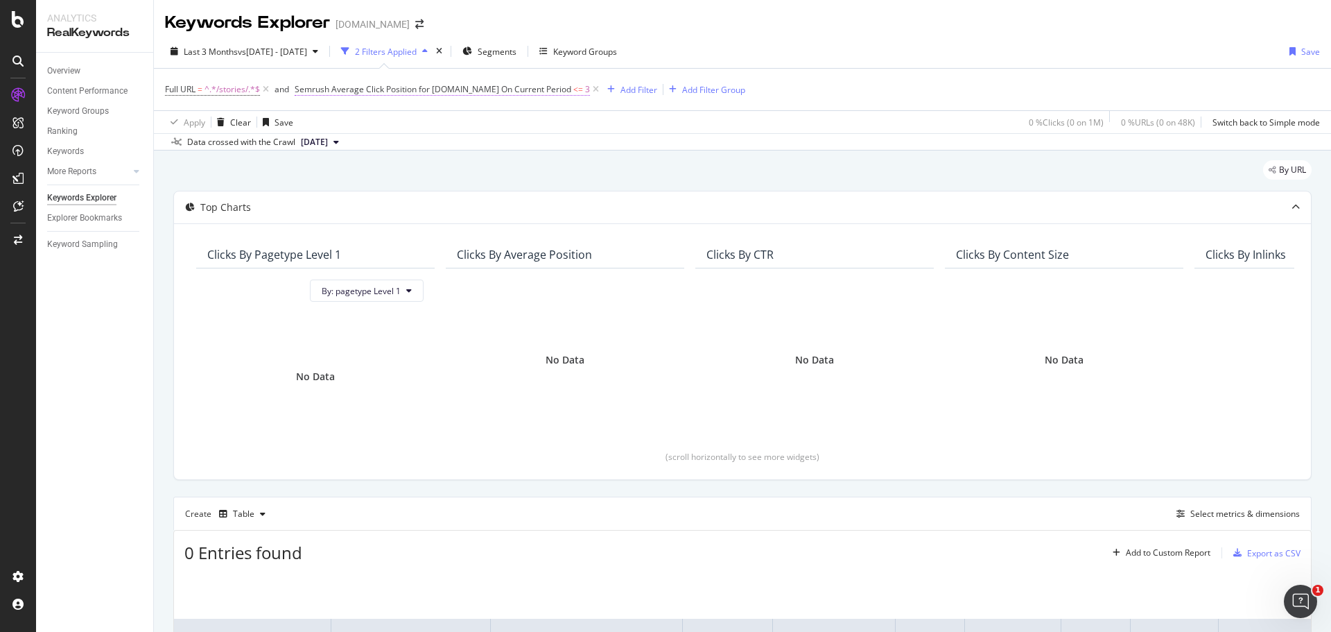
click at [406, 89] on span "Semrush Average Click Position for davidyurman.com On Current Period" at bounding box center [433, 89] width 277 height 12
click at [598, 84] on icon at bounding box center [596, 89] width 12 height 14
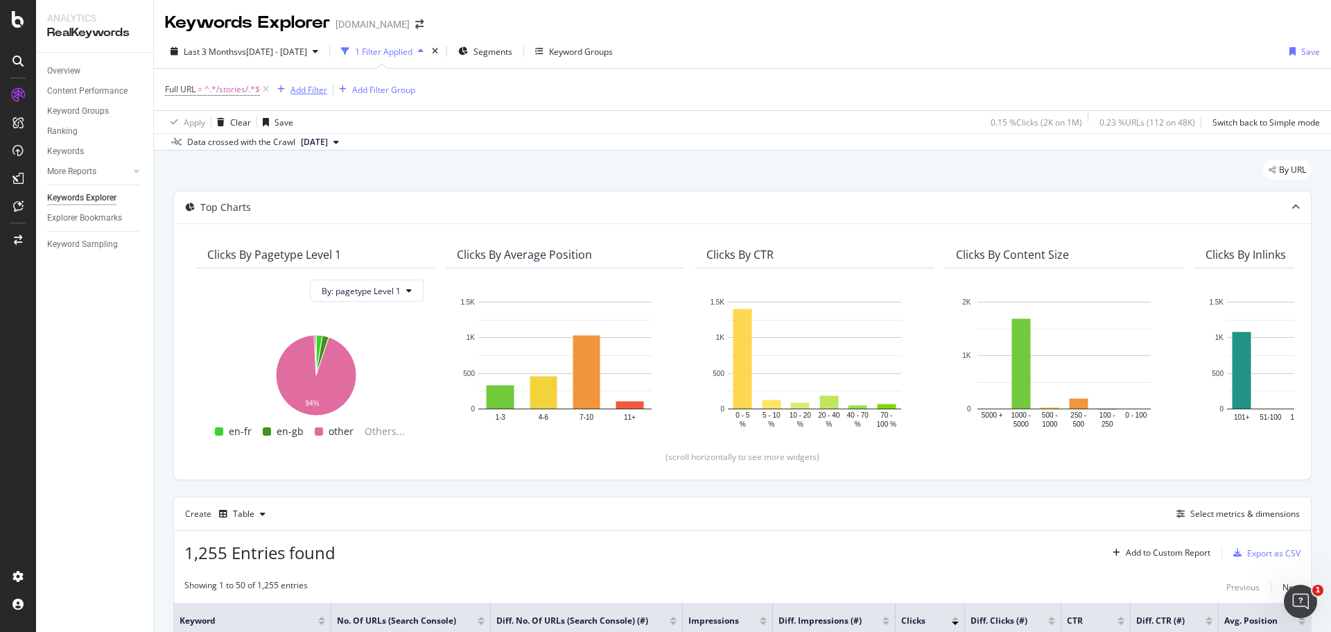
click at [297, 91] on div "Add Filter" at bounding box center [308, 90] width 37 height 12
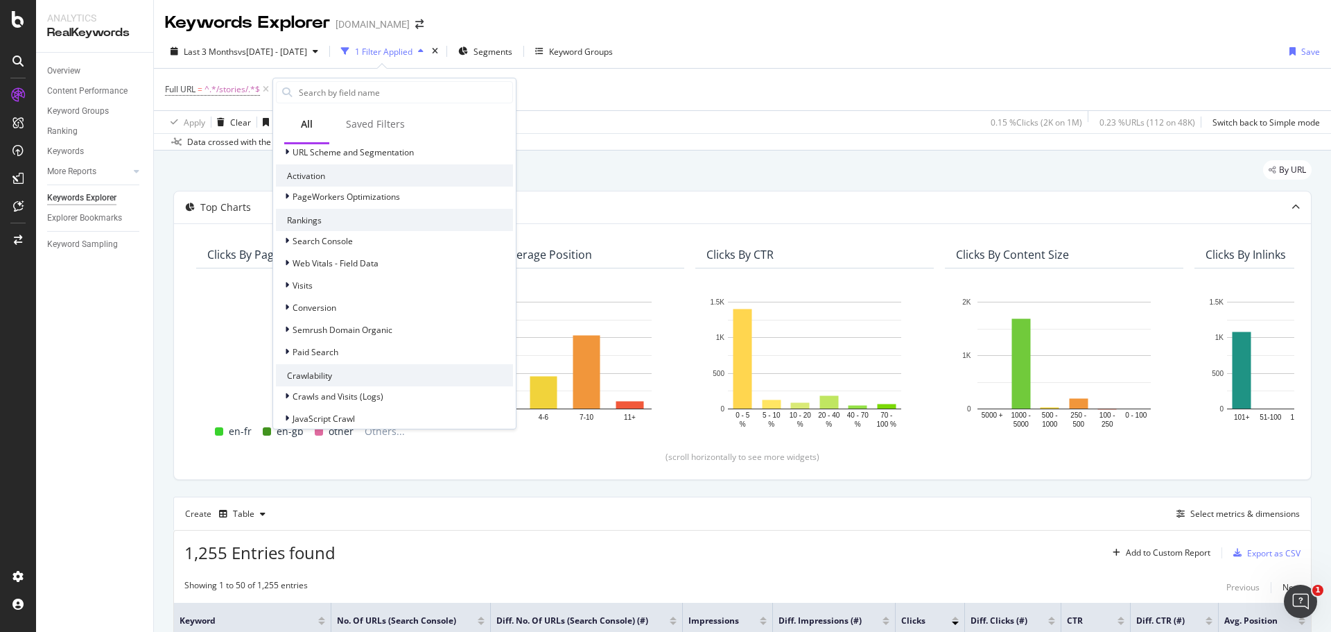
scroll to position [347, 0]
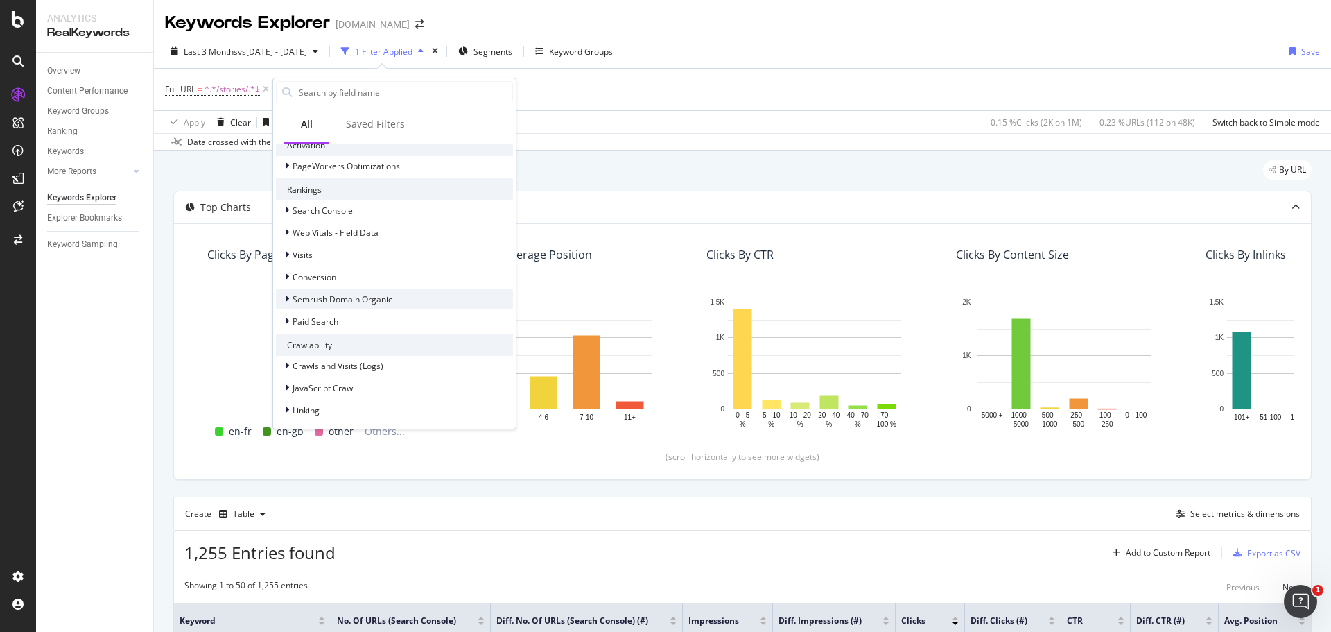
click at [376, 301] on span "Semrush Domain Organic" at bounding box center [343, 299] width 100 height 12
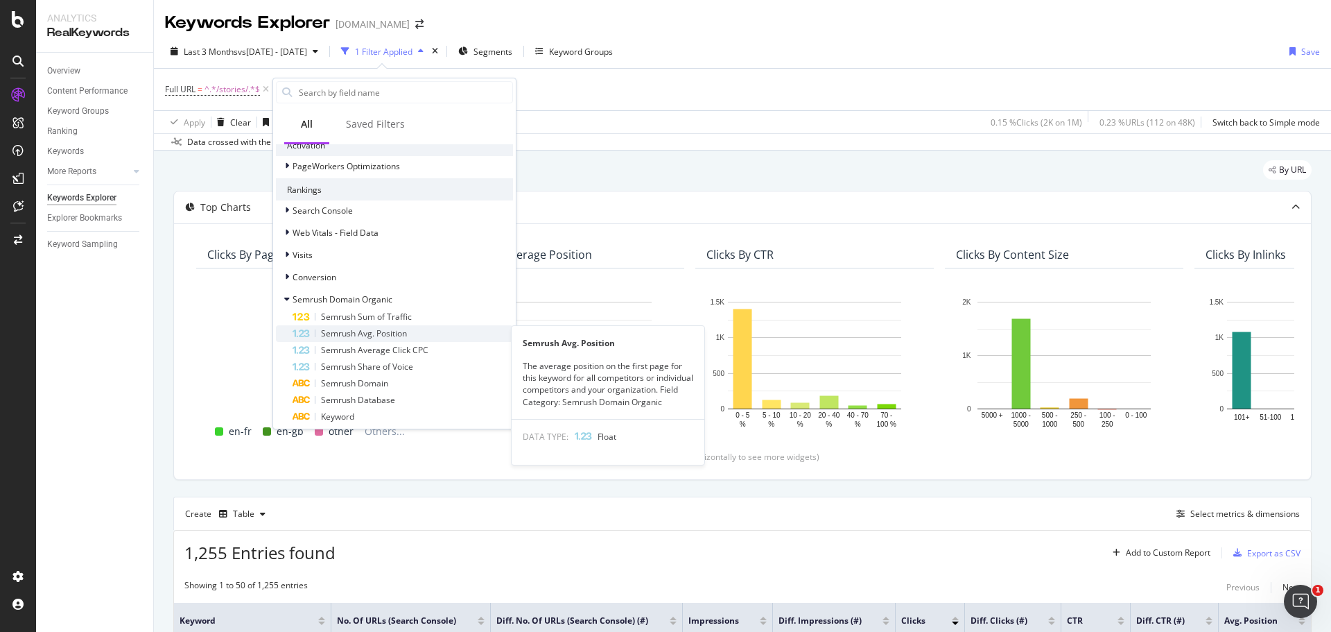
click at [455, 336] on div "Semrush Avg. Position" at bounding box center [403, 333] width 220 height 17
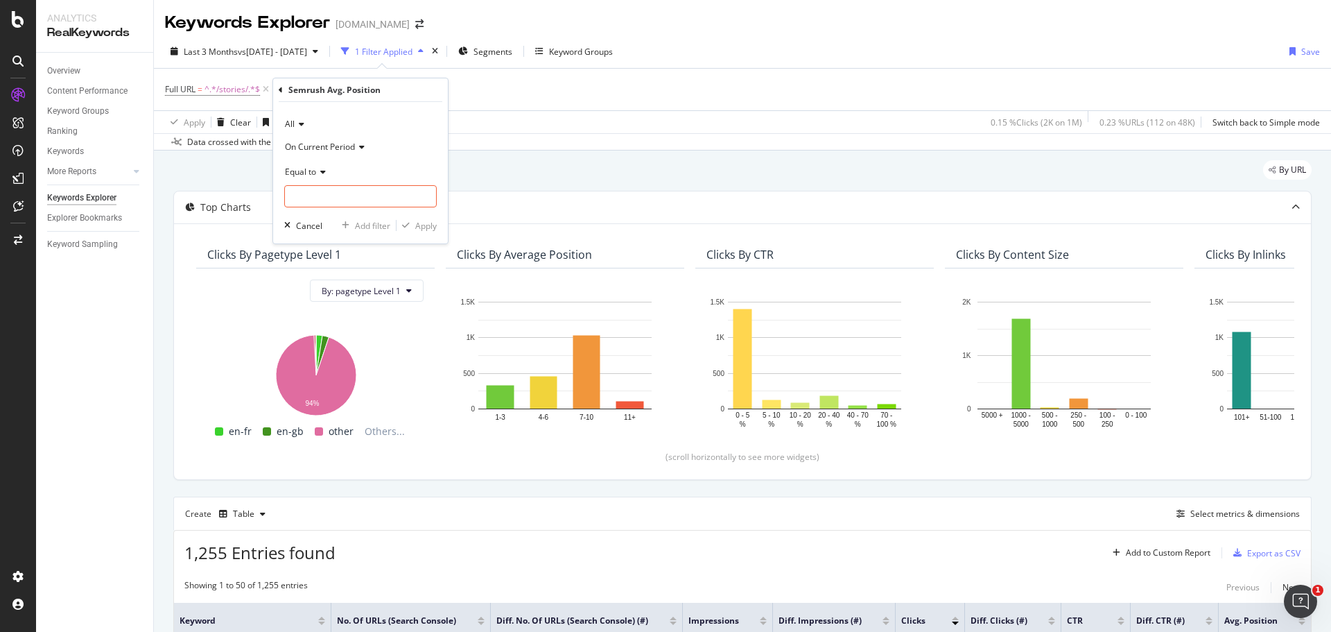
click at [293, 114] on div "All" at bounding box center [360, 124] width 153 height 22
click at [321, 221] on span "[DOMAIN_NAME]" at bounding box center [324, 225] width 67 height 12
click at [333, 148] on span "On Current Period" at bounding box center [320, 147] width 70 height 12
click at [426, 127] on div "[DOMAIN_NAME]" at bounding box center [360, 124] width 153 height 22
click at [401, 118] on div "[DOMAIN_NAME]" at bounding box center [360, 124] width 153 height 22
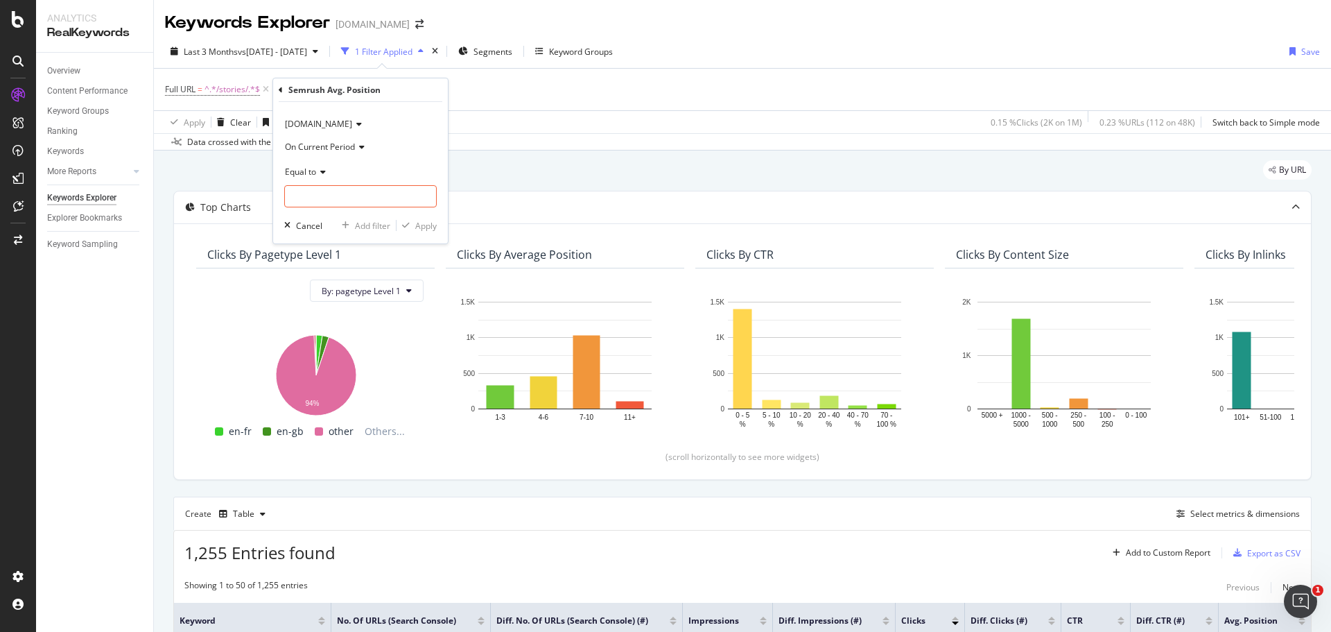
click at [305, 173] on span "Equal to" at bounding box center [300, 172] width 31 height 12
click at [357, 254] on span "Less than or equal to" at bounding box center [331, 254] width 80 height 12
click at [356, 193] on input "number" at bounding box center [360, 196] width 153 height 22
type input "10"
click at [415, 225] on div "Apply" at bounding box center [425, 226] width 21 height 12
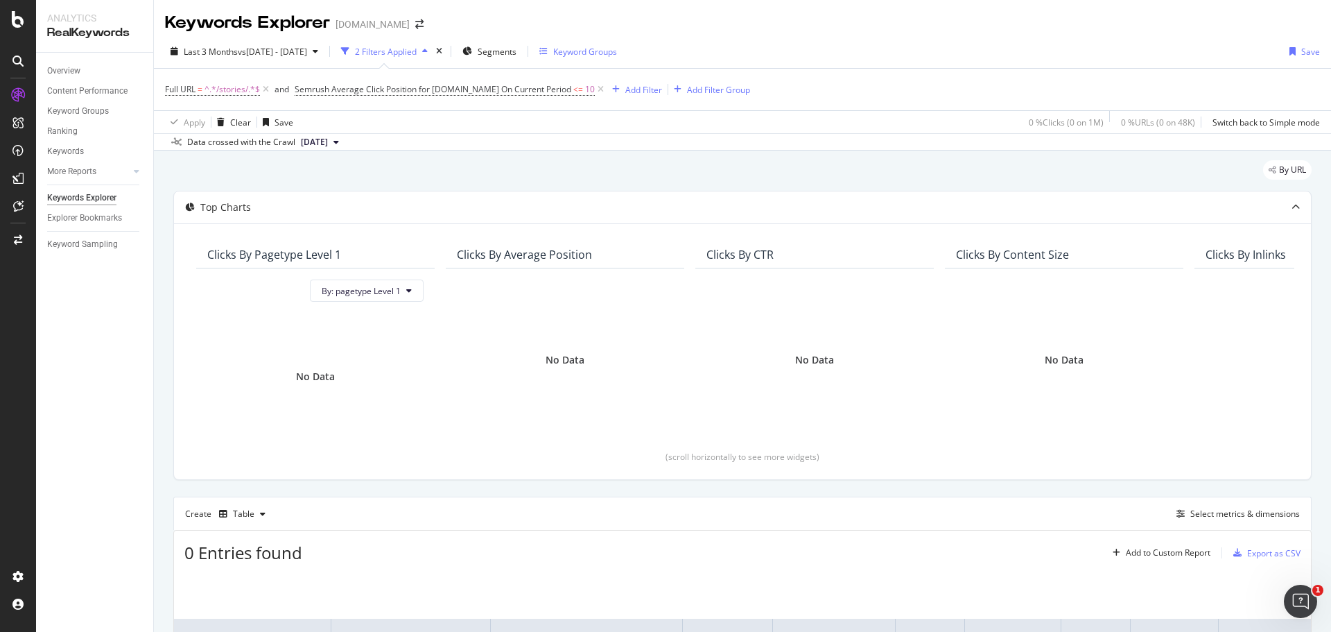
click at [548, 52] on icon "button" at bounding box center [543, 51] width 8 height 8
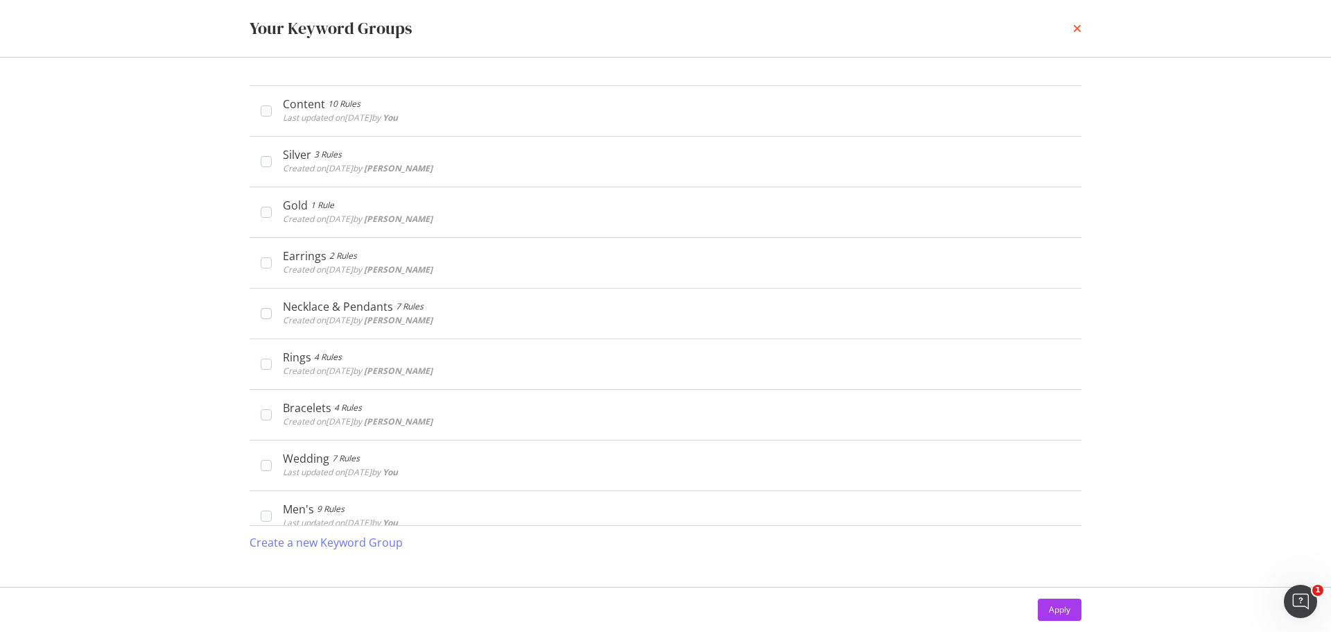
click at [1080, 24] on icon "times" at bounding box center [1077, 28] width 8 height 11
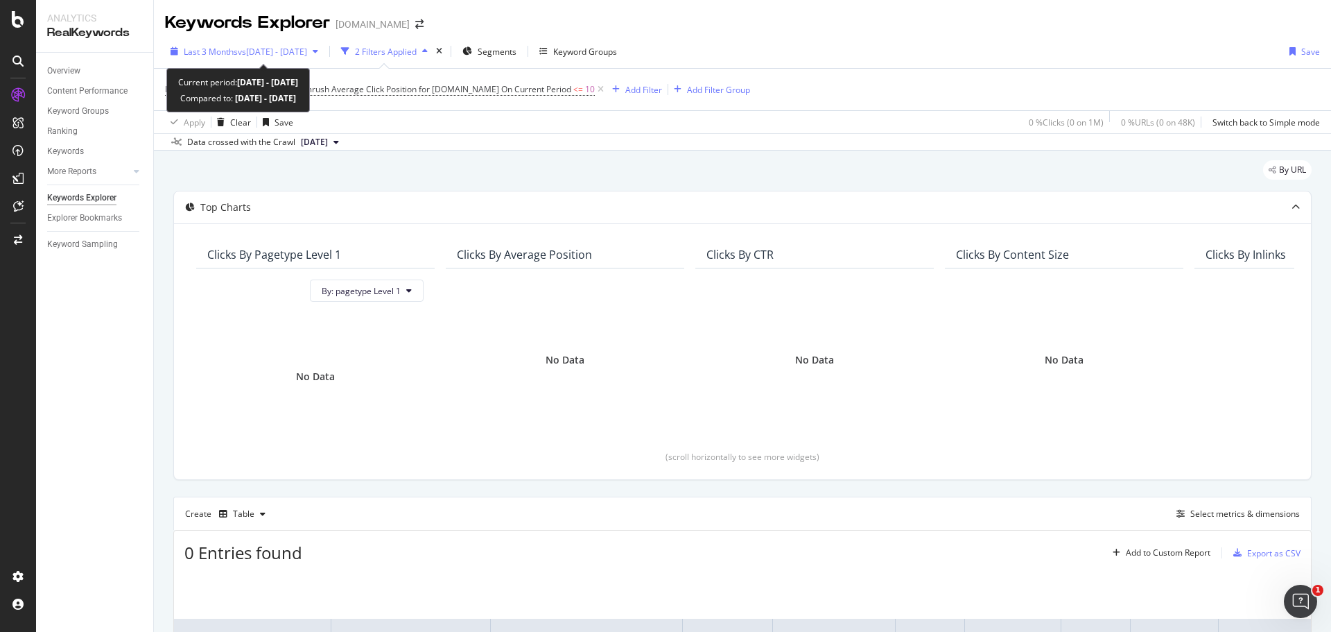
click at [307, 53] on span "vs 2025 Jun. 14th - Jul. 14th" at bounding box center [272, 52] width 69 height 12
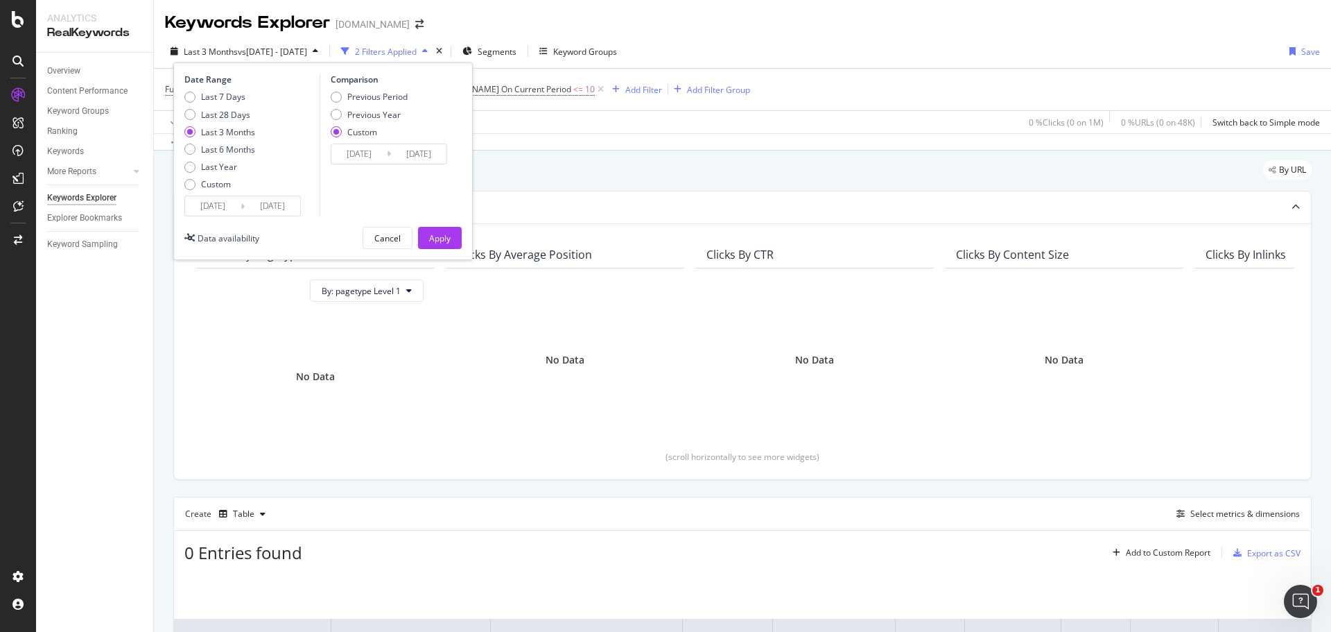
click at [629, 162] on div "By URL" at bounding box center [742, 175] width 1138 height 31
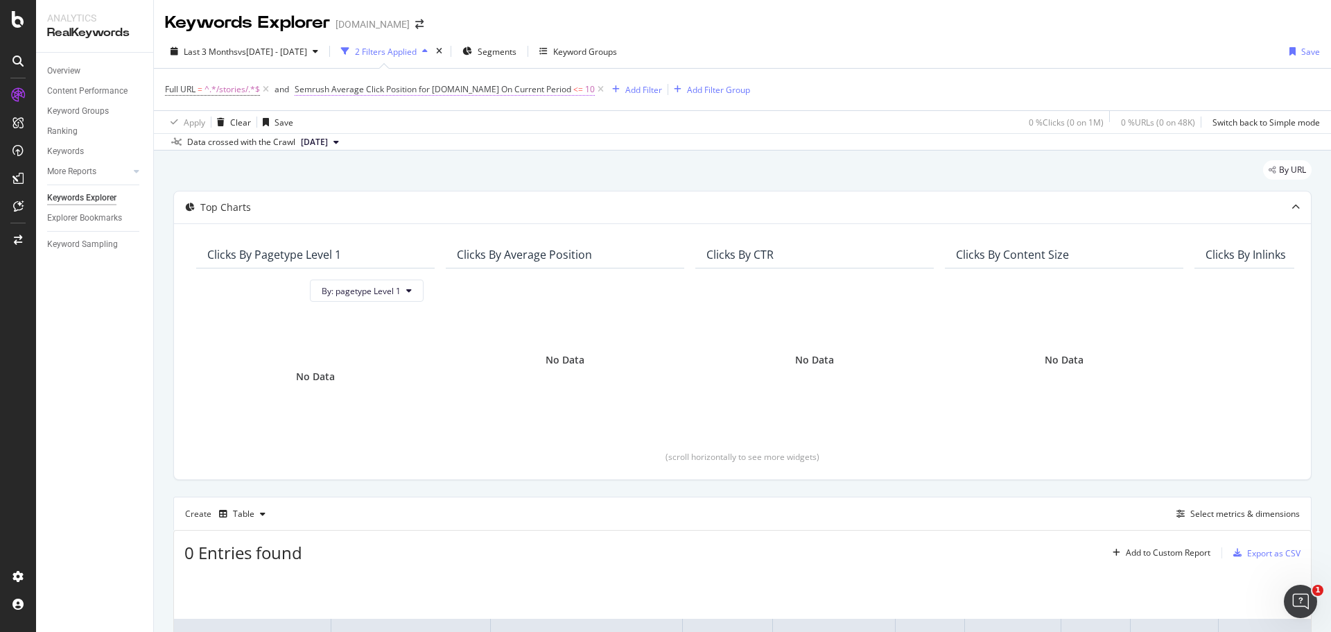
click at [329, 89] on span "Semrush Average Click Position for davidyurman.com On Current Period" at bounding box center [433, 89] width 277 height 12
click at [372, 121] on span "[DOMAIN_NAME]" at bounding box center [341, 122] width 67 height 12
click at [305, 87] on icon at bounding box center [304, 88] width 4 height 8
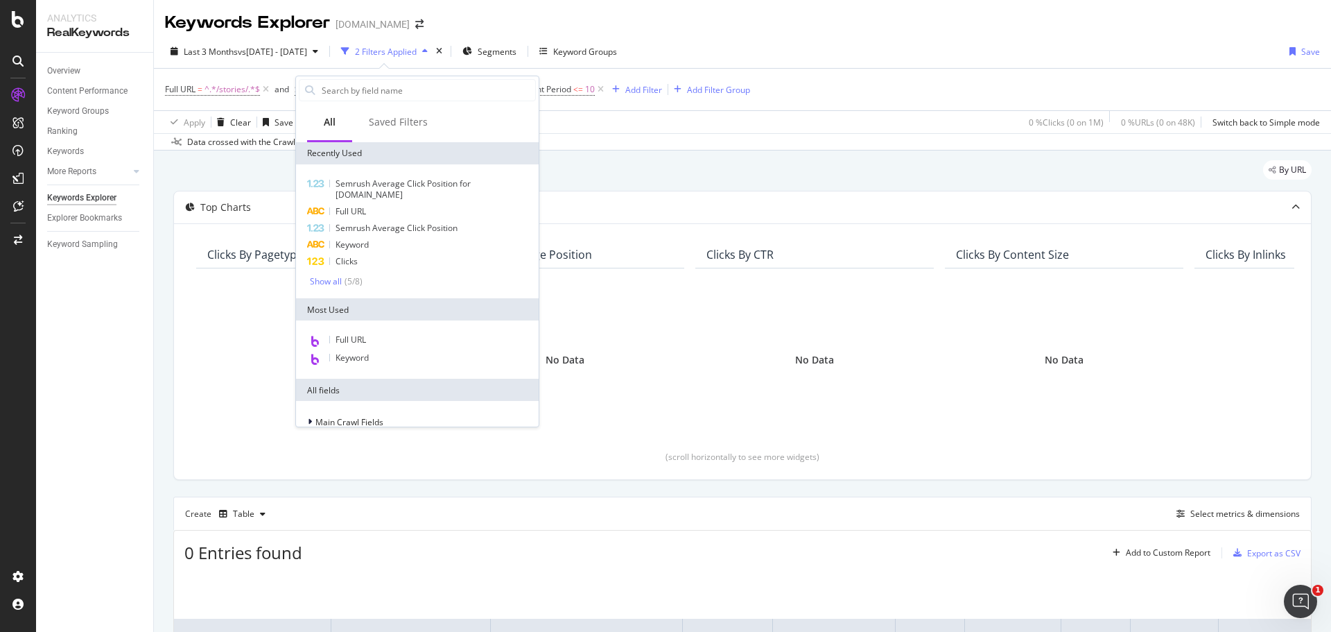
click at [588, 130] on div "Apply Clear Save 0 % Clicks ( 0 on 1M ) 0 % URLs ( 0 on 48K ) Switch back to Si…" at bounding box center [742, 121] width 1177 height 23
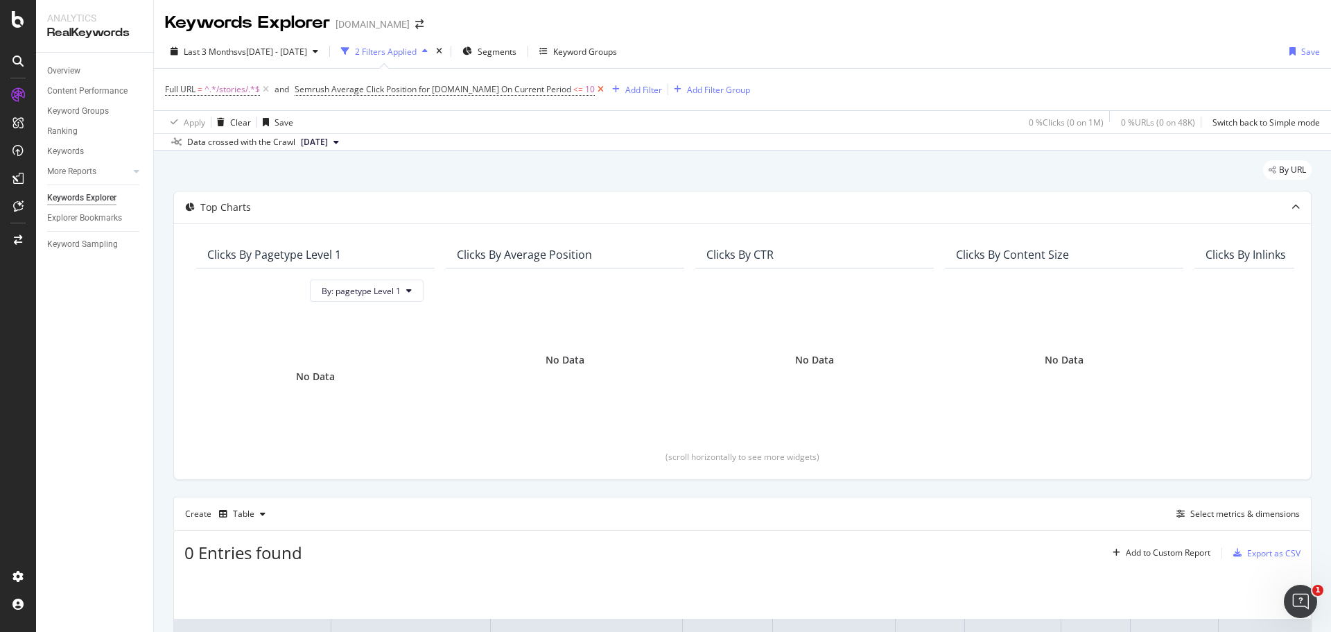
click at [604, 87] on icon at bounding box center [601, 89] width 12 height 14
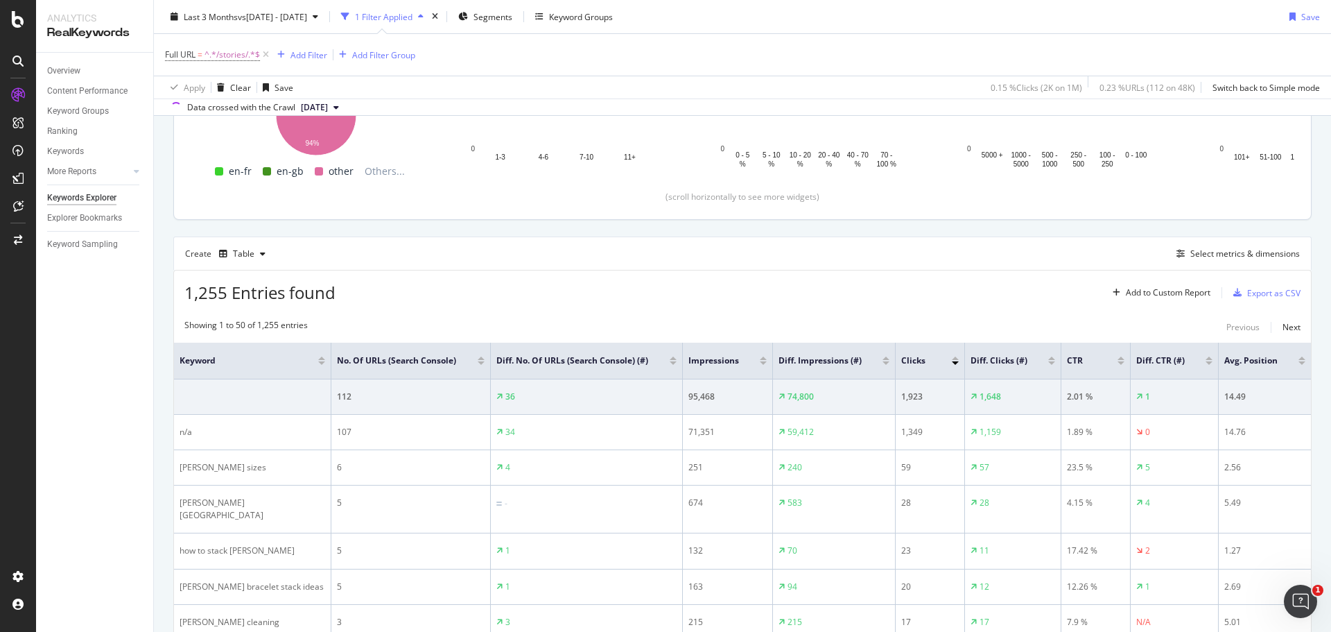
scroll to position [363, 0]
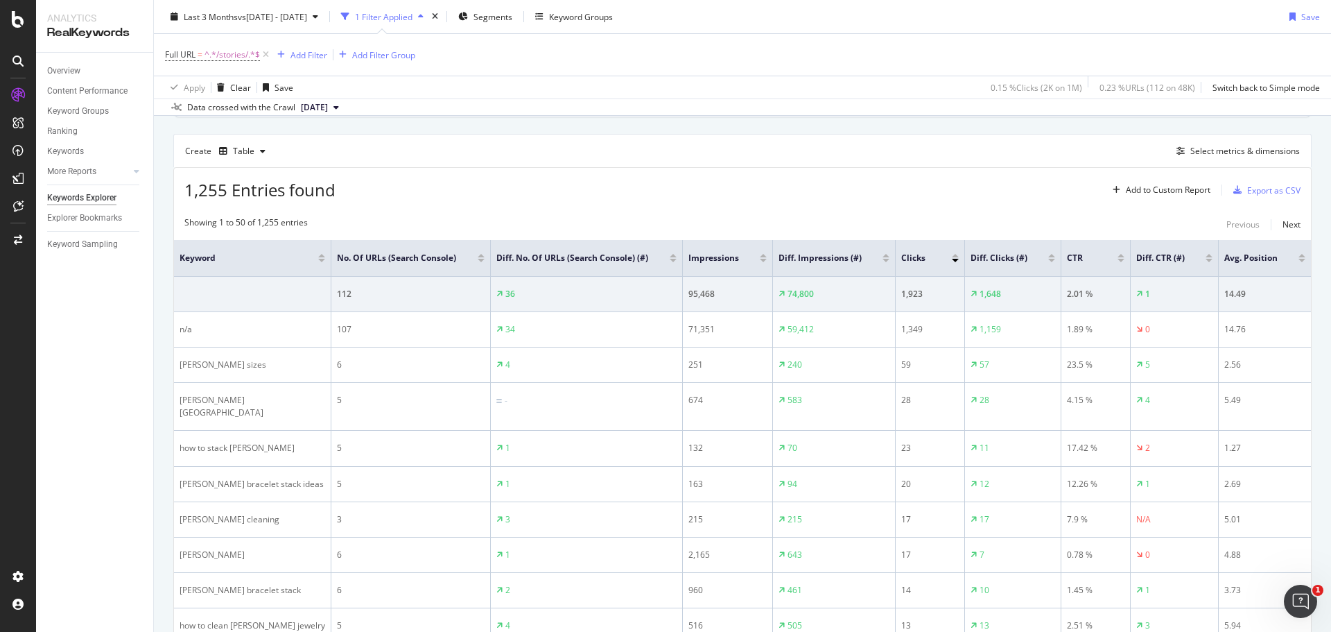
click at [1298, 262] on div at bounding box center [1301, 260] width 7 height 3
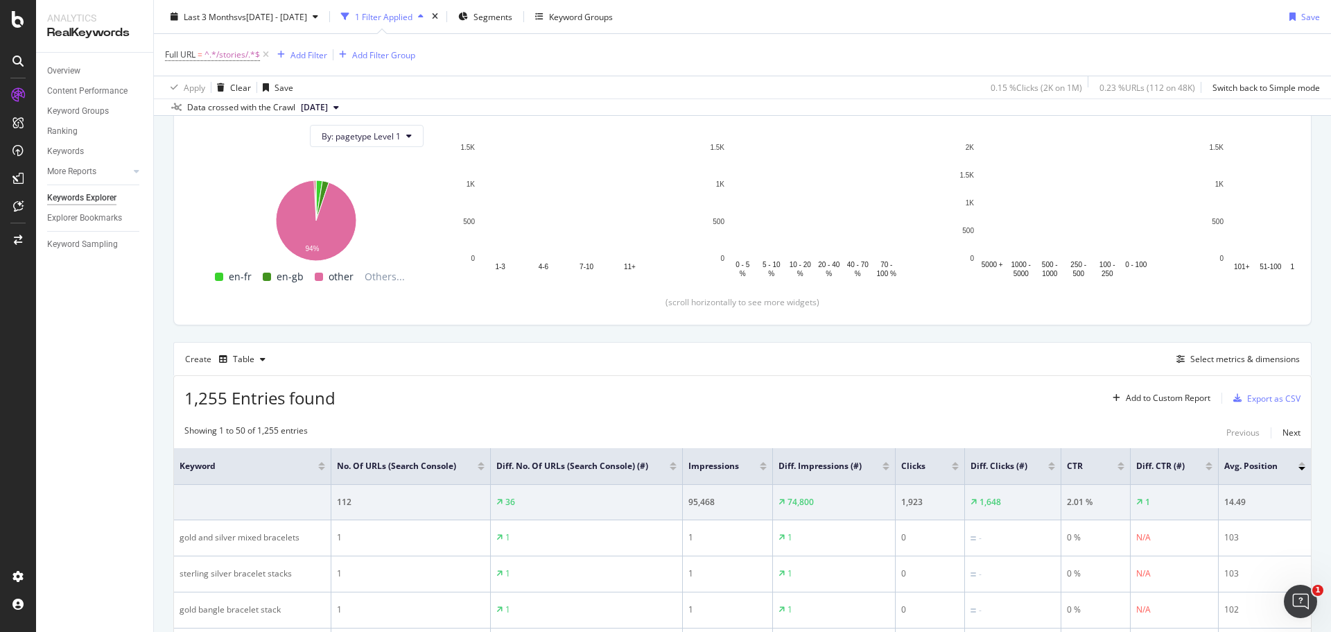
scroll to position [363, 0]
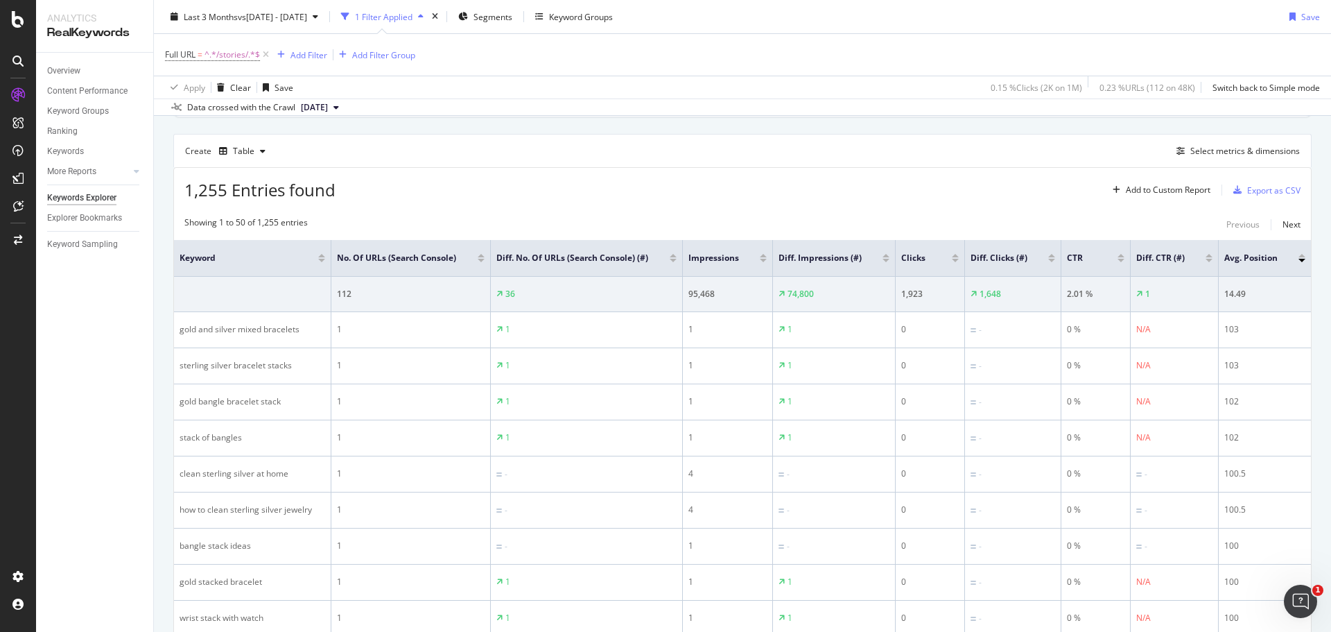
click at [1298, 262] on div at bounding box center [1301, 260] width 7 height 3
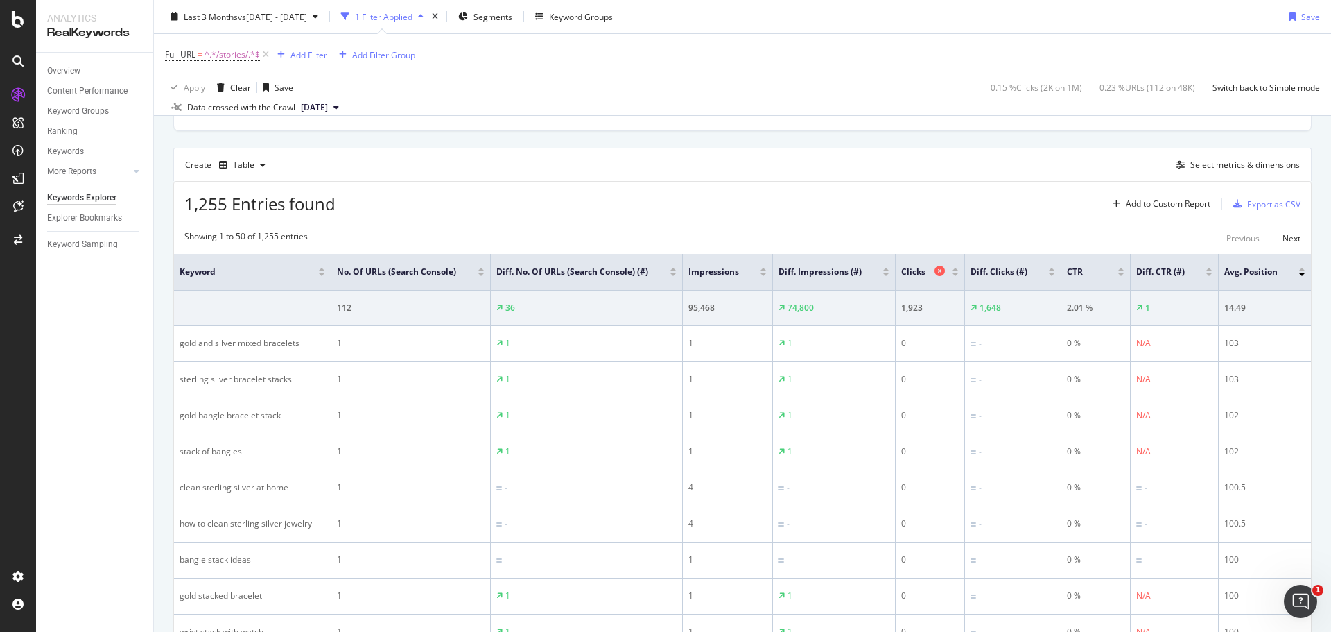
scroll to position [347, 0]
click at [1299, 278] on div at bounding box center [1301, 276] width 7 height 3
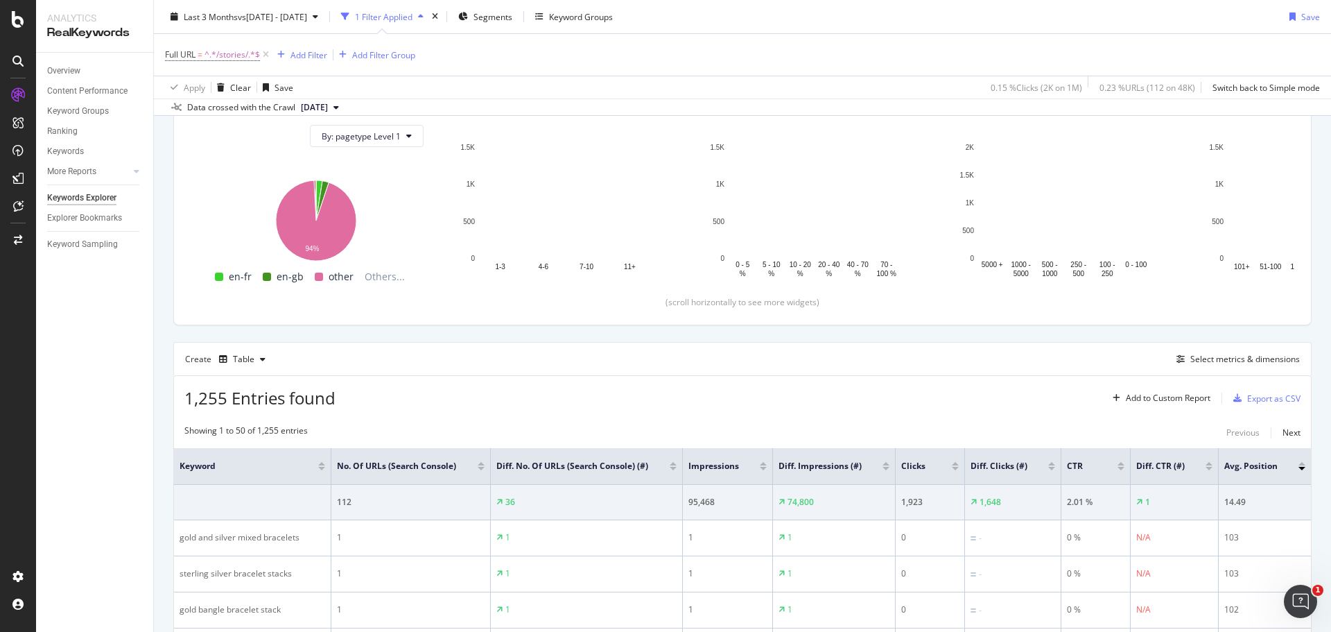
scroll to position [347, 0]
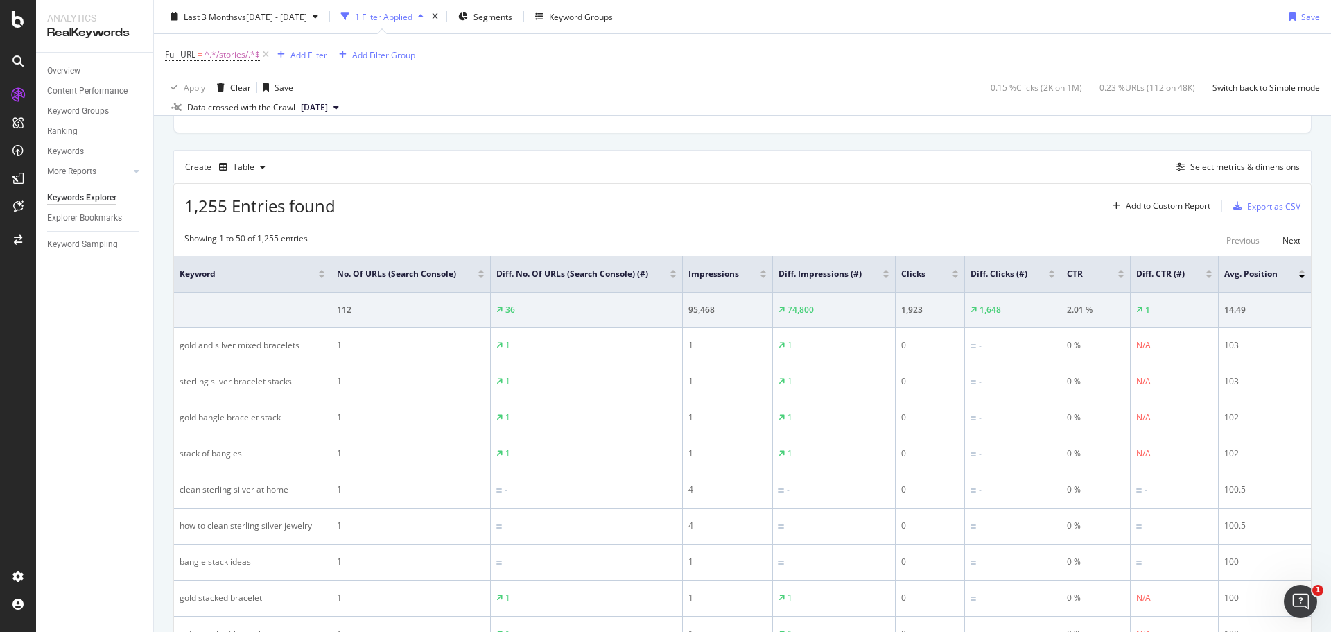
click at [1299, 278] on div at bounding box center [1301, 276] width 7 height 3
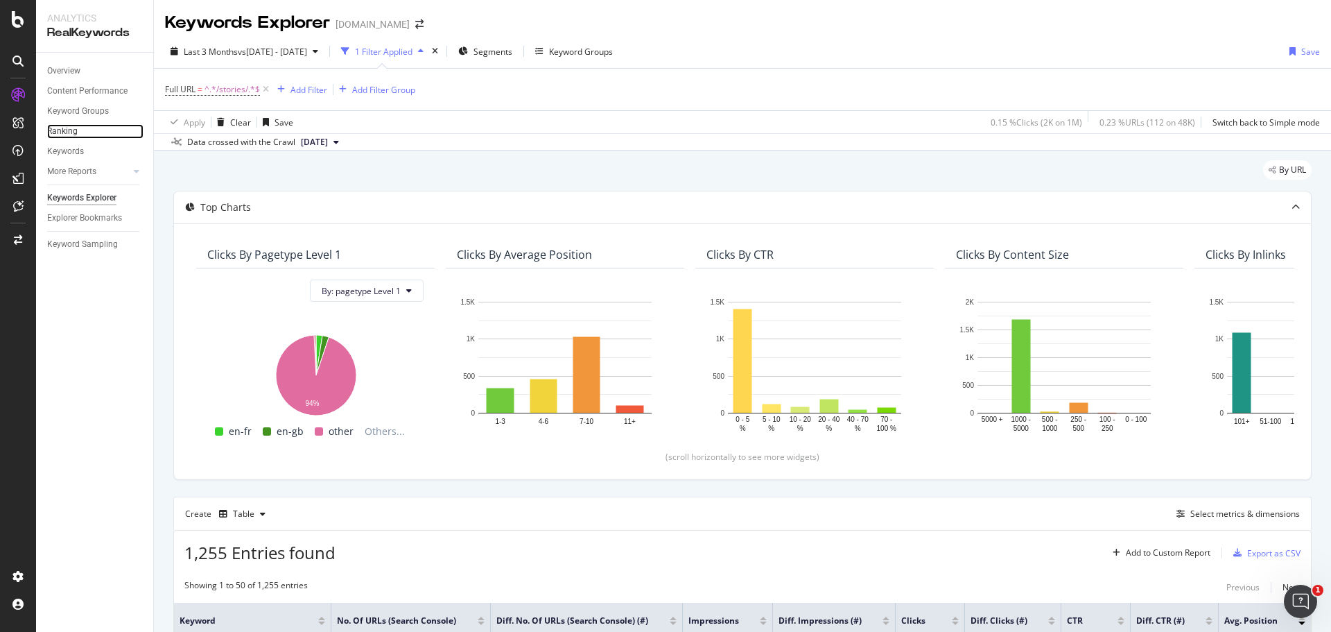
click at [77, 132] on link "Ranking" at bounding box center [95, 131] width 96 height 15
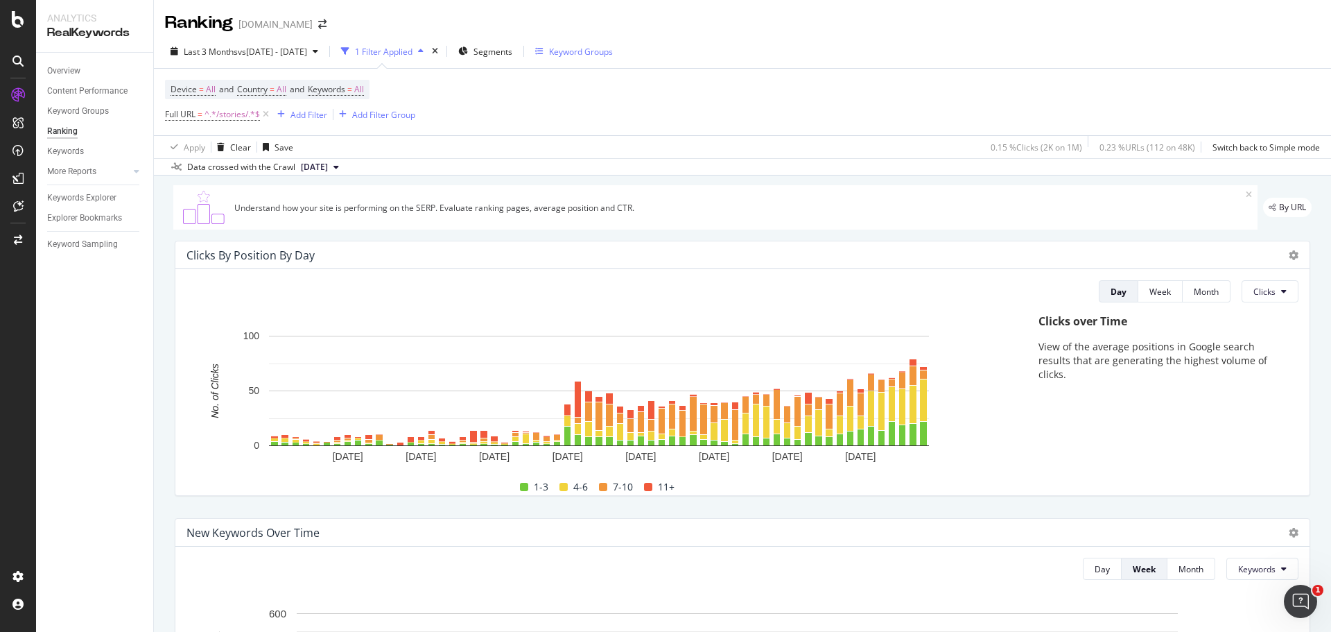
click at [610, 48] on div "Keyword Groups" at bounding box center [581, 52] width 64 height 12
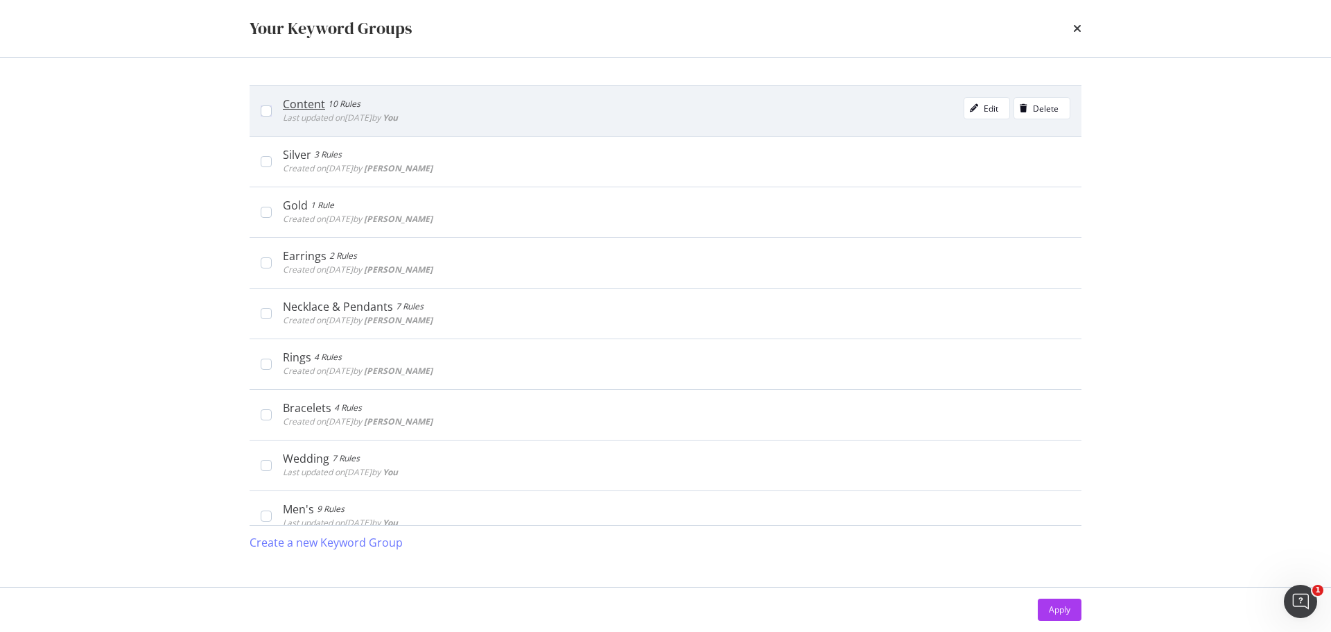
click at [275, 115] on div "Content 10 Rules Last updated on 2025 Jul 9th by You Edit Delete" at bounding box center [671, 111] width 799 height 28
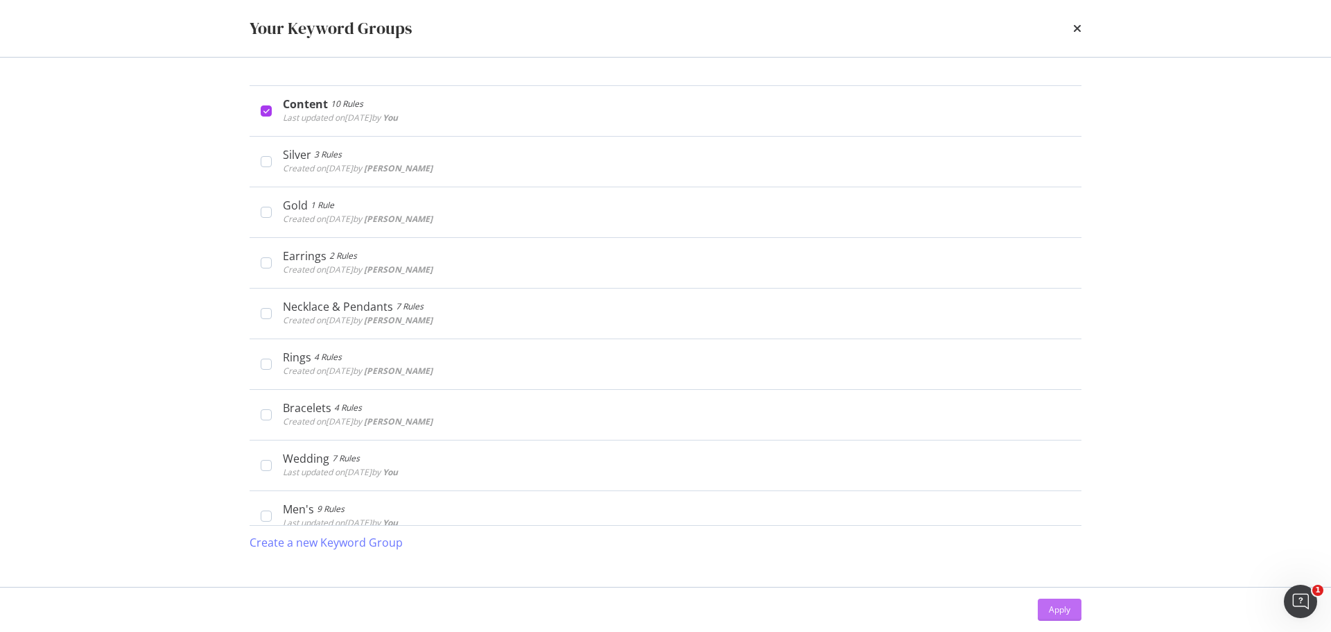
click at [1059, 602] on div "Apply" at bounding box center [1059, 609] width 21 height 21
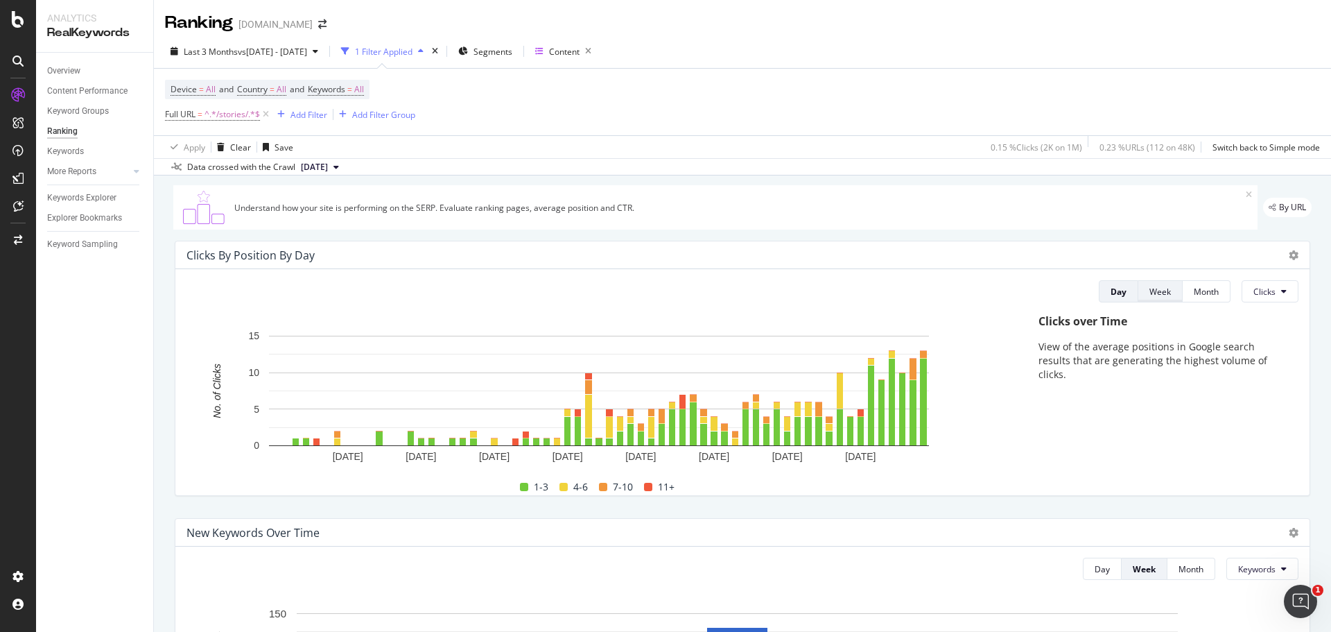
click at [1152, 288] on div "Week" at bounding box center [1159, 292] width 21 height 12
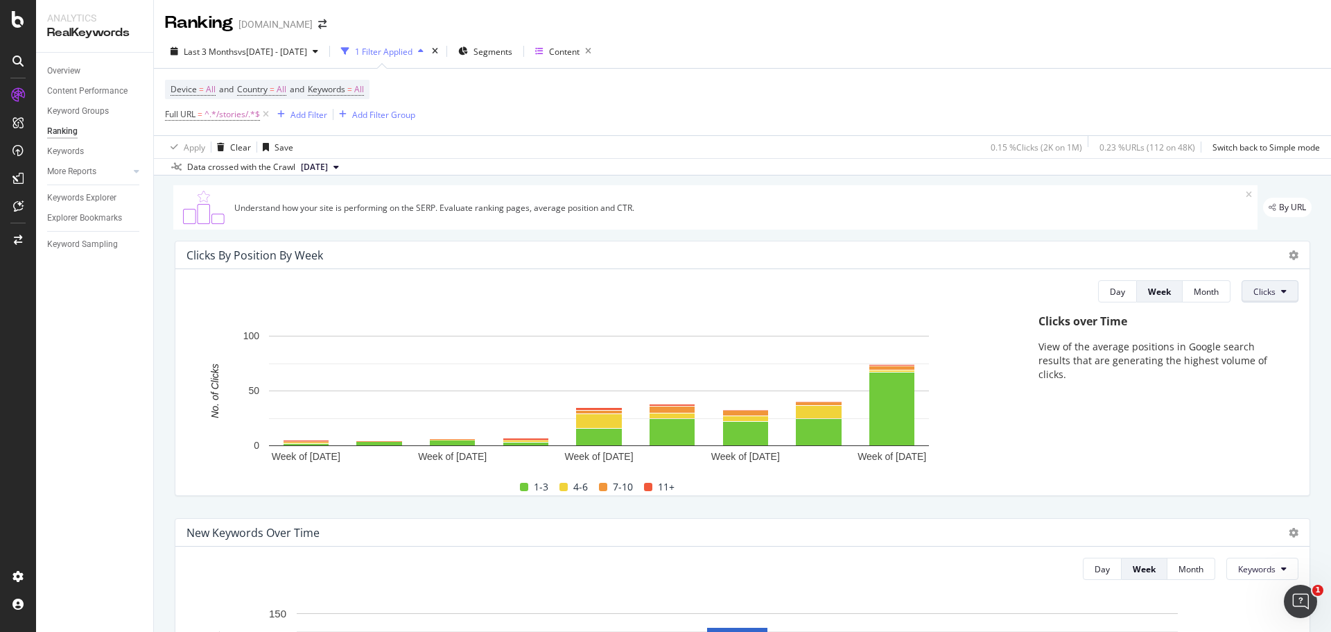
click at [1281, 288] on icon at bounding box center [1284, 291] width 6 height 8
click at [1271, 311] on div "Rankings" at bounding box center [1270, 318] width 74 height 20
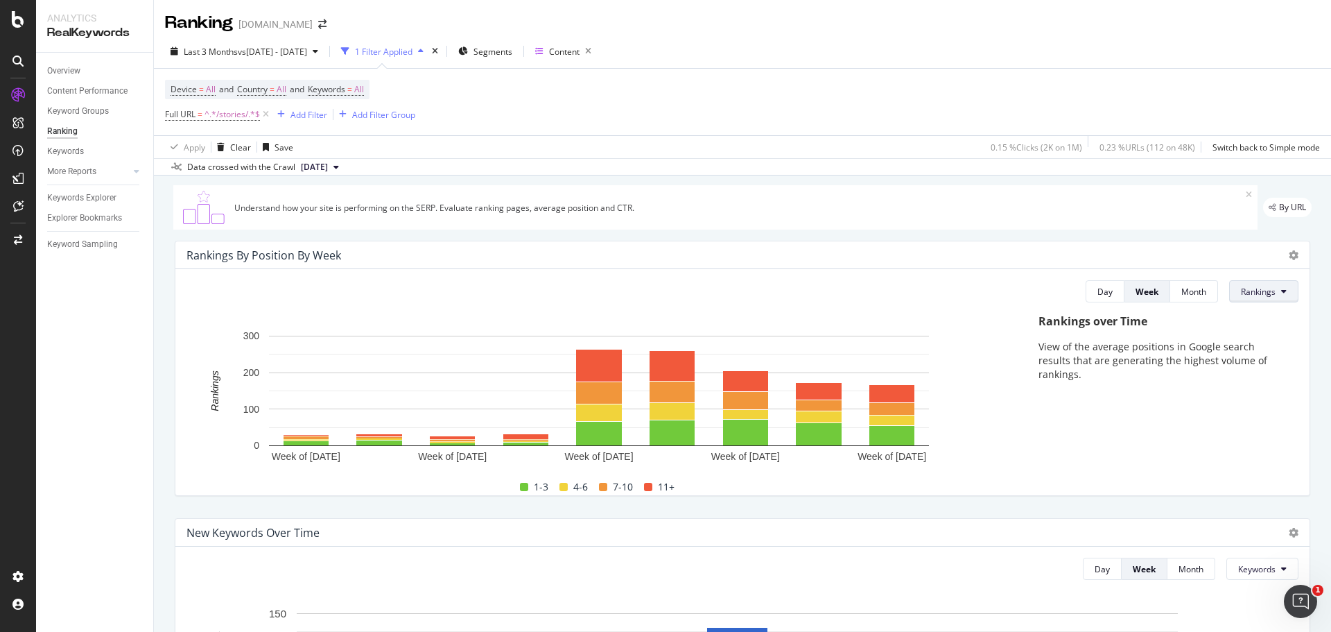
click at [1269, 293] on button "Rankings" at bounding box center [1263, 291] width 69 height 22
click at [1260, 390] on span "Missed Clicks" at bounding box center [1256, 396] width 52 height 12
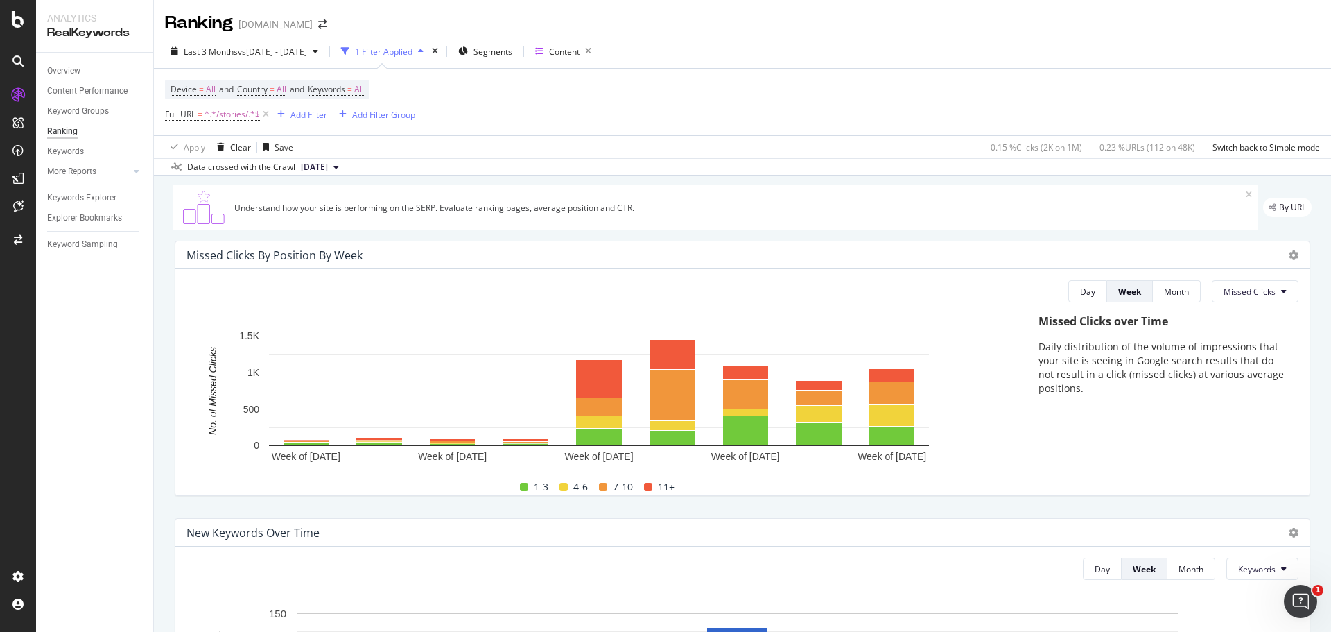
click at [412, 48] on div "1 Filter Applied" at bounding box center [384, 52] width 58 height 12
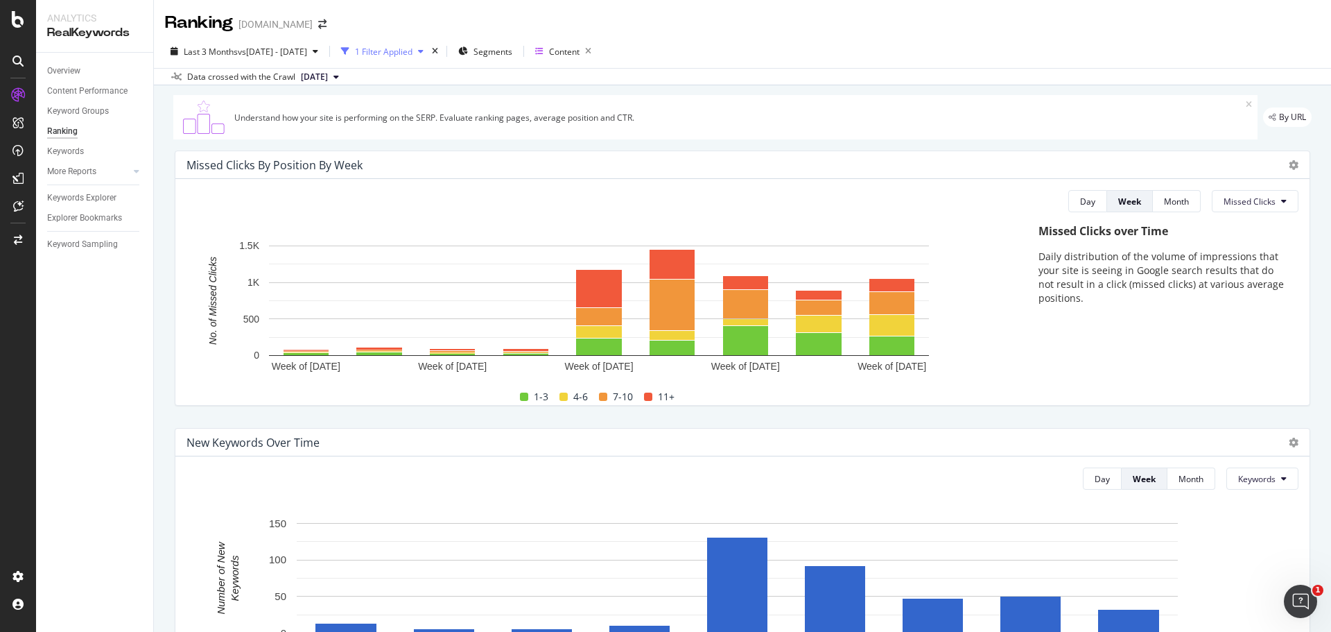
click at [412, 48] on div "1 Filter Applied" at bounding box center [384, 52] width 58 height 12
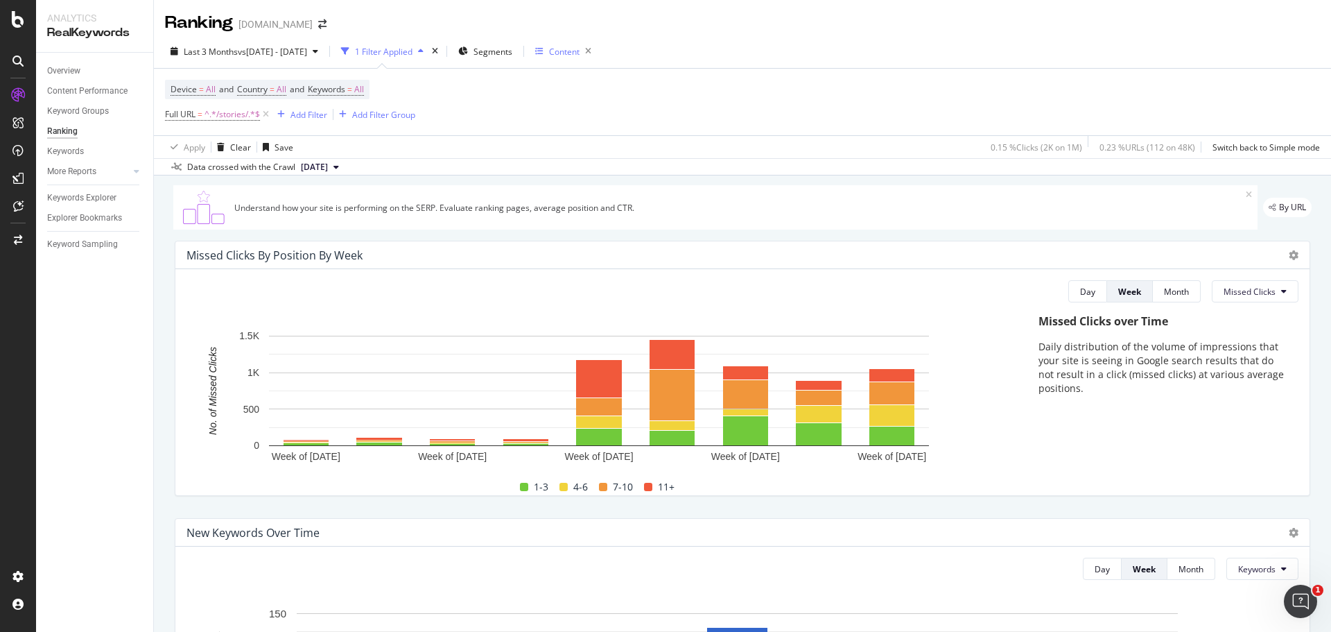
click at [580, 52] on div "Content" at bounding box center [557, 52] width 44 height 12
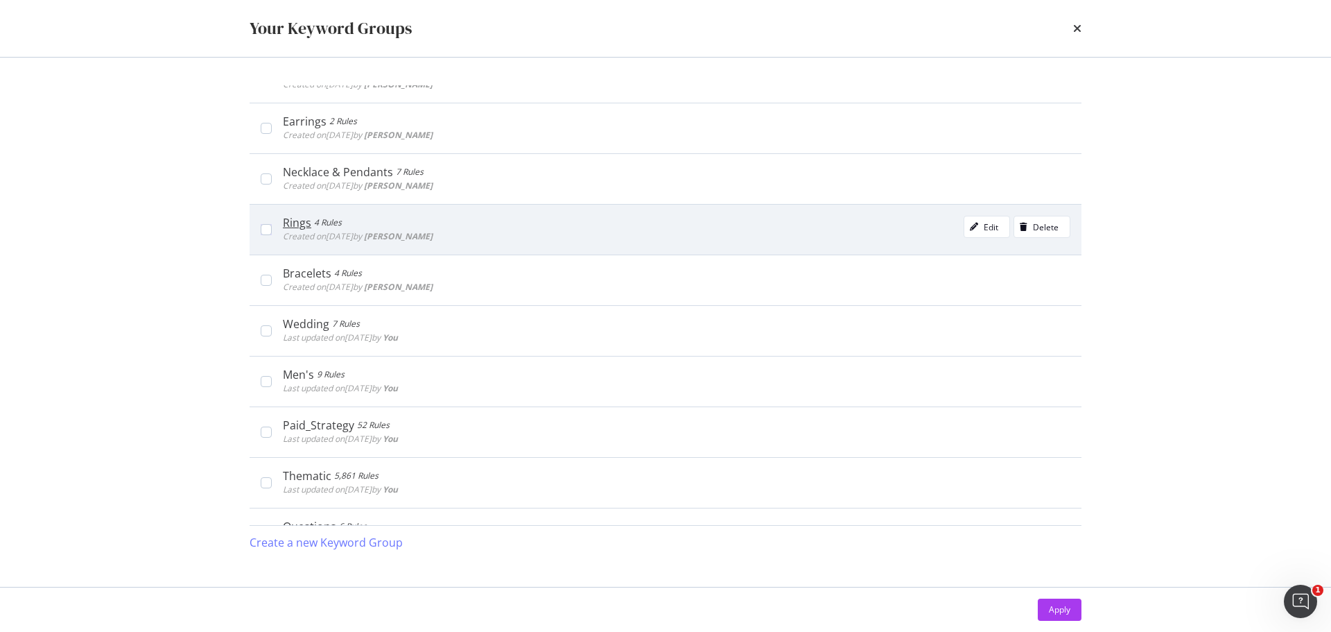
scroll to position [277, 0]
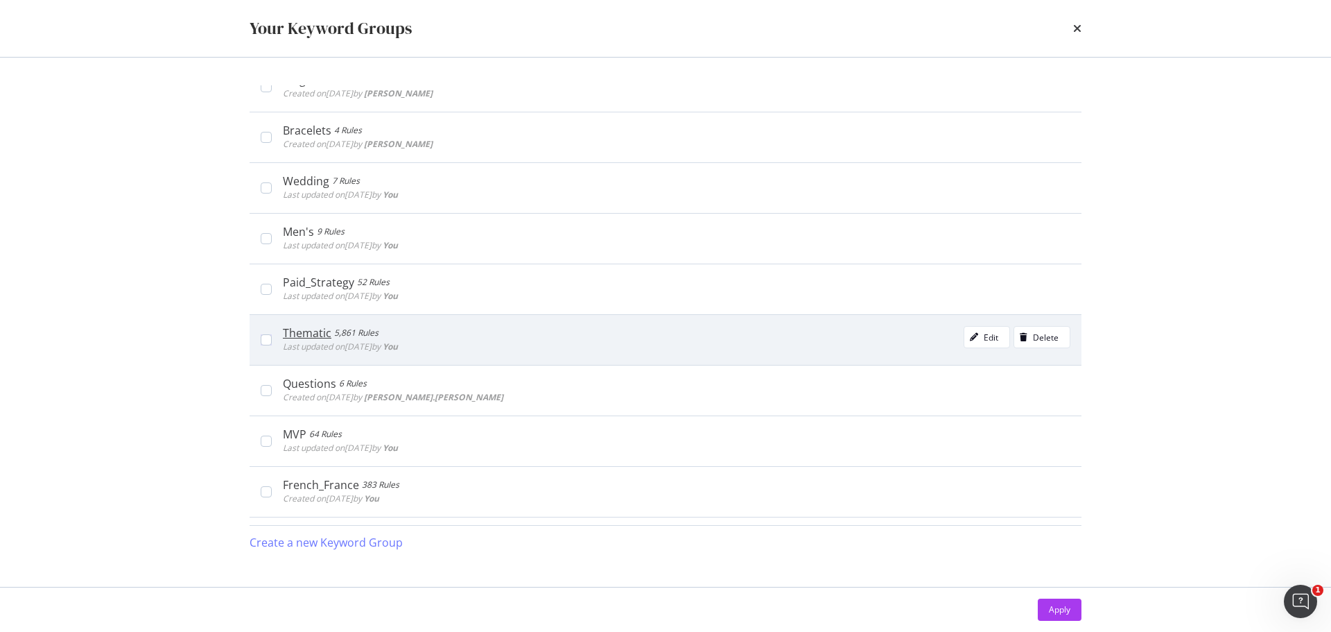
click at [322, 331] on div "Thematic" at bounding box center [307, 333] width 49 height 14
click at [972, 339] on div "modal" at bounding box center [973, 337] width 19 height 8
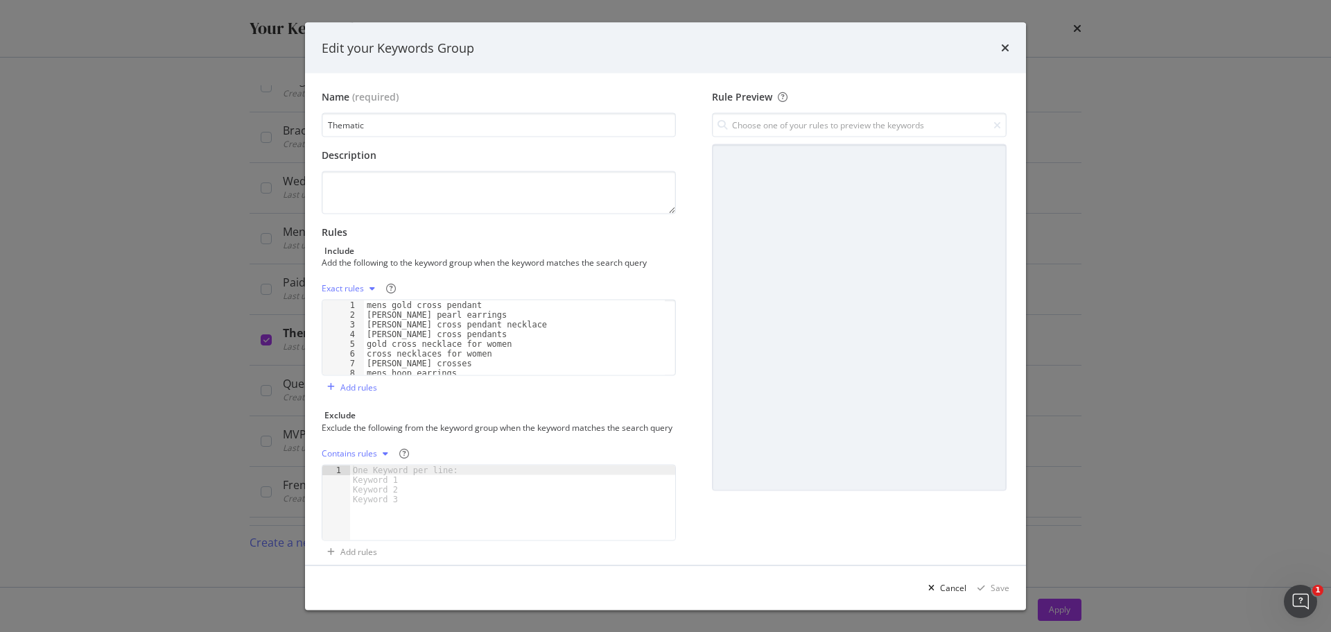
click at [355, 289] on div "Exact rules" at bounding box center [343, 288] width 42 height 8
click at [511, 423] on div "Exclude the following from the keyword group when the keyword matches the searc…" at bounding box center [497, 427] width 351 height 12
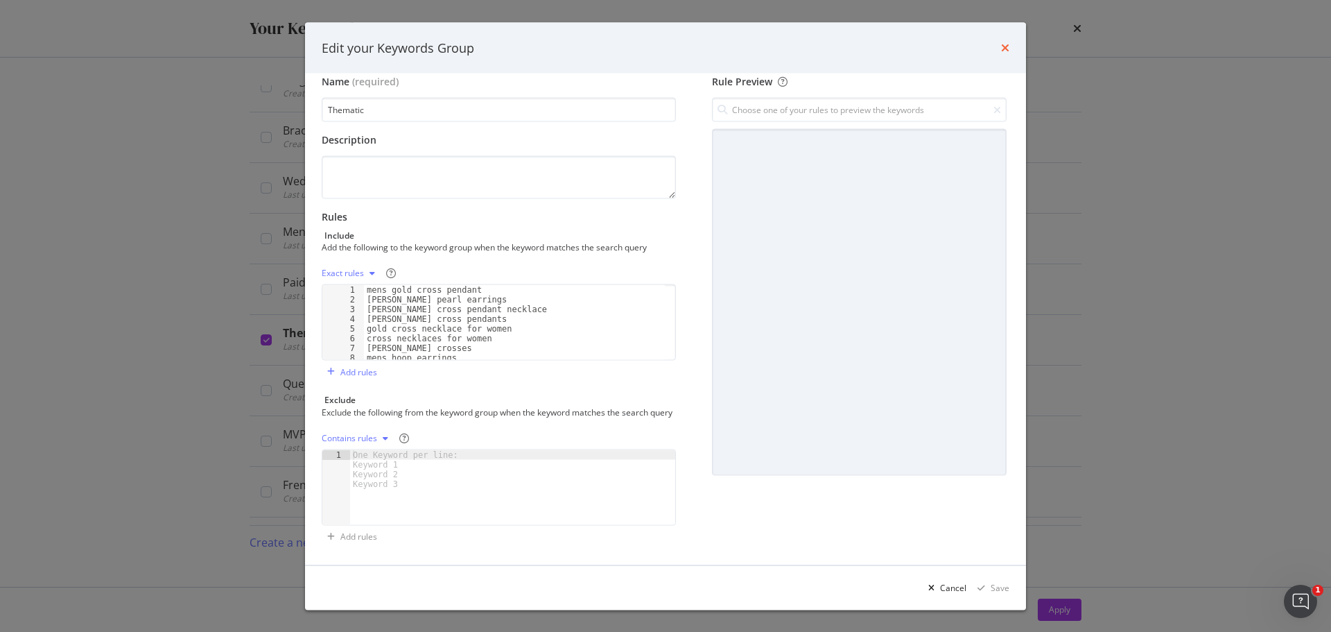
click at [1004, 44] on icon "times" at bounding box center [1005, 47] width 8 height 11
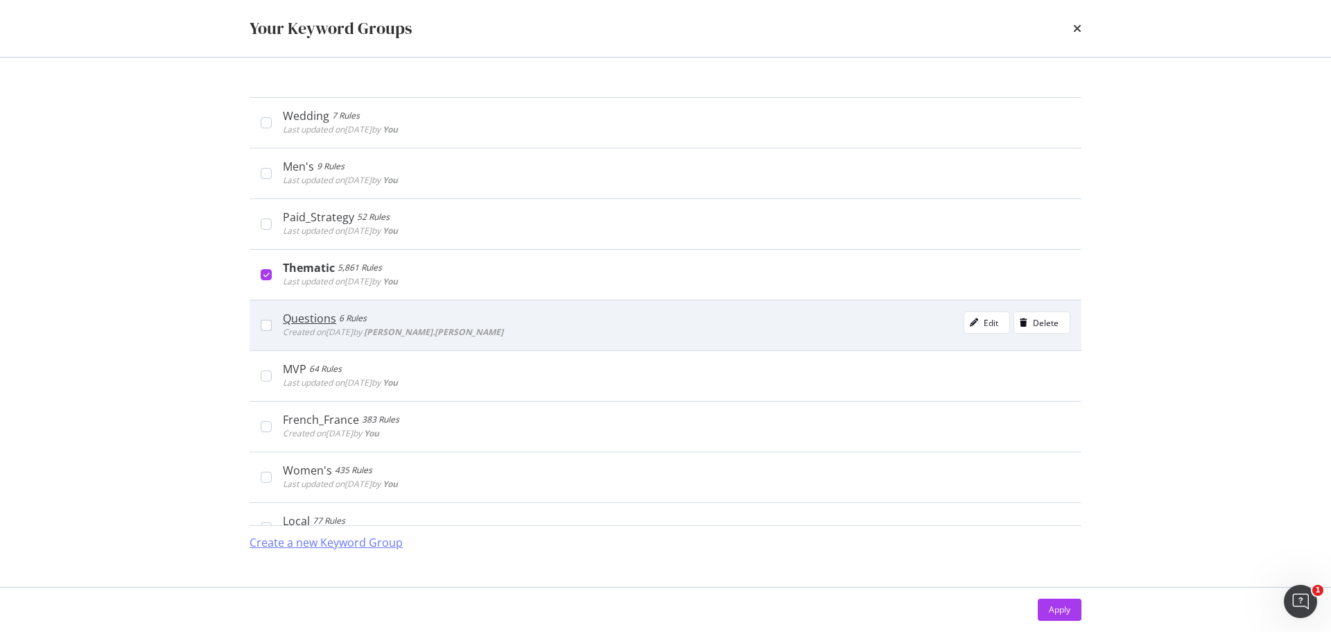
scroll to position [370, 0]
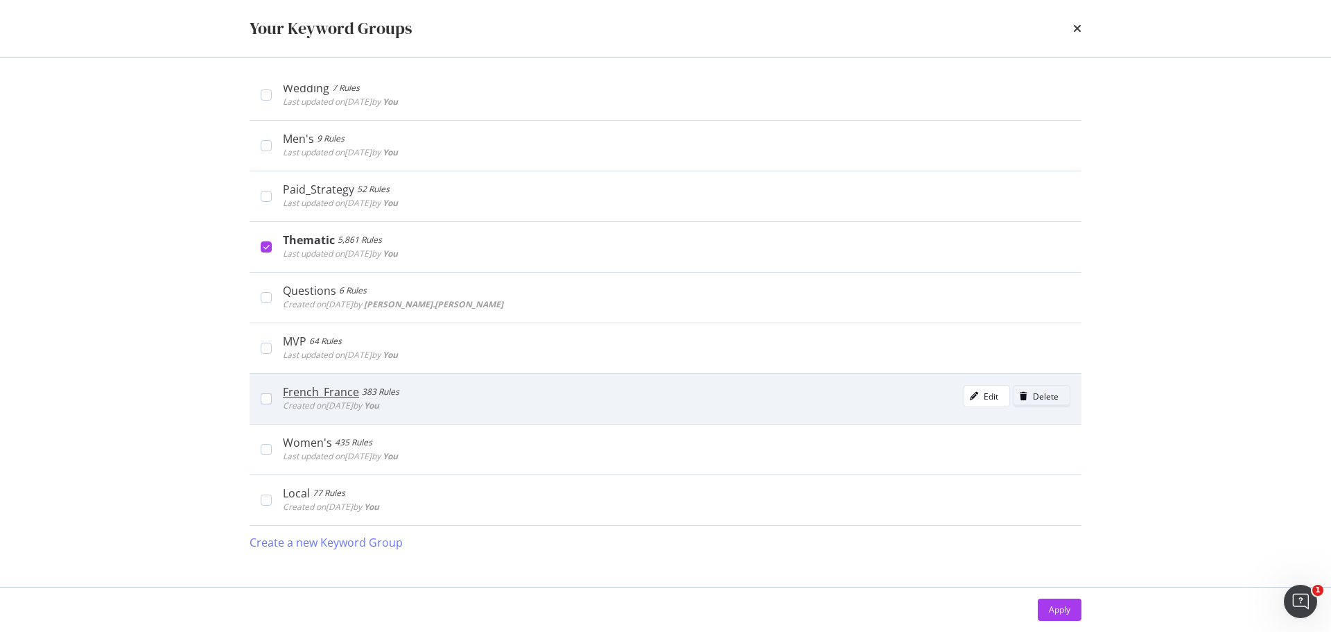
click at [1043, 394] on div "Delete" at bounding box center [1046, 396] width 26 height 12
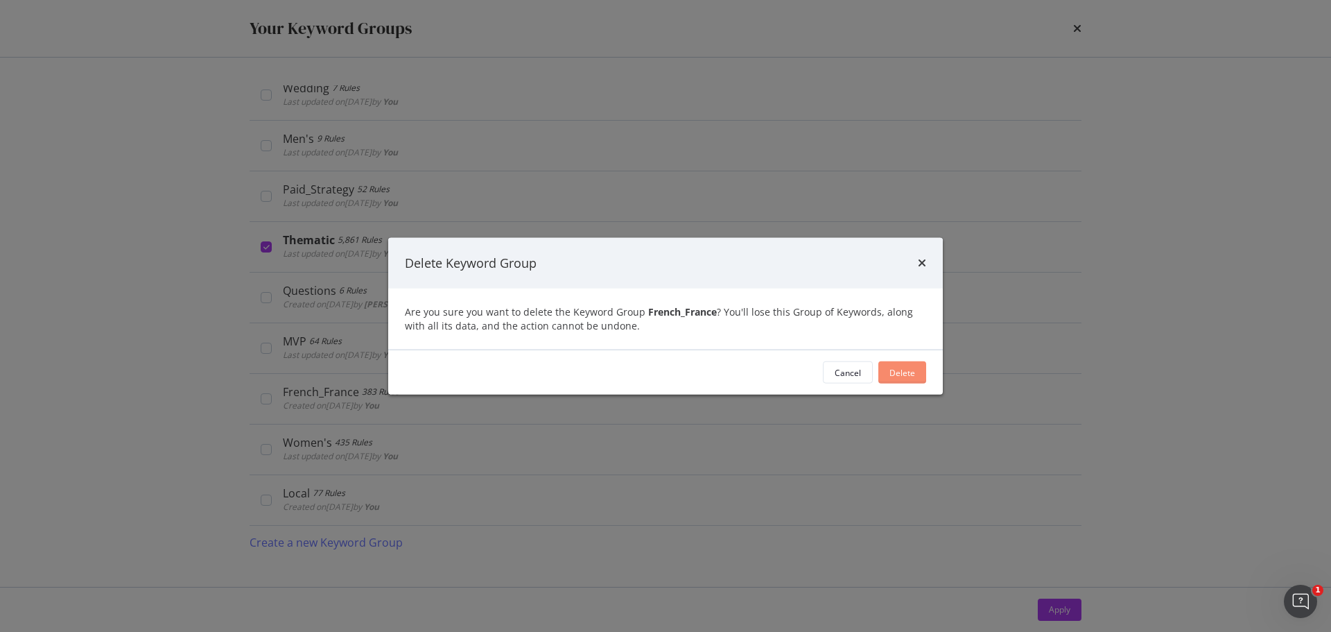
click at [898, 363] on div "Delete" at bounding box center [902, 372] width 26 height 21
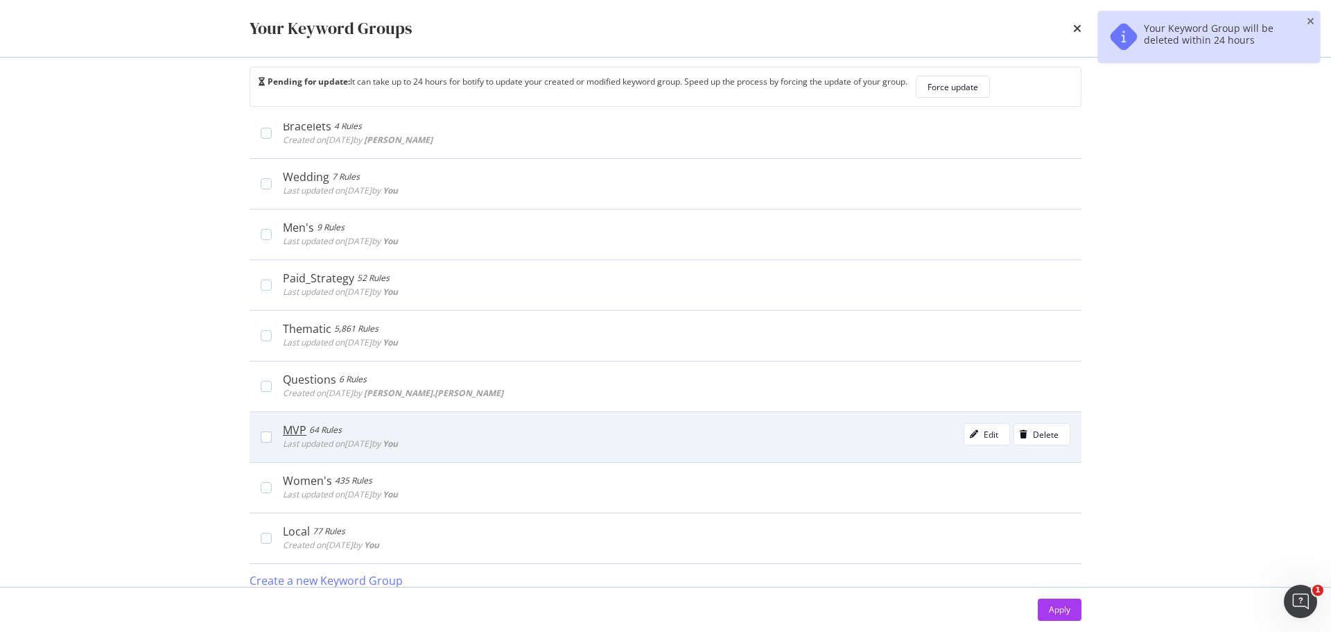
scroll to position [29, 0]
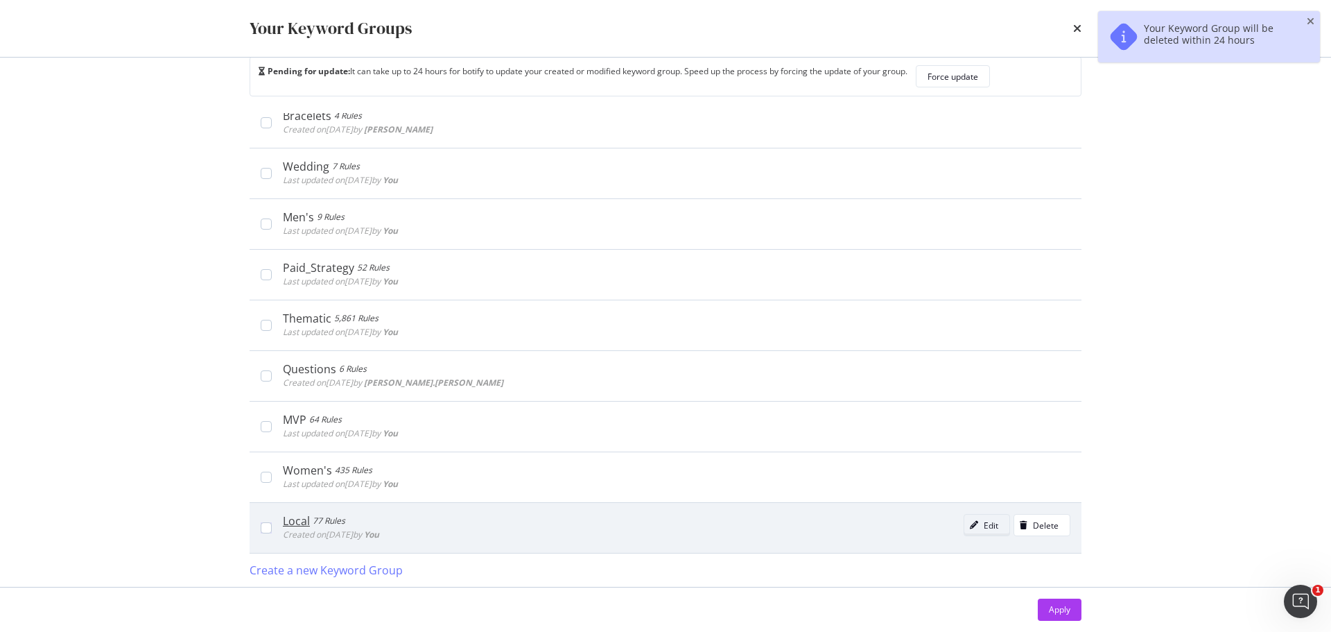
click at [984, 528] on div "Edit" at bounding box center [991, 525] width 15 height 12
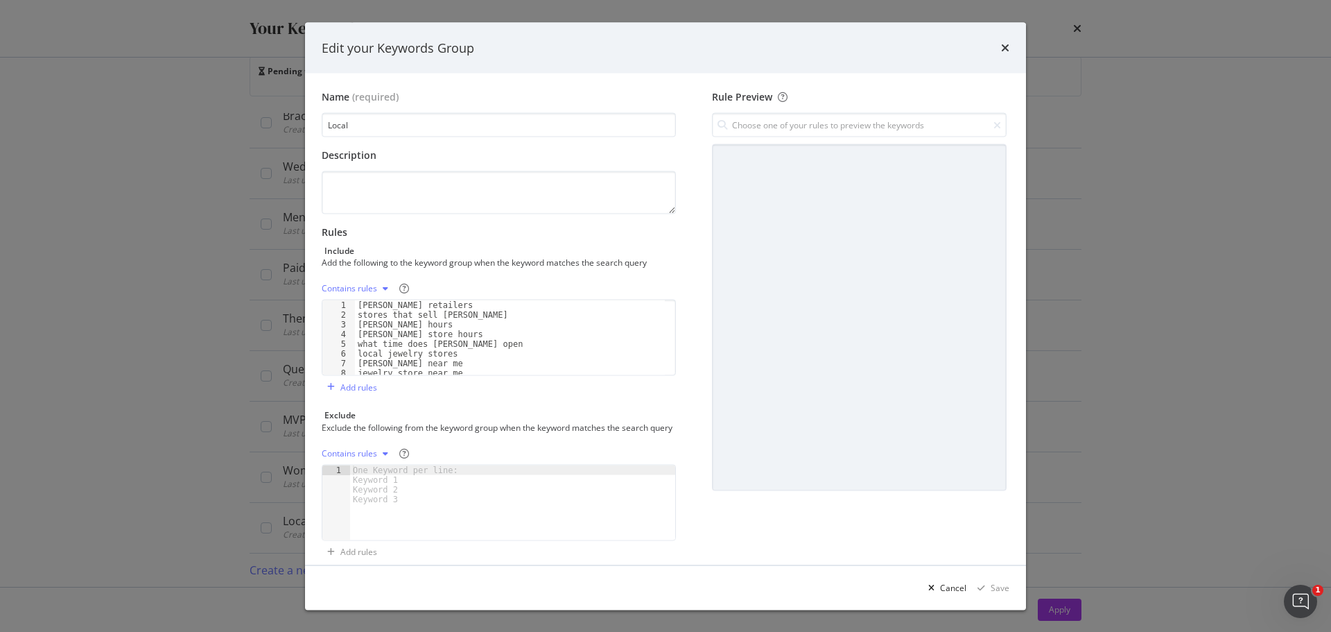
scroll to position [0, 0]
click at [1000, 50] on div "Edit your Keywords Group" at bounding box center [666, 48] width 688 height 18
click at [1000, 49] on div "Edit your Keywords Group" at bounding box center [666, 48] width 688 height 18
click at [1005, 48] on icon "times" at bounding box center [1005, 47] width 8 height 11
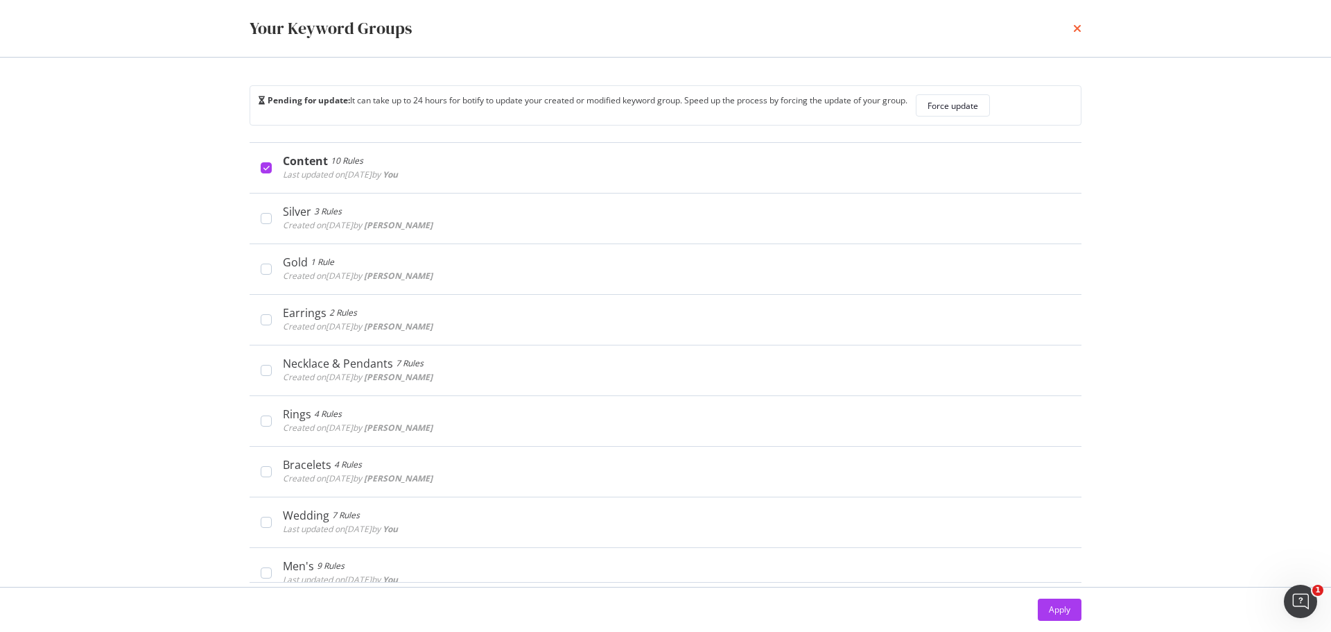
click at [1075, 27] on icon "times" at bounding box center [1077, 28] width 8 height 11
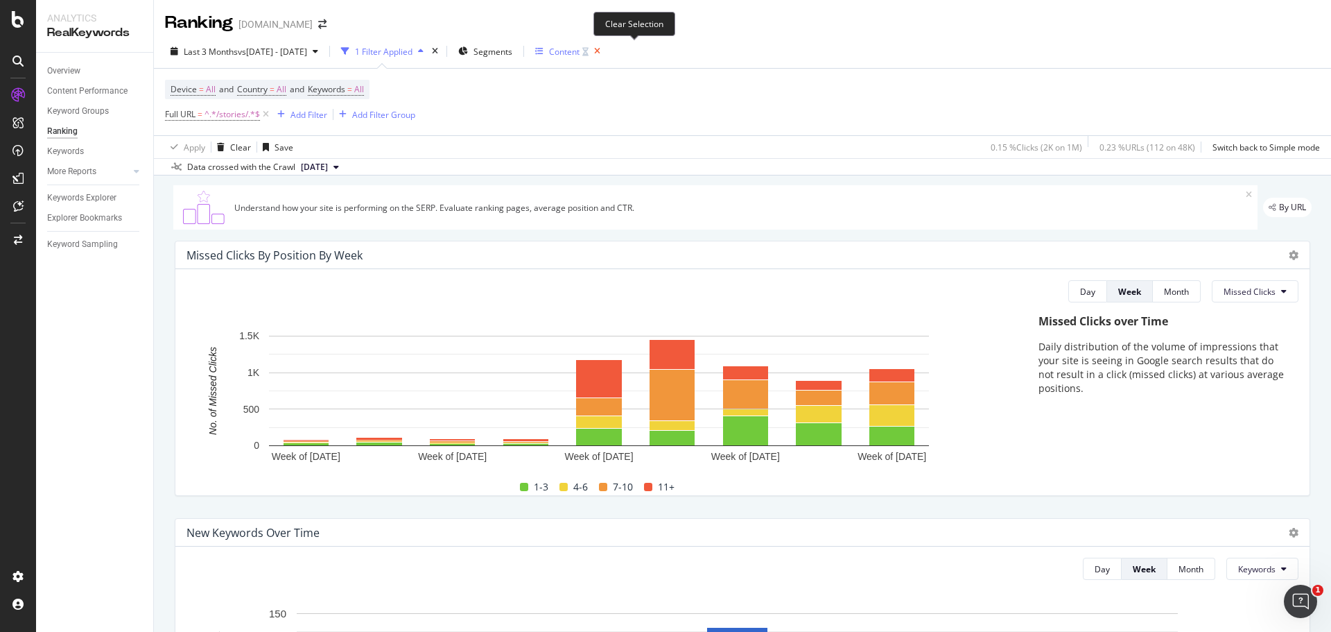
click at [606, 49] on icon "button" at bounding box center [597, 51] width 17 height 19
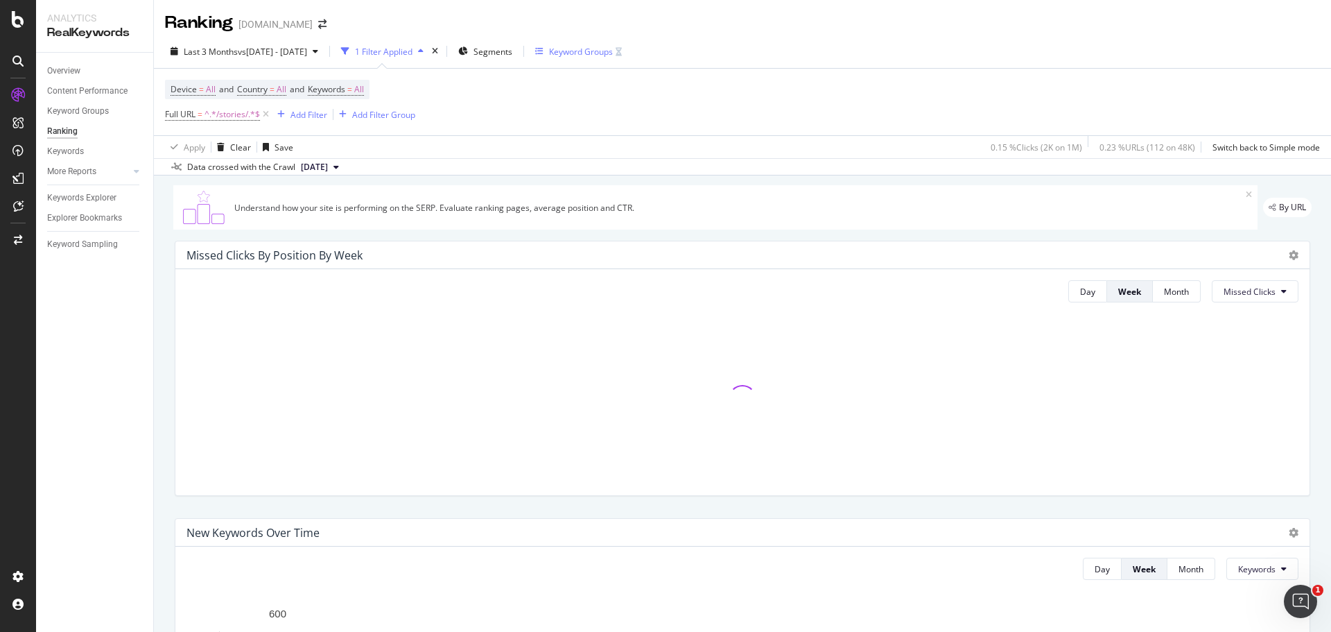
scroll to position [277, 0]
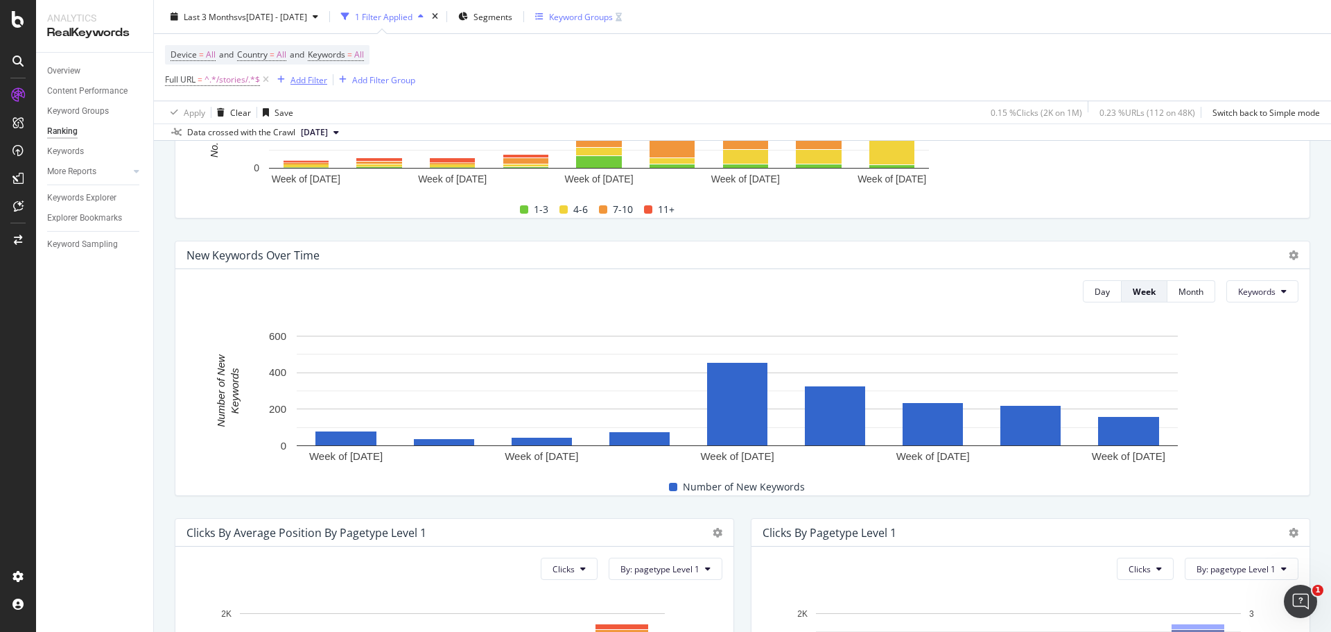
click at [307, 85] on div "Add Filter" at bounding box center [308, 79] width 37 height 12
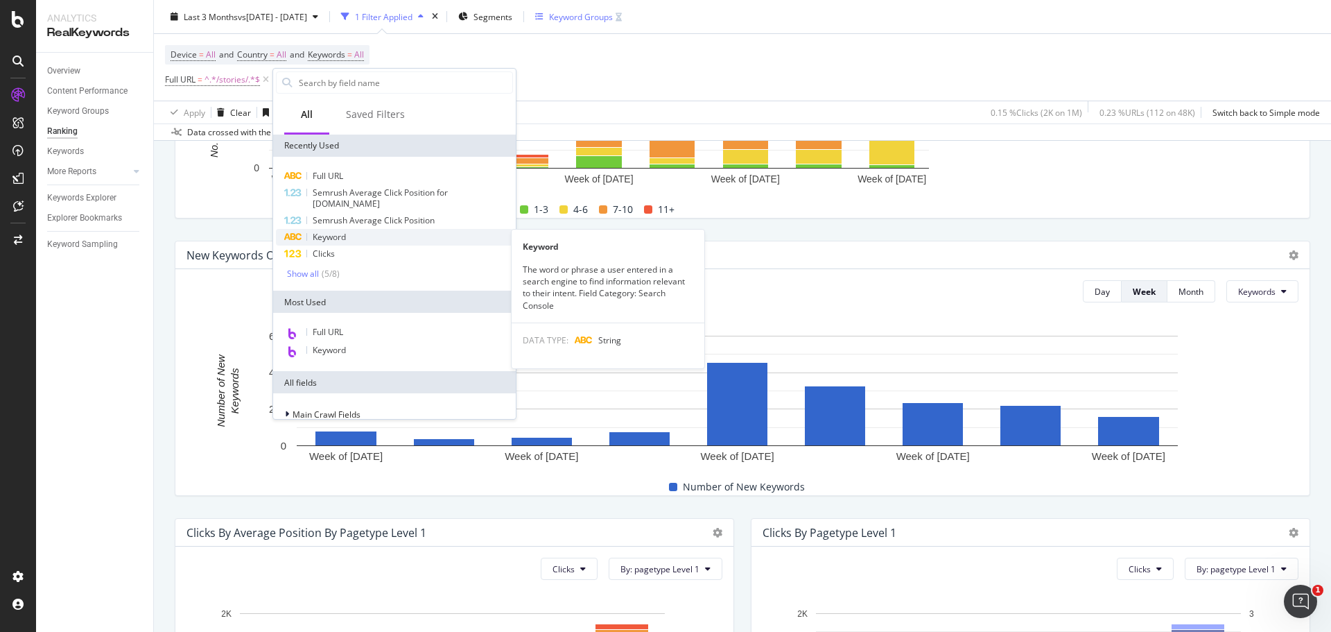
click at [351, 238] on div "Keyword" at bounding box center [394, 237] width 237 height 17
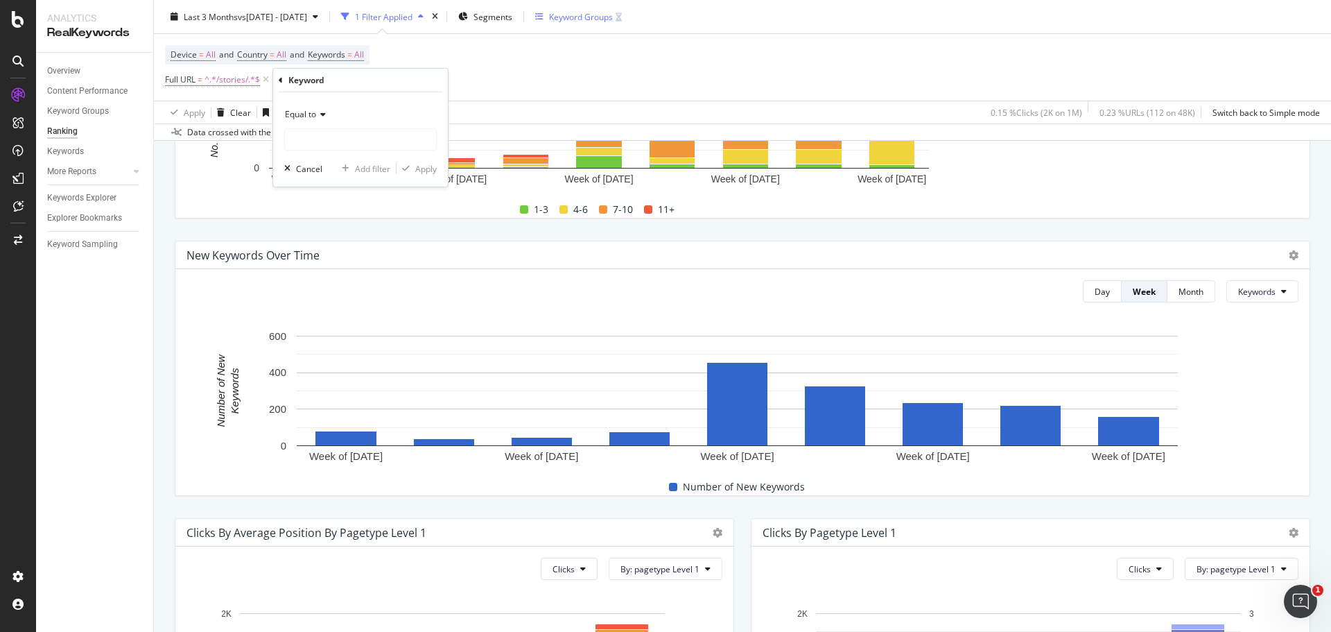
click at [277, 76] on div "Keyword Equal to Cancel Add filter Apply" at bounding box center [360, 128] width 175 height 118
click at [283, 78] on div "Keyword" at bounding box center [361, 81] width 164 height 24
click at [280, 79] on icon at bounding box center [281, 80] width 4 height 8
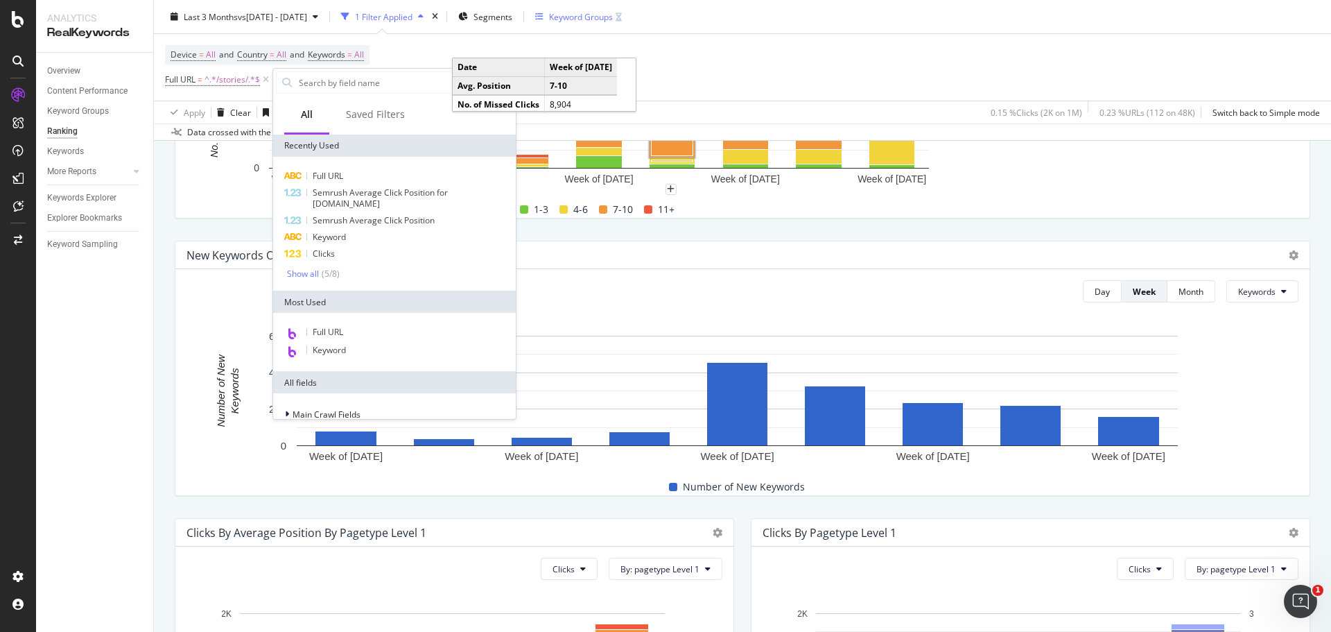
click at [684, 93] on div "Device = All and Country = All and Keywords = All Full URL = ^.*/stories/.*$ Ad…" at bounding box center [742, 67] width 1155 height 67
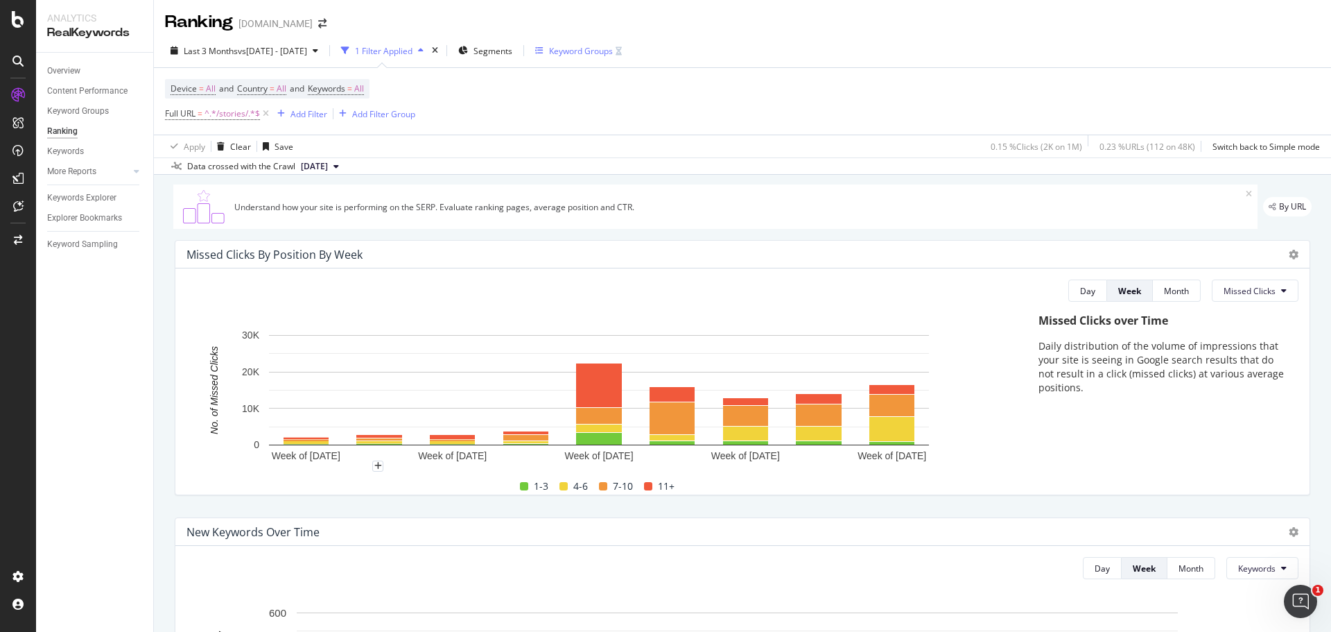
scroll to position [0, 0]
click at [320, 122] on div "Add Filter" at bounding box center [299, 114] width 55 height 15
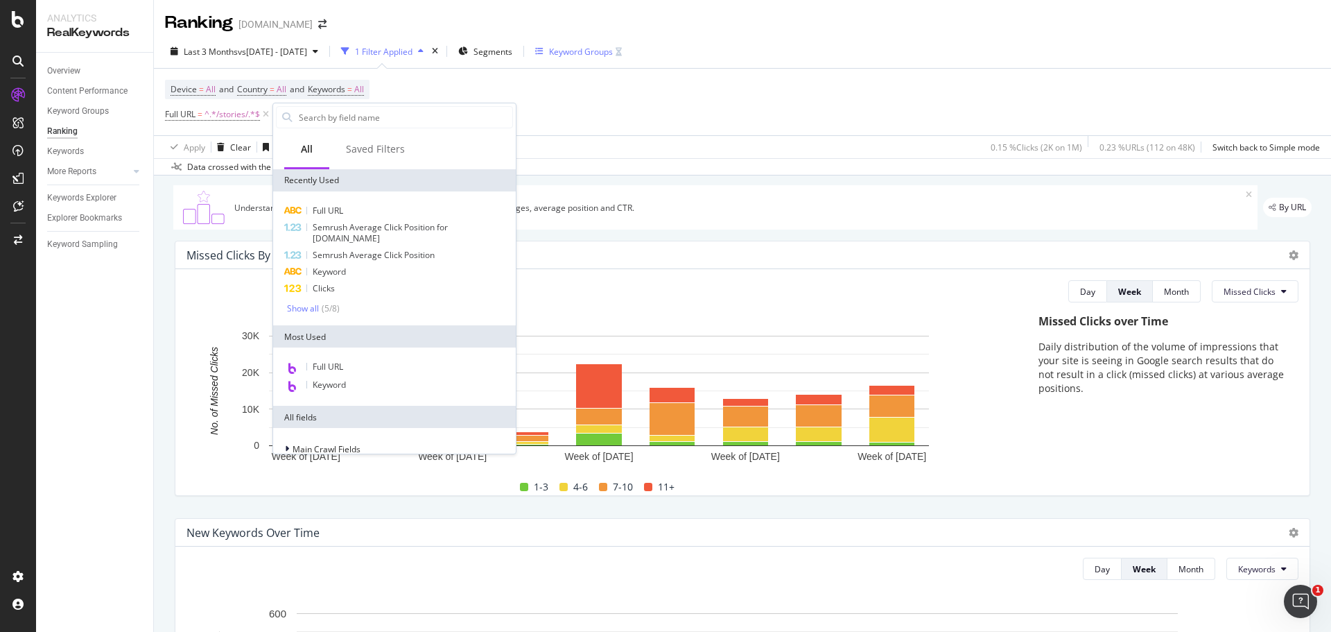
click at [688, 91] on div "Device = All and Country = All and Keywords = All Full URL = ^.*/stories/.*$ Ad…" at bounding box center [742, 102] width 1155 height 67
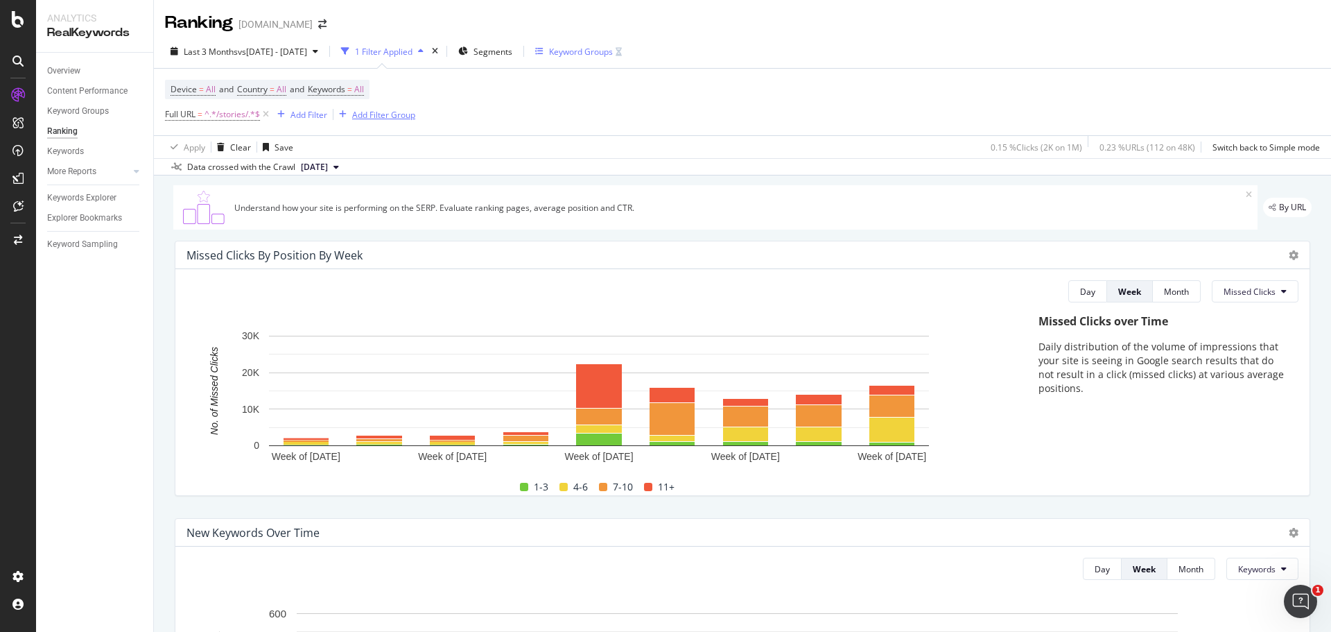
click at [392, 119] on div "Add Filter Group" at bounding box center [383, 115] width 63 height 12
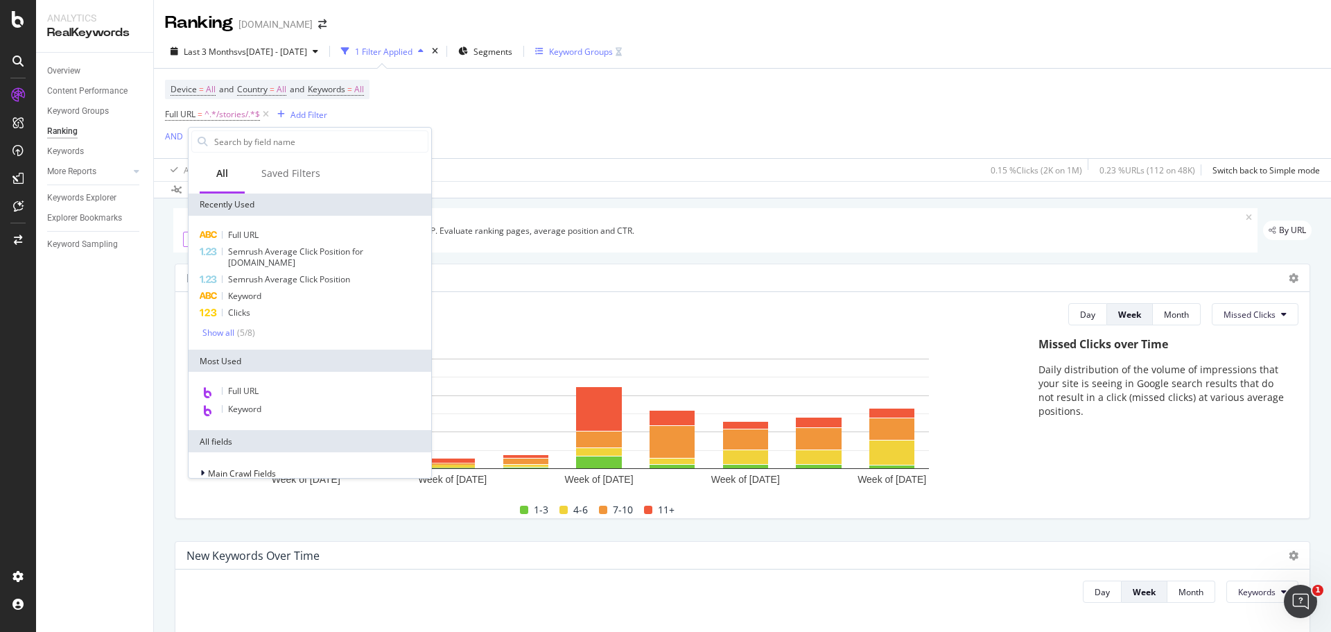
click at [409, 96] on div "Device = All and Country = All and Keywords = All Full URL = ^.*/stories/.*$ Ad…" at bounding box center [742, 113] width 1155 height 89
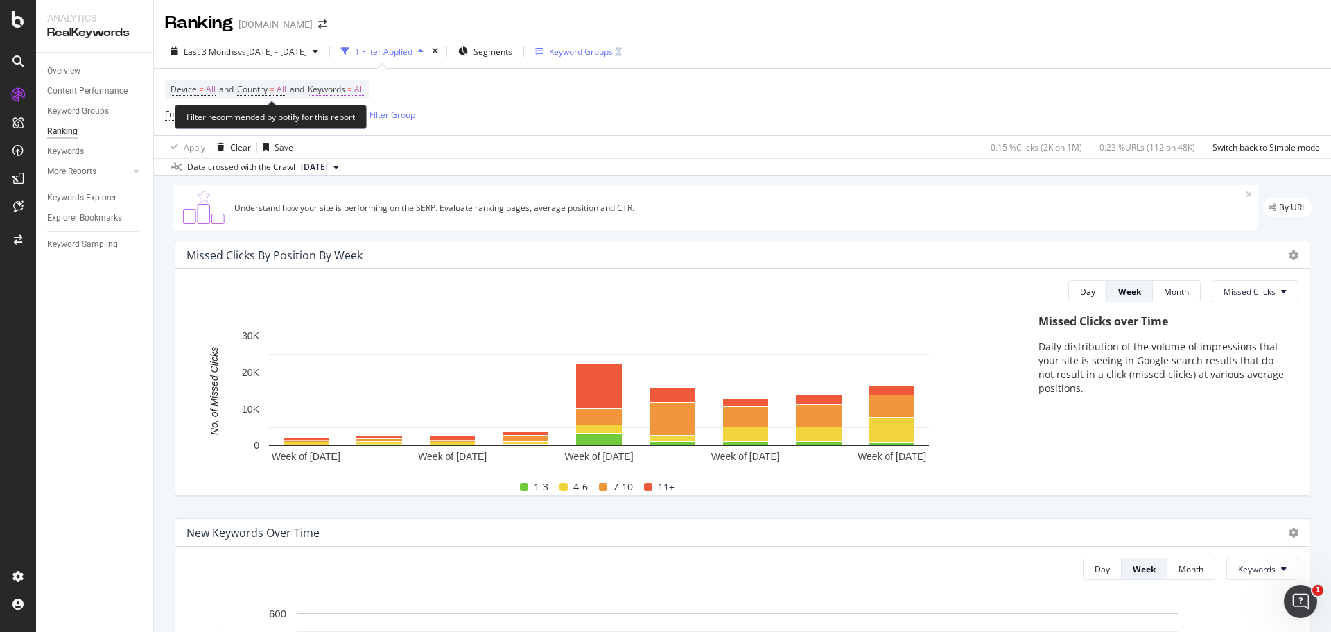
click at [354, 94] on span "Keywords = All" at bounding box center [336, 89] width 56 height 12
click at [349, 120] on icon "button" at bounding box center [352, 122] width 6 height 8
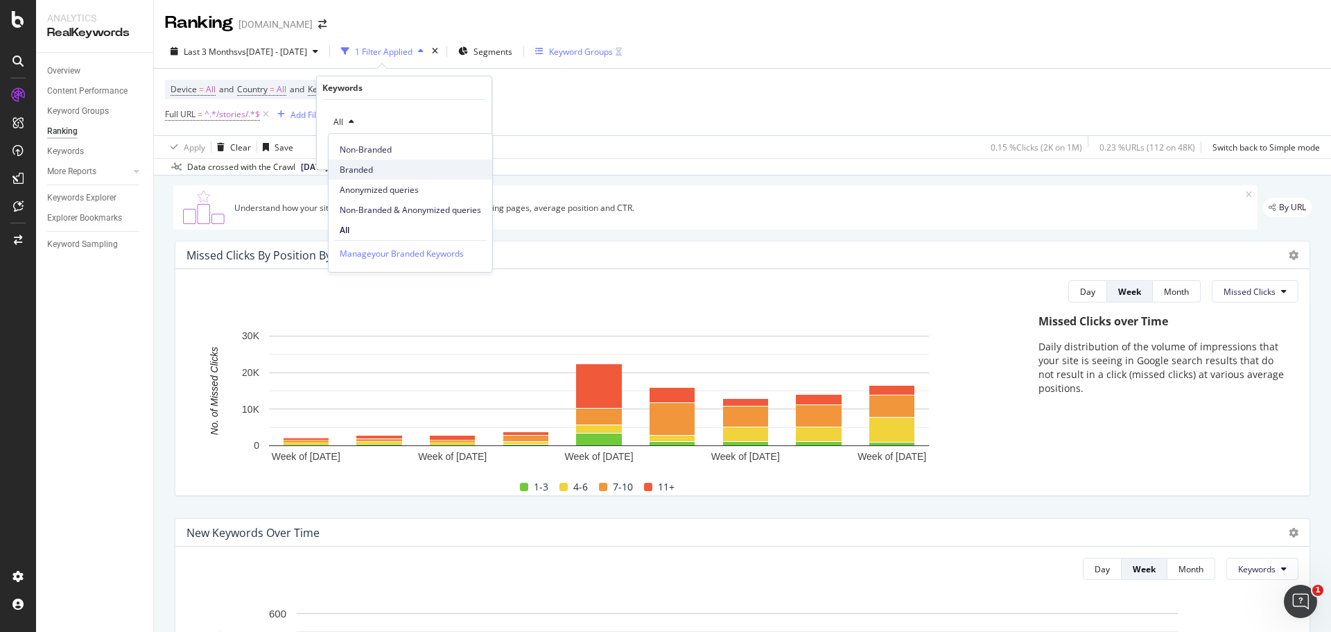
click at [381, 168] on span "Branded" at bounding box center [410, 170] width 141 height 12
click at [454, 150] on div "button" at bounding box center [449, 151] width 19 height 8
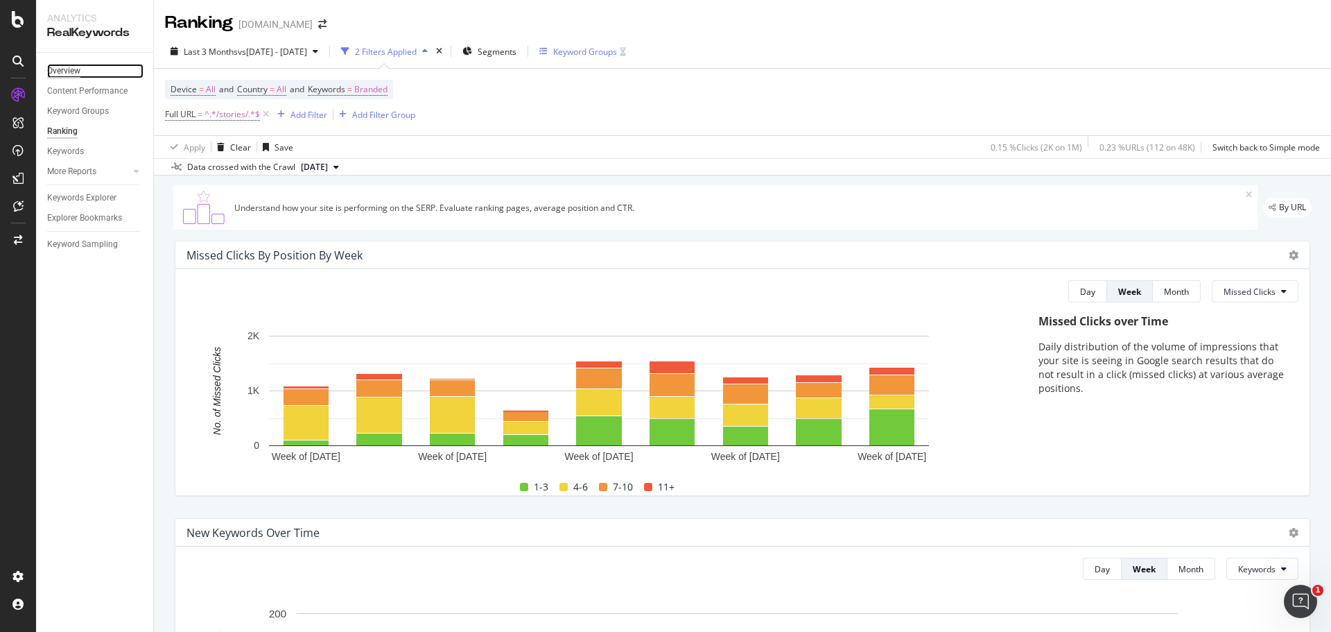
click at [62, 76] on div "Overview" at bounding box center [63, 71] width 33 height 15
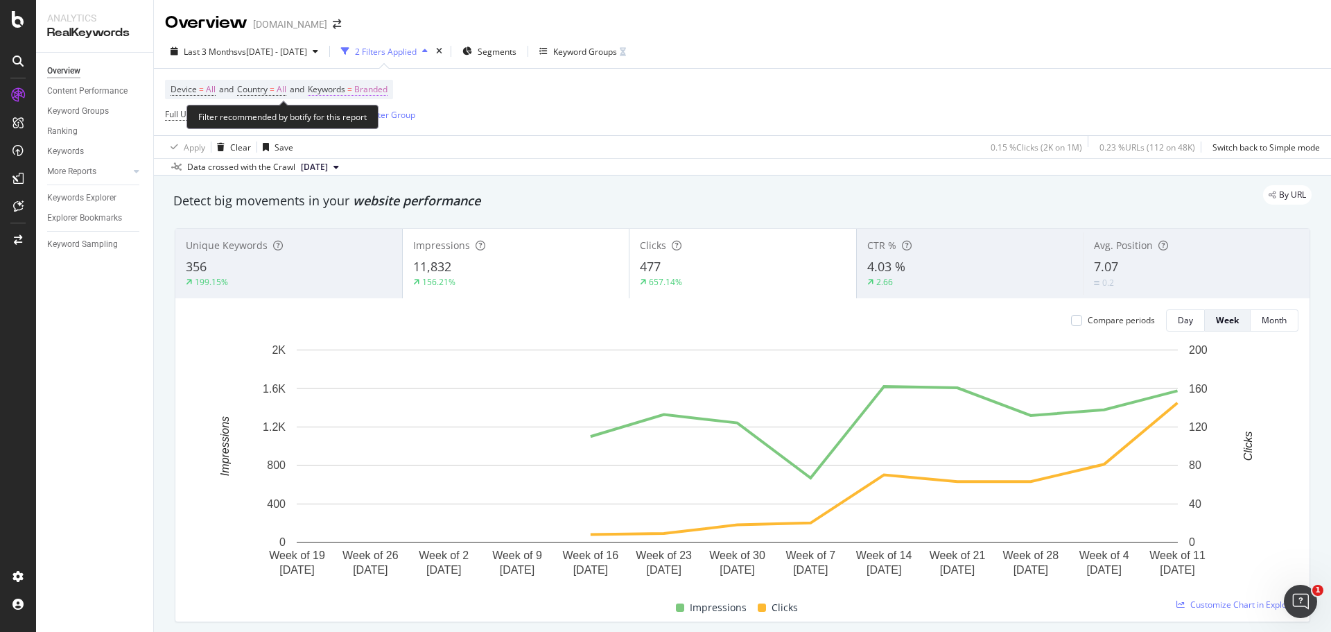
click at [386, 88] on span "Branded" at bounding box center [370, 89] width 33 height 19
click at [358, 124] on span "Branded" at bounding box center [347, 122] width 39 height 12
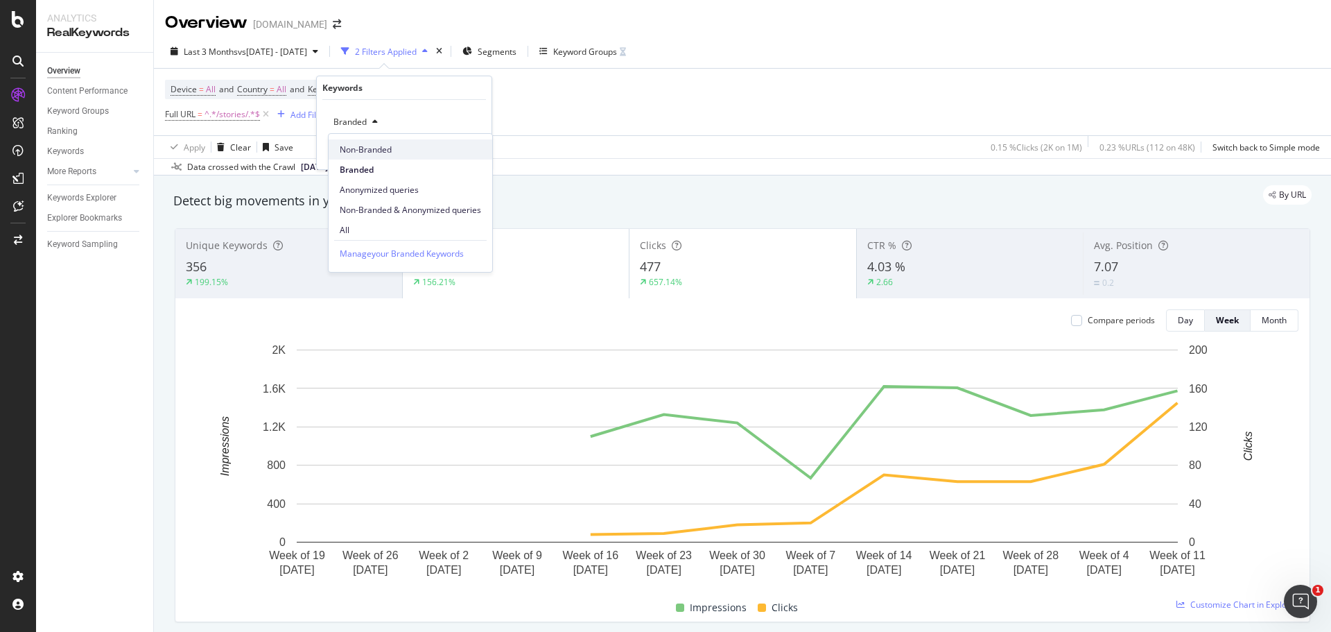
click at [388, 153] on span "Non-Branded" at bounding box center [410, 149] width 141 height 12
click at [458, 152] on div "button" at bounding box center [449, 151] width 19 height 8
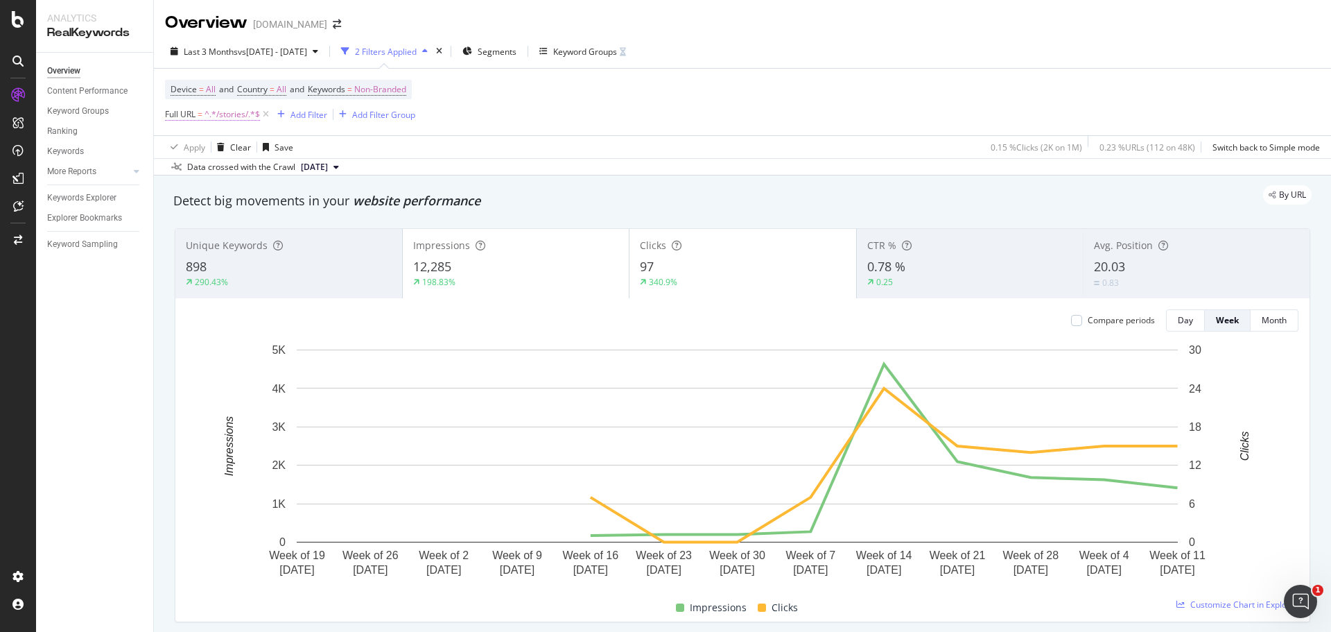
click at [225, 114] on span "^.*/stories/.*$" at bounding box center [231, 114] width 55 height 19
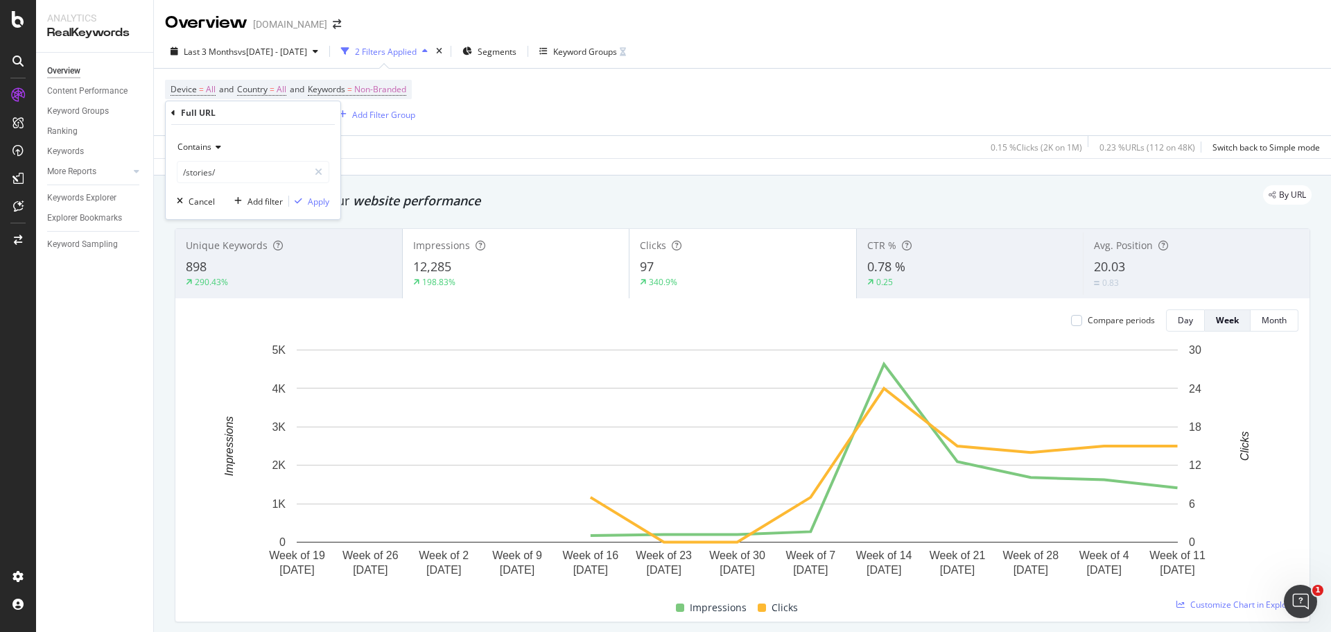
click at [670, 143] on div "Apply Clear Save 0.15 % Clicks ( 2K on 1M ) 0.23 % URLs ( 112 on 48K ) Switch b…" at bounding box center [742, 146] width 1177 height 23
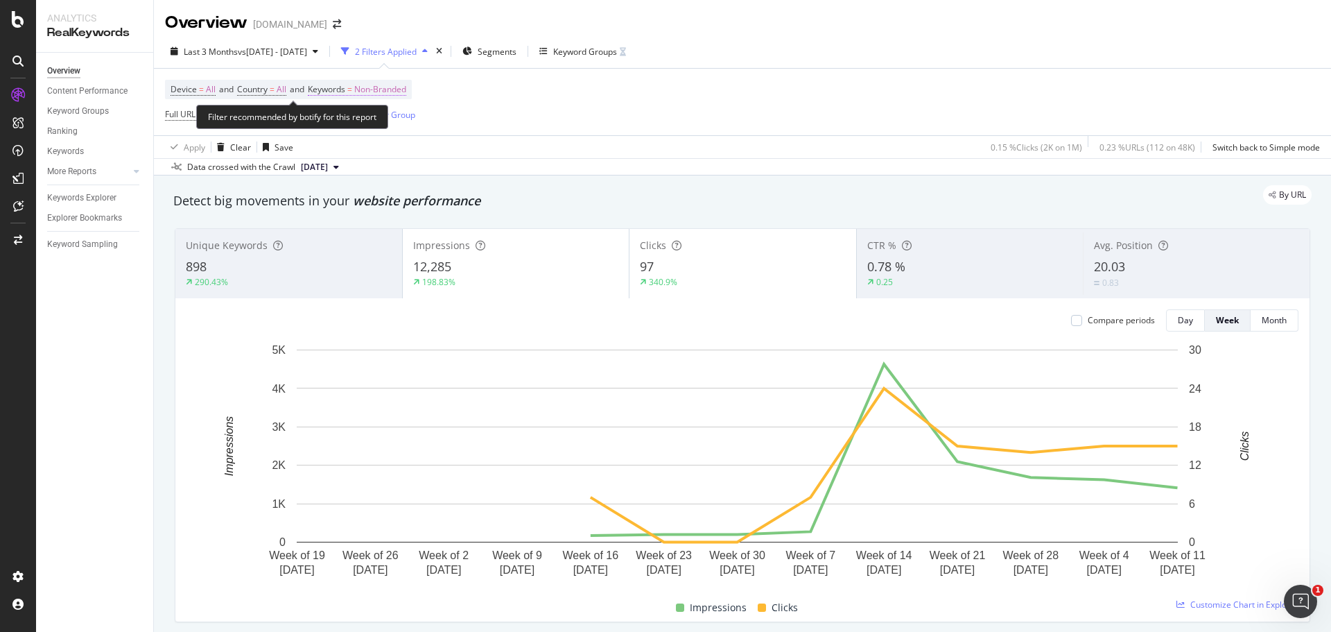
click at [363, 86] on span "Keywords = Non-Branded" at bounding box center [357, 89] width 98 height 12
click at [367, 116] on span "Non-Branded" at bounding box center [357, 122] width 58 height 12
click at [679, 108] on div "Device = All and Country = All and Keywords = Non-Branded Full URL = ^.*/storie…" at bounding box center [742, 102] width 1155 height 67
click at [245, 112] on span "^.*/stories/.*$" at bounding box center [231, 114] width 55 height 19
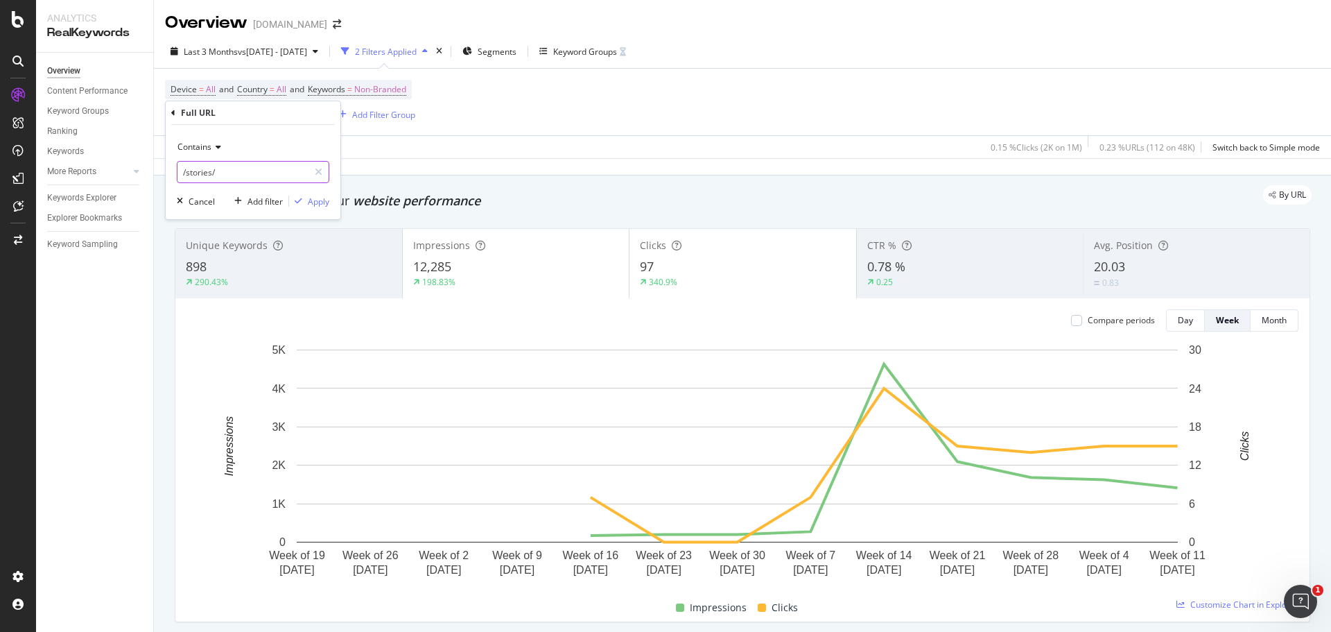
click at [220, 176] on input "/stories/" at bounding box center [242, 172] width 131 height 22
type input "/world-of-yurman/"
click at [322, 198] on div "Apply" at bounding box center [318, 201] width 21 height 12
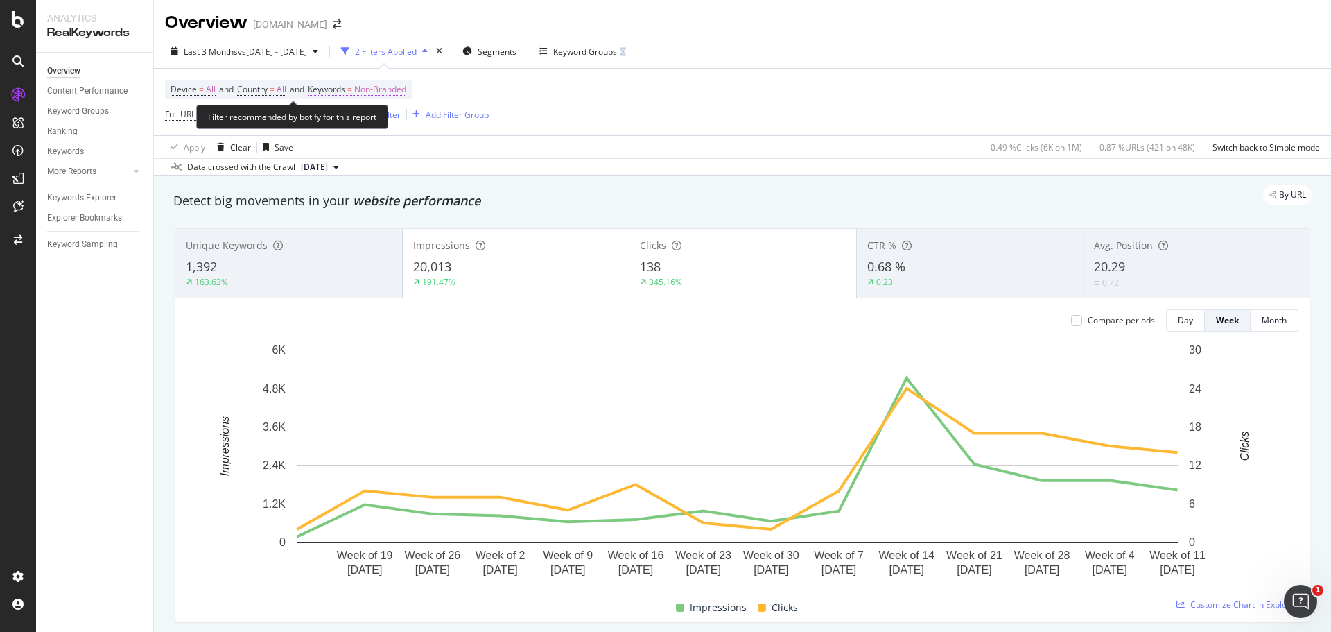
click at [387, 86] on span "Non-Branded" at bounding box center [380, 89] width 52 height 19
click at [374, 121] on span "Non-Branded" at bounding box center [357, 122] width 58 height 12
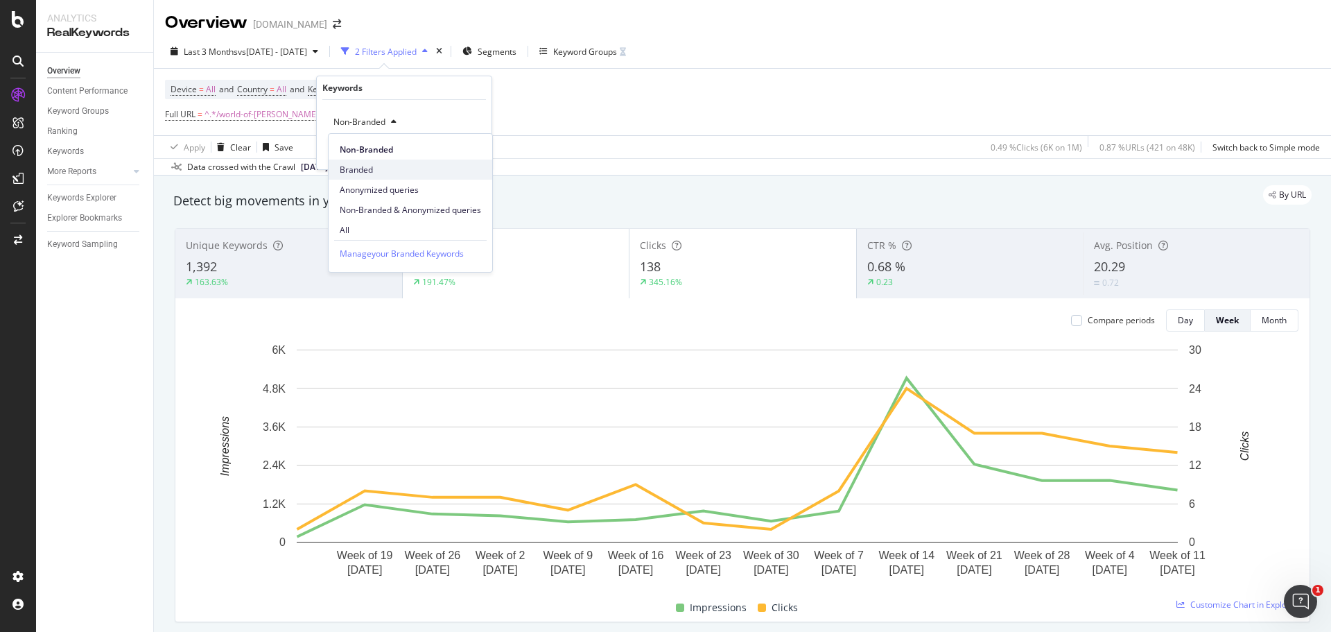
click at [361, 164] on span "Branded" at bounding box center [410, 170] width 141 height 12
click at [469, 154] on div "Apply" at bounding box center [469, 152] width 21 height 12
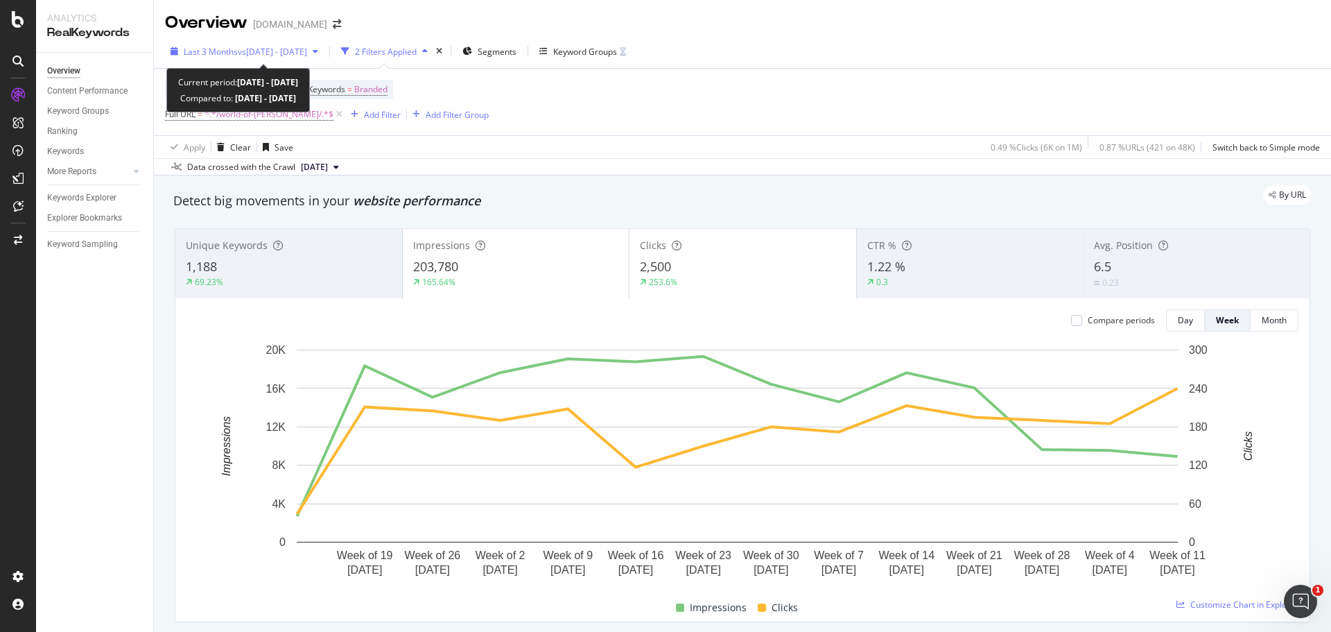
click at [297, 55] on span "vs 2025 Jun. 14th - Jul. 14th" at bounding box center [272, 52] width 69 height 12
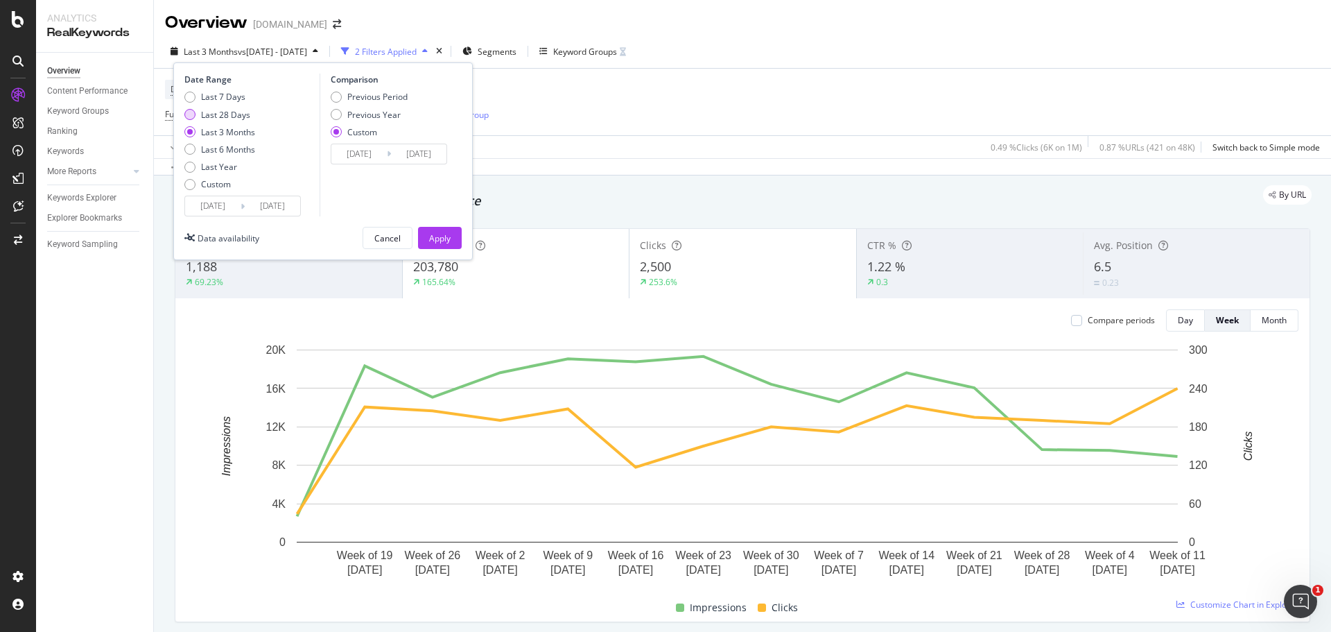
click at [193, 114] on div "Last 28 Days" at bounding box center [189, 114] width 11 height 11
click at [191, 137] on div "Last 3 Months" at bounding box center [189, 131] width 11 height 11
type input "2025/05/18"
click at [431, 244] on div "Apply" at bounding box center [439, 237] width 21 height 21
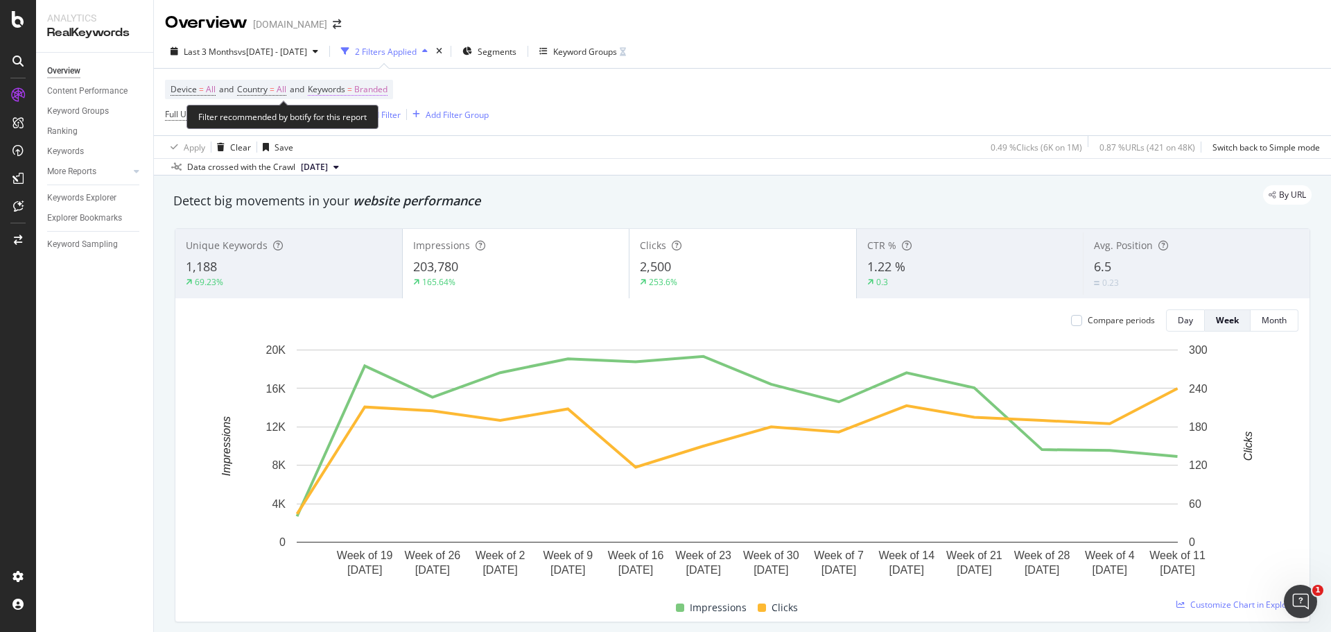
click at [376, 89] on span "Branded" at bounding box center [370, 89] width 33 height 19
click at [363, 125] on span "Branded" at bounding box center [347, 122] width 39 height 12
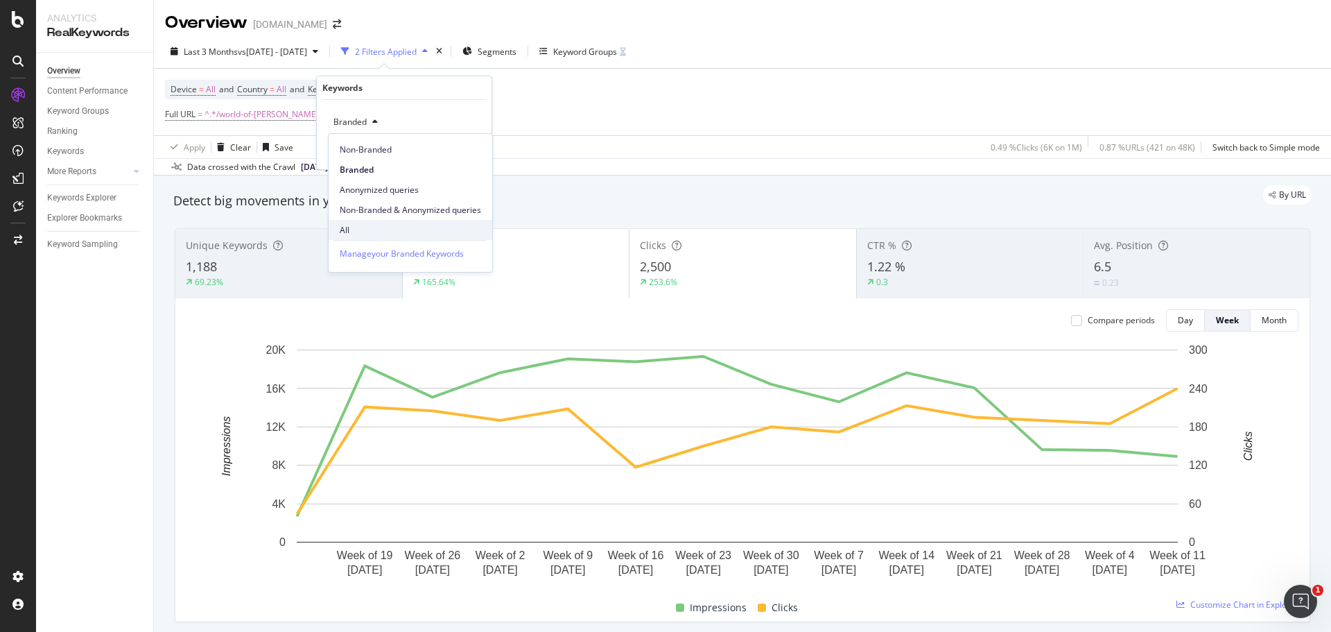
click at [374, 227] on span "All" at bounding box center [410, 230] width 141 height 12
click at [463, 153] on div "Apply" at bounding box center [469, 152] width 21 height 12
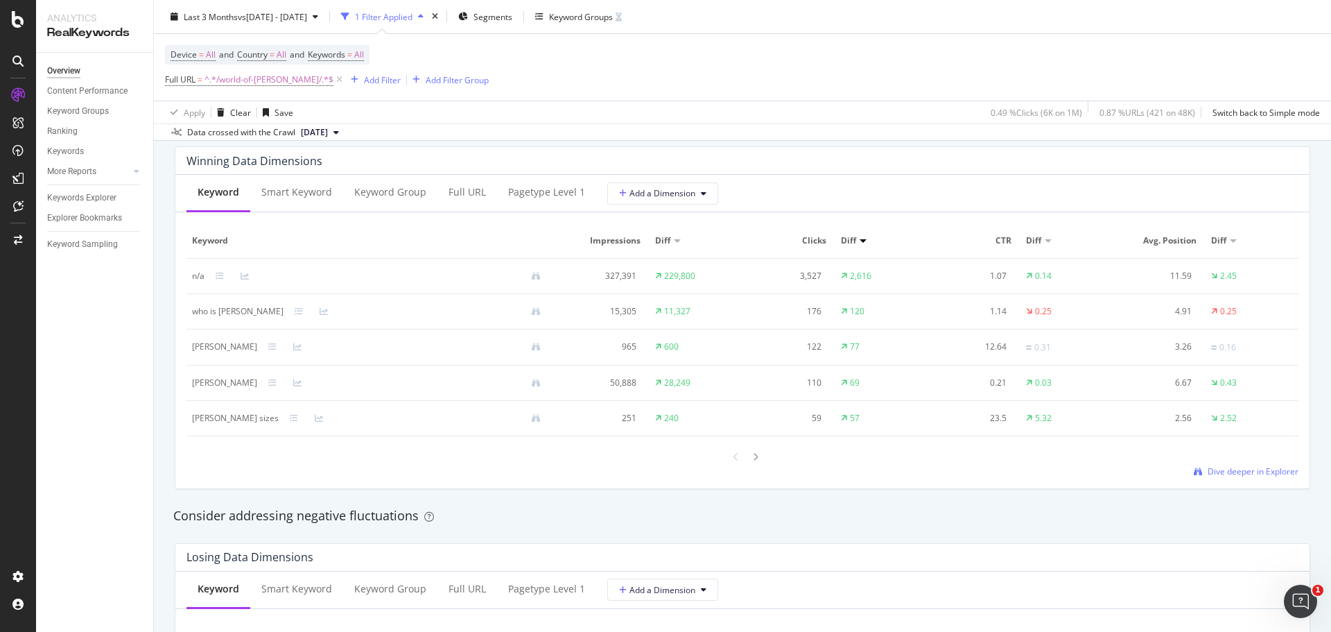
scroll to position [1248, 0]
click at [754, 463] on div at bounding box center [755, 457] width 12 height 19
click at [753, 458] on icon at bounding box center [756, 459] width 6 height 8
